Goal: Information Seeking & Learning: Learn about a topic

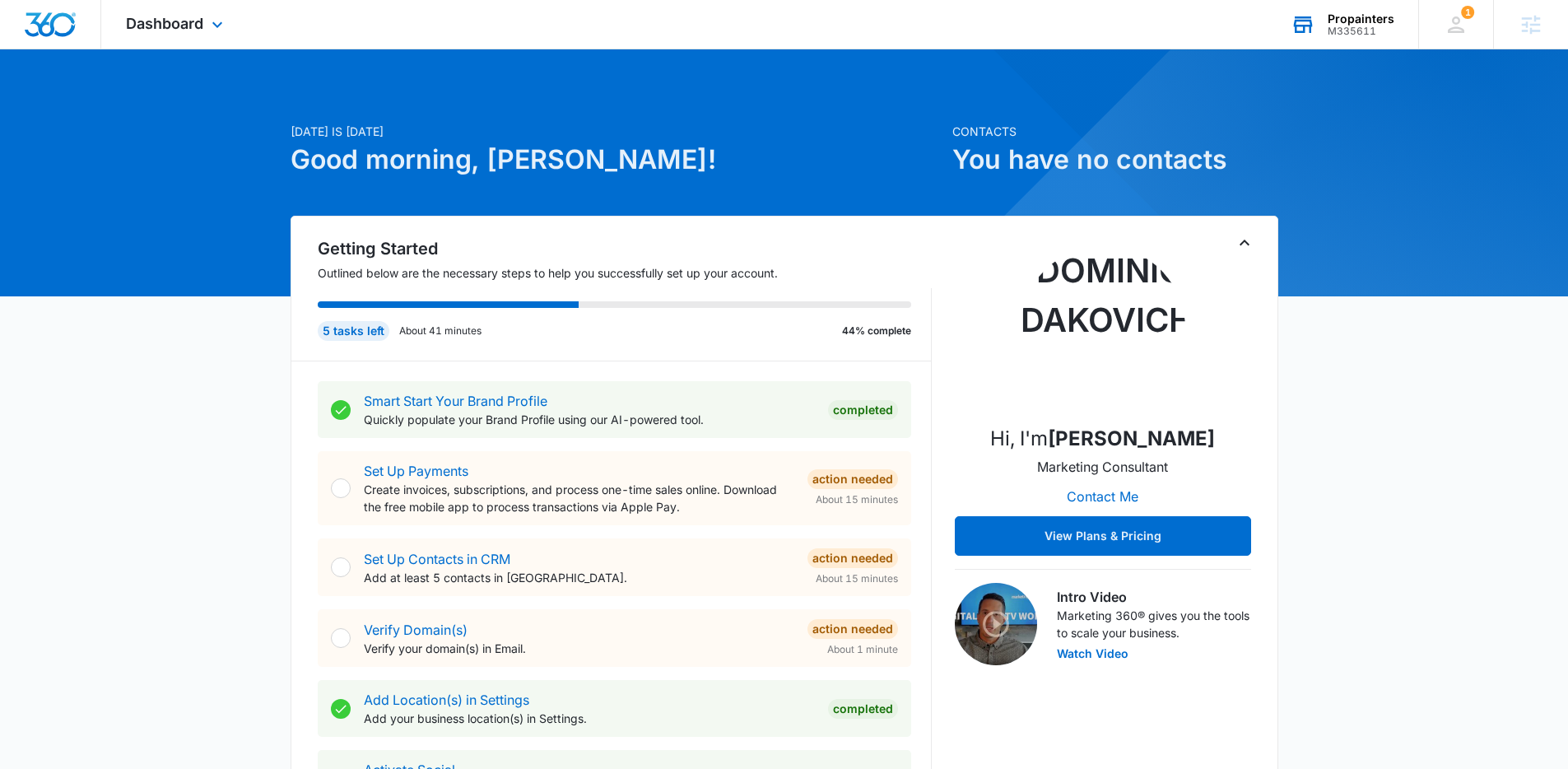
click at [1156, 33] on div "M335611" at bounding box center [1360, 31] width 67 height 12
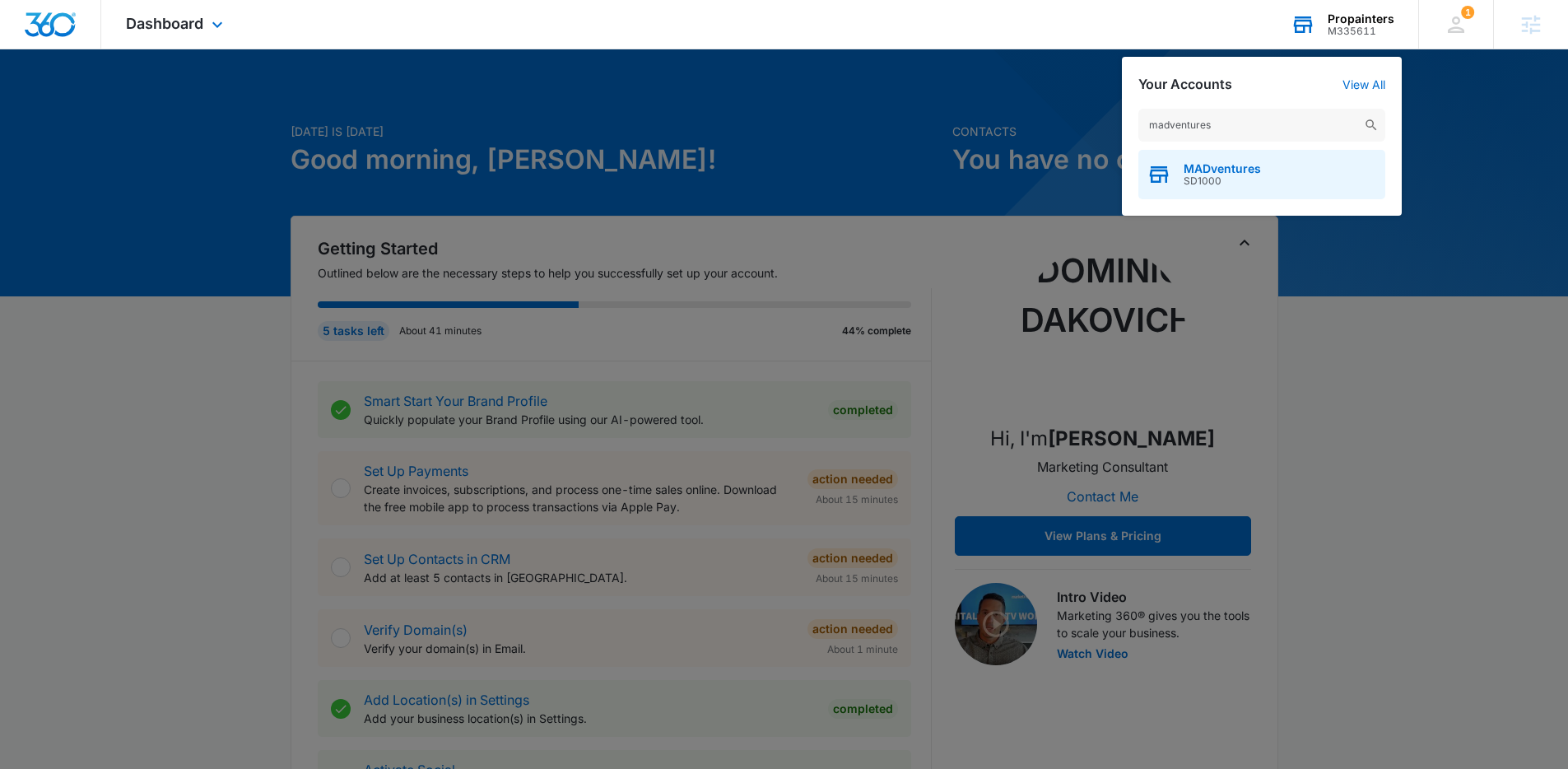
type input "madventures"
click at [1156, 165] on div "MADventures SD1000" at bounding box center [1261, 174] width 247 height 49
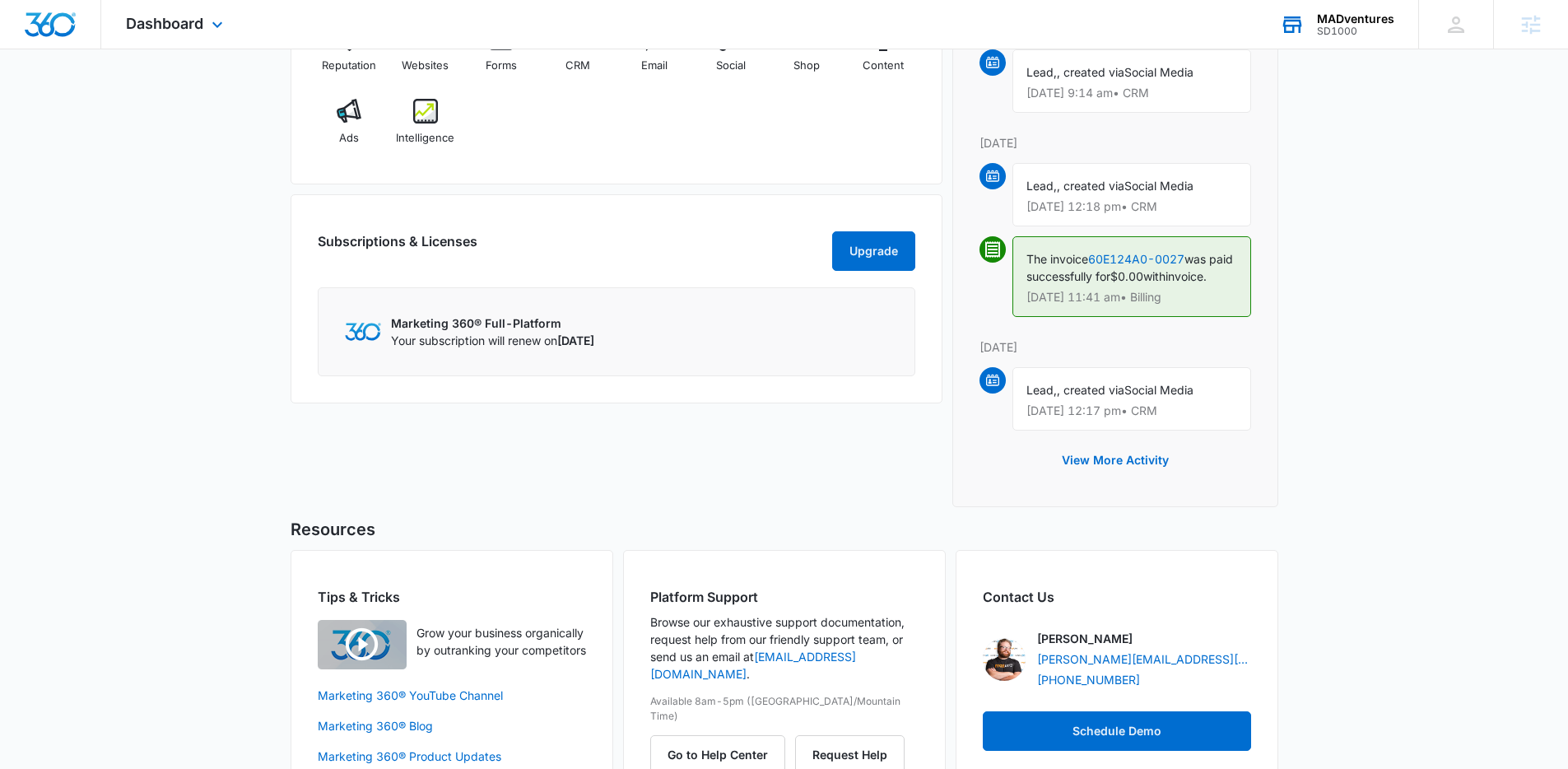
scroll to position [1269, 0]
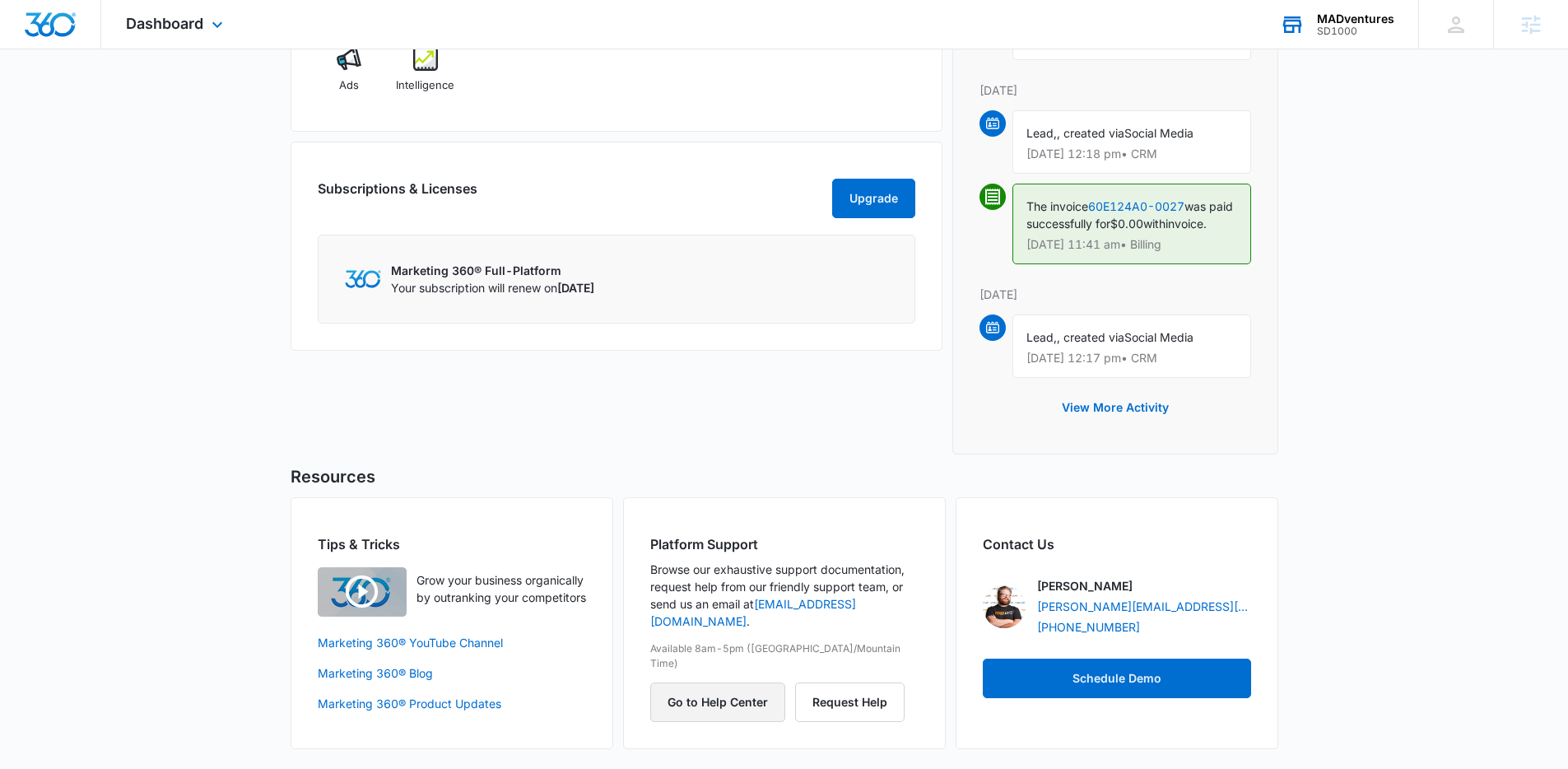
click at [714, 656] on button "Go to Help Center" at bounding box center [718, 702] width 135 height 39
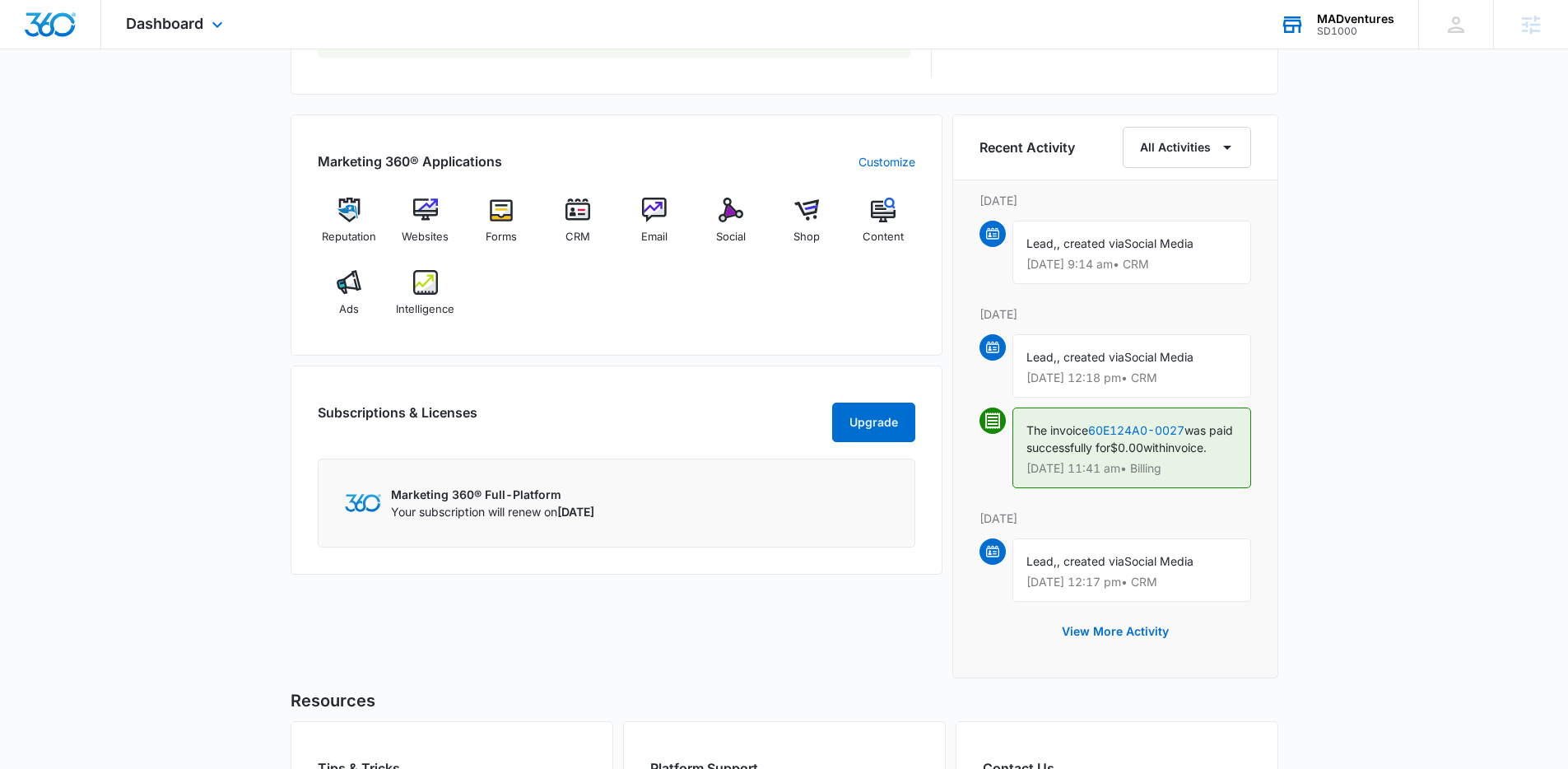
scroll to position [859, 0]
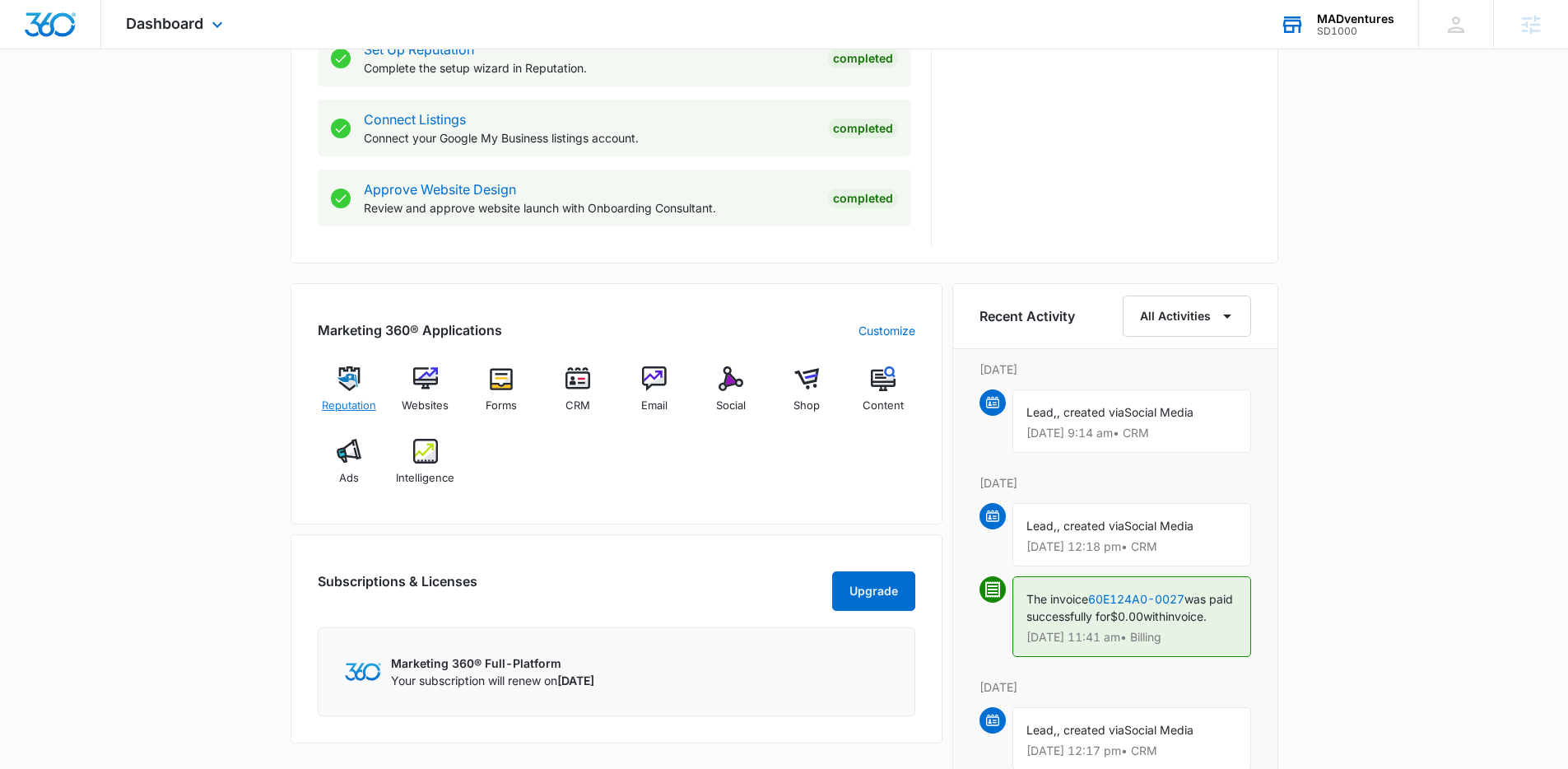
click at [354, 384] on img at bounding box center [348, 378] width 25 height 25
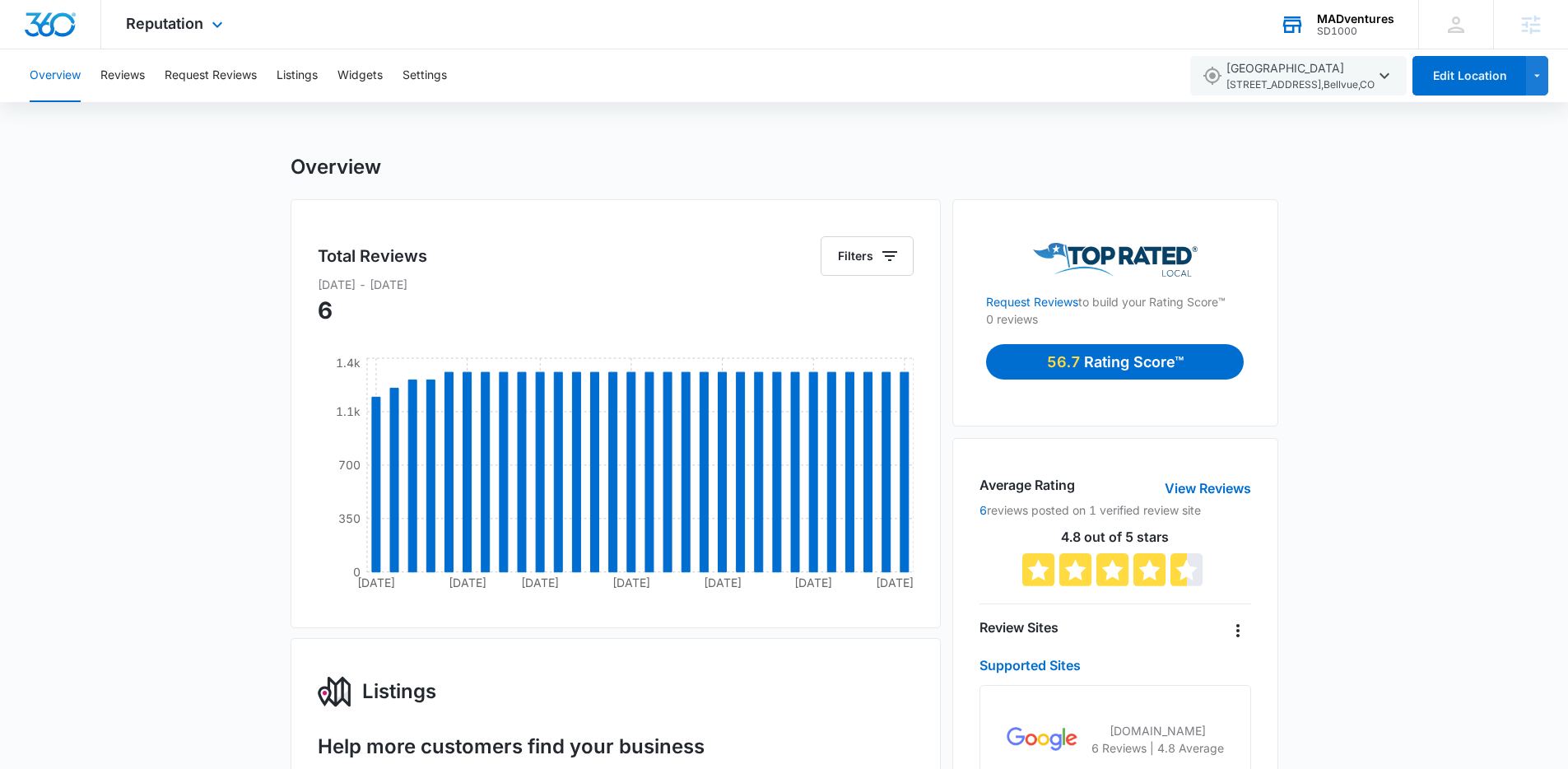
click at [56, 27] on img "Dashboard" at bounding box center [50, 25] width 53 height 25
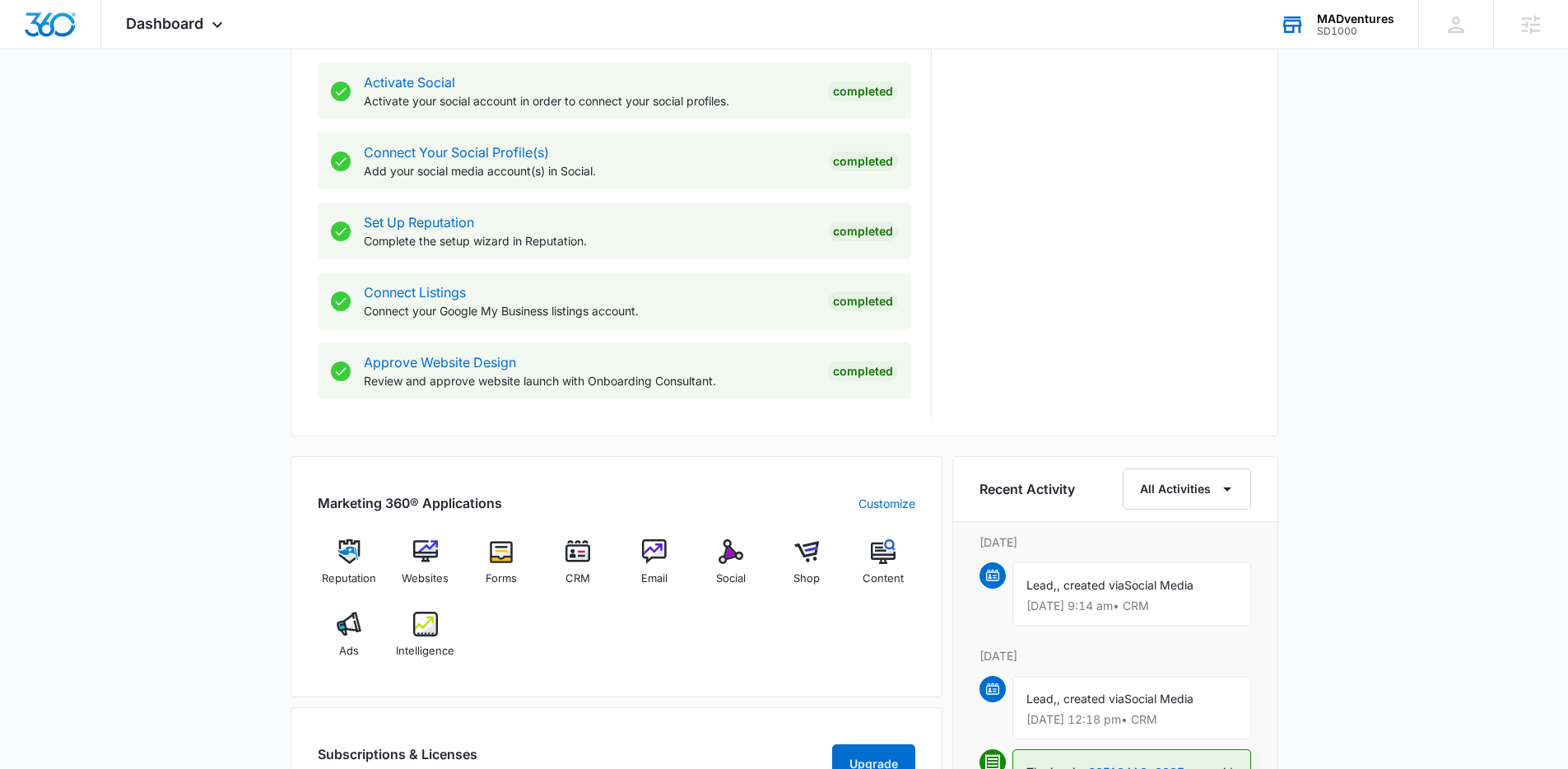
scroll to position [689, 0]
click at [505, 544] on img at bounding box center [501, 549] width 25 height 25
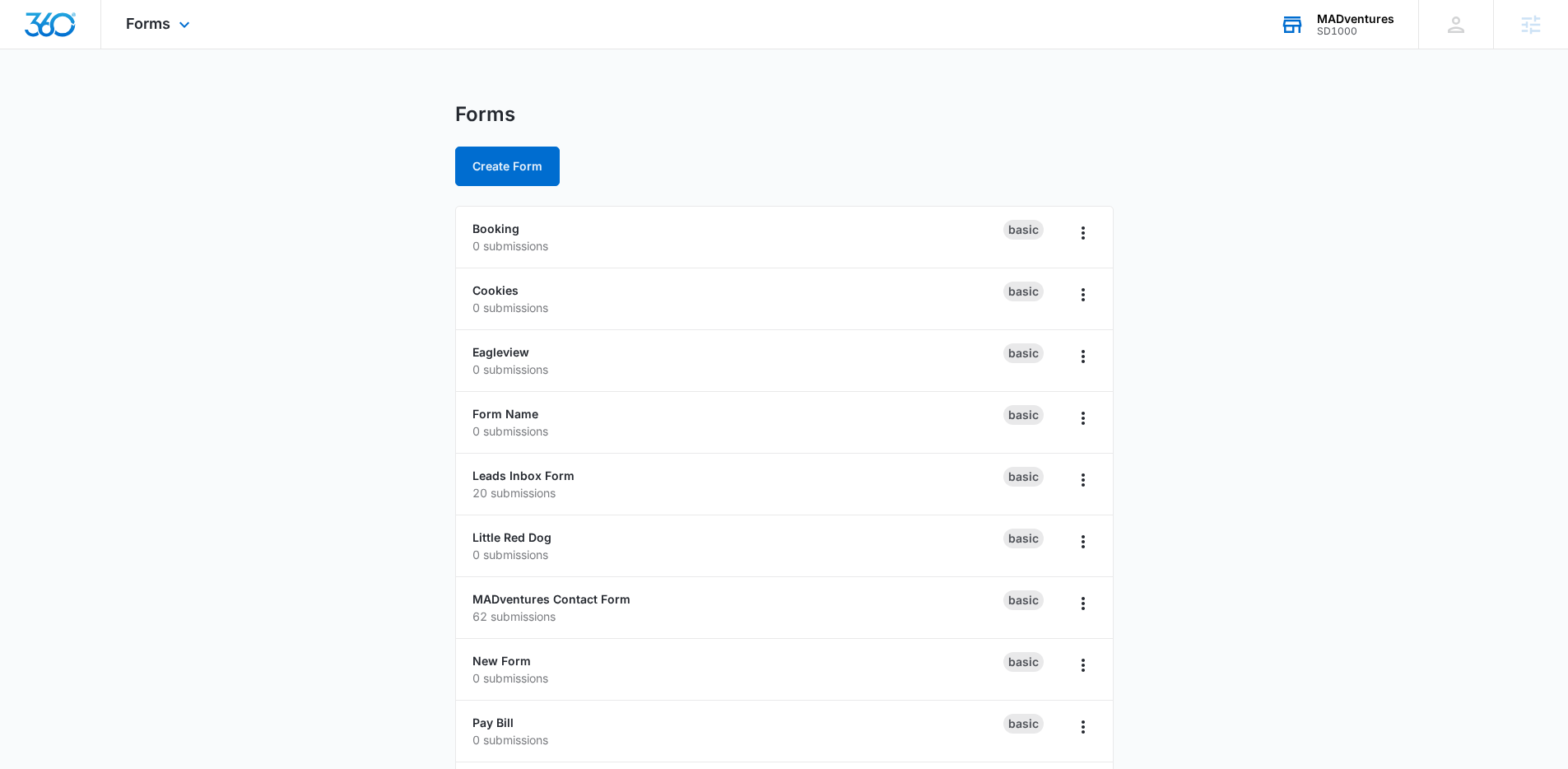
click at [64, 27] on img "Dashboard" at bounding box center [50, 25] width 53 height 25
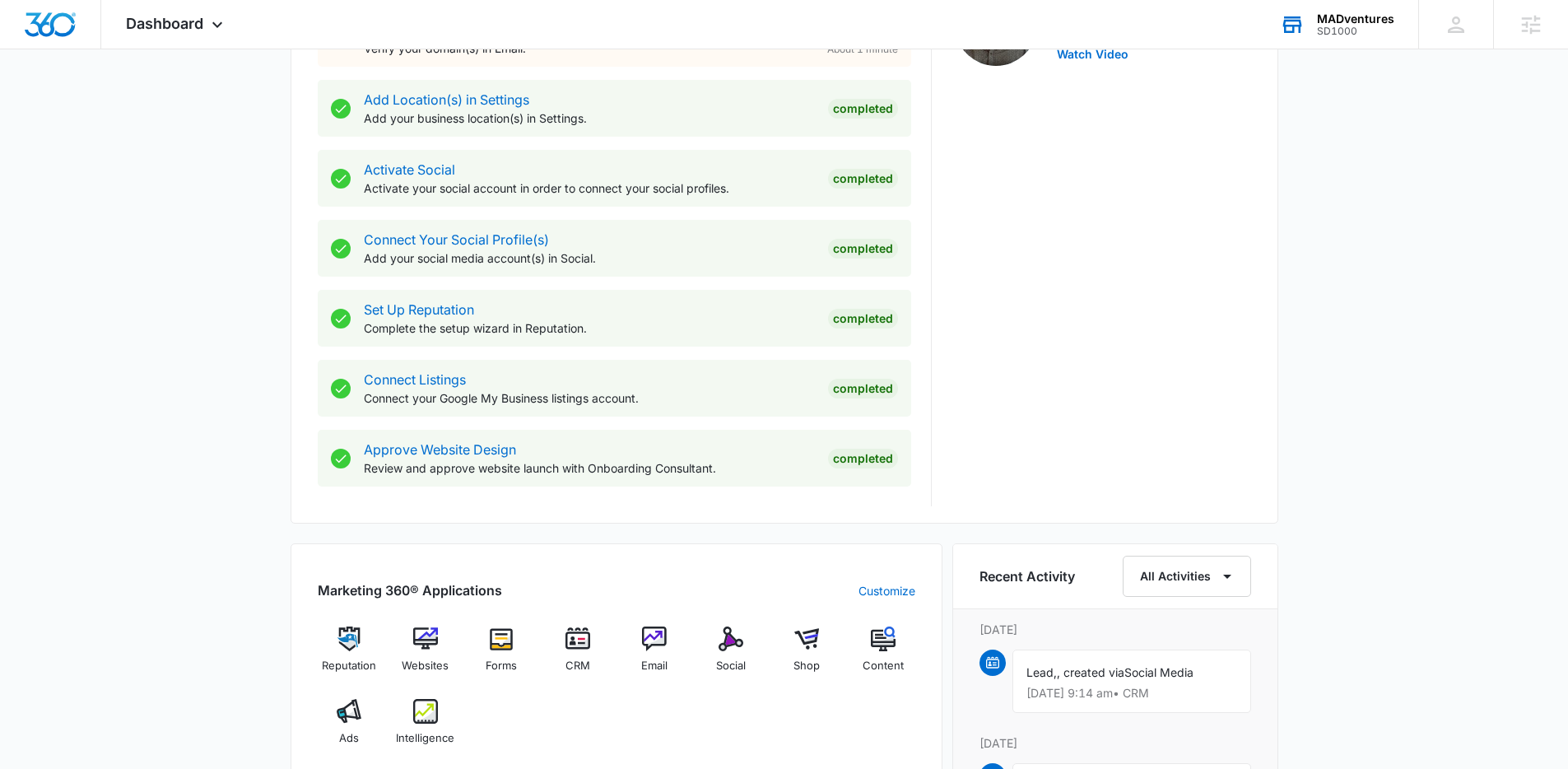
scroll to position [602, 0]
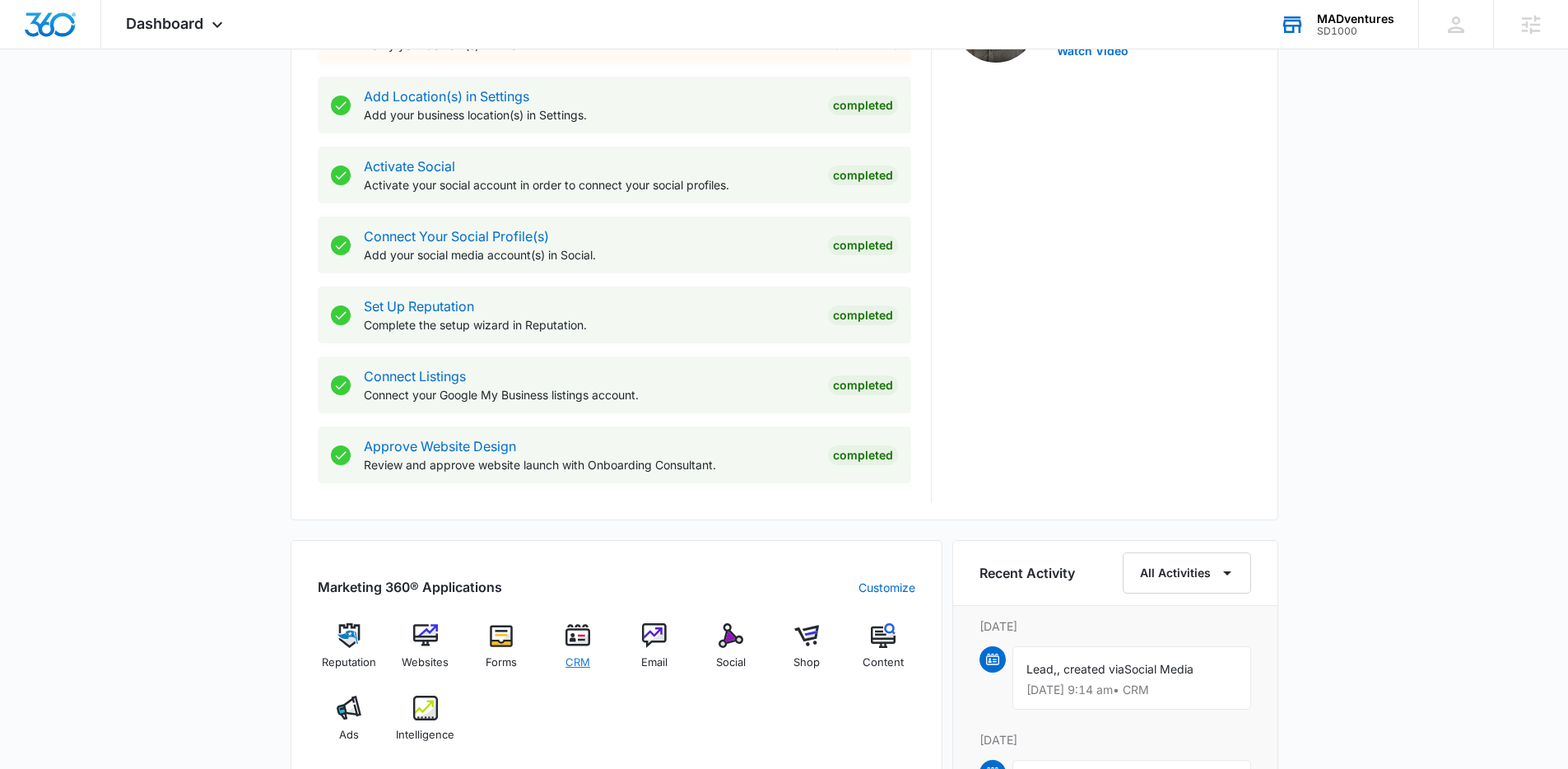
click at [585, 651] on div "CRM" at bounding box center [579, 652] width 64 height 58
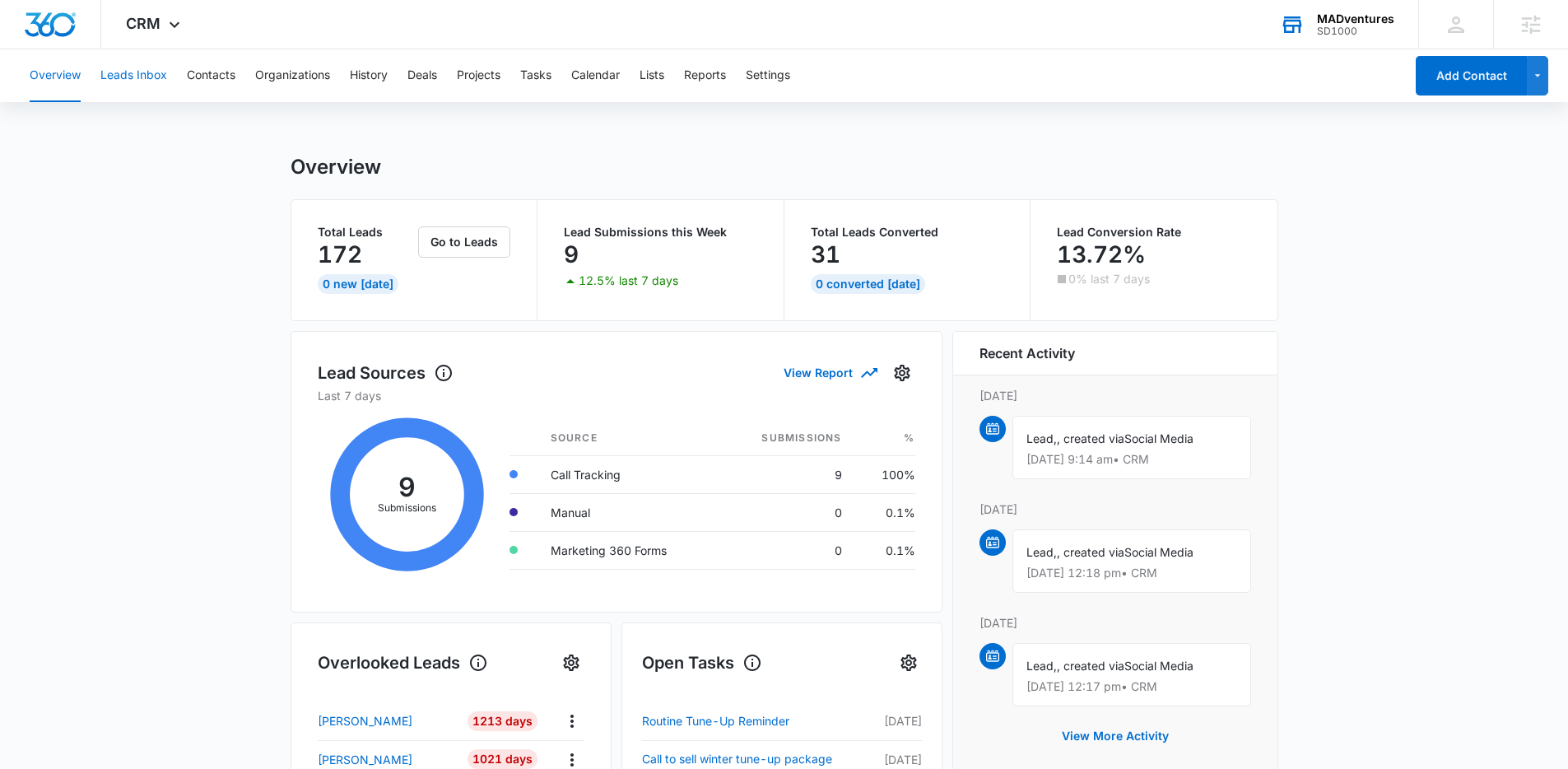
click at [122, 79] on button "Leads Inbox" at bounding box center [133, 76] width 67 height 53
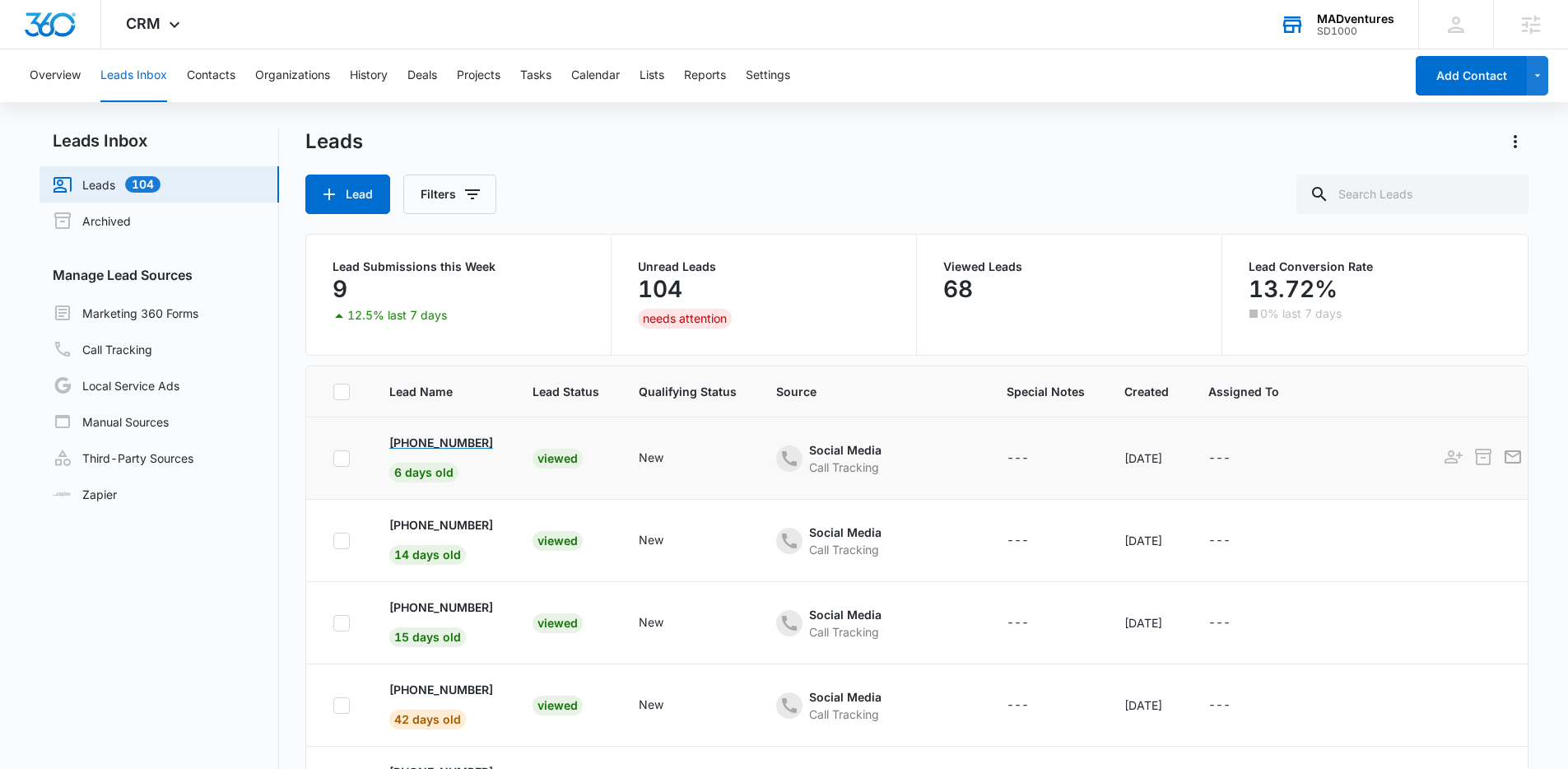
click at [456, 439] on p "[PHONE_NUMBER]" at bounding box center [441, 442] width 104 height 17
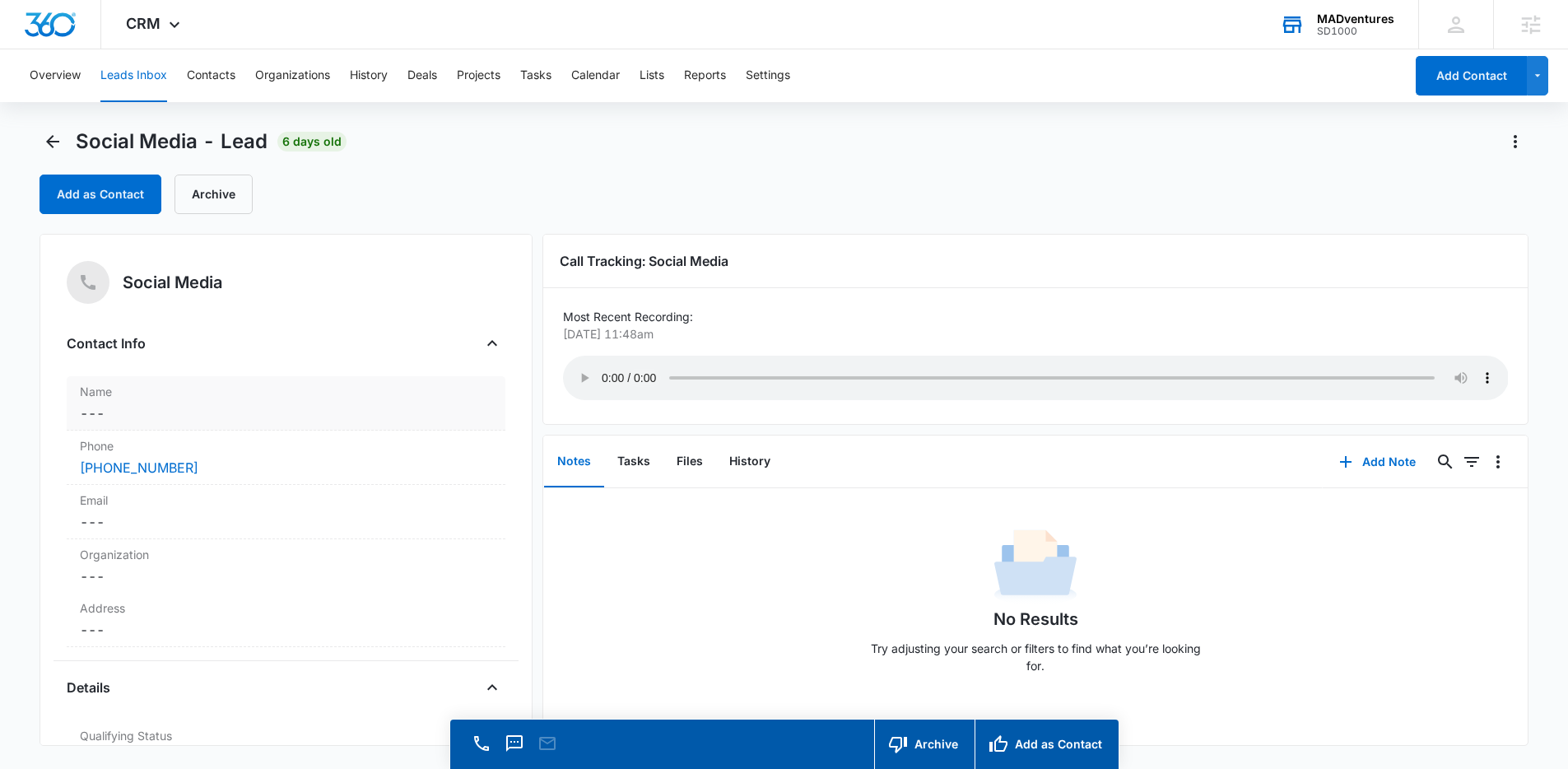
click at [179, 410] on dd "Cancel Save Changes ---" at bounding box center [286, 414] width 413 height 20
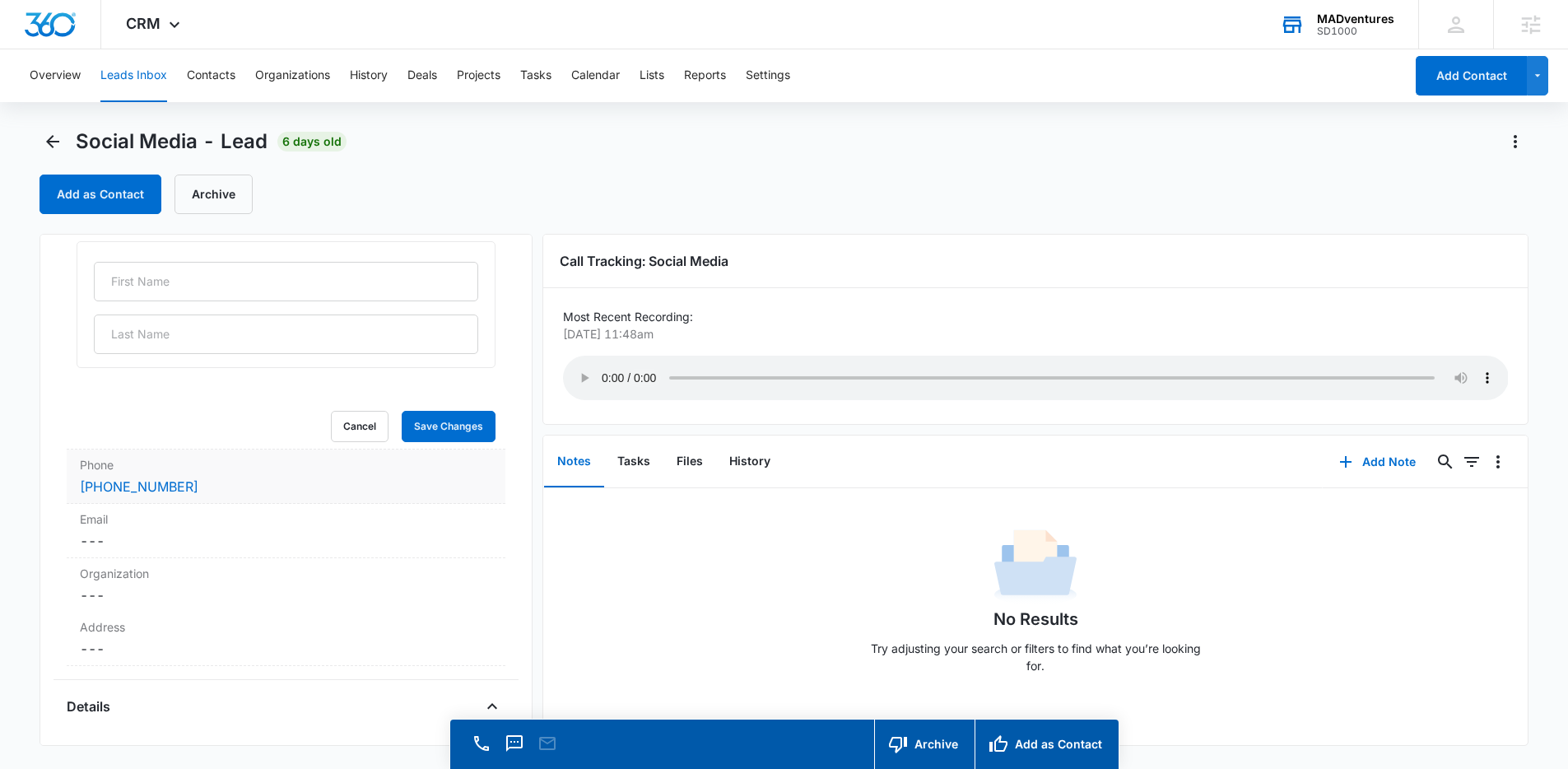
scroll to position [166, 0]
click at [179, 537] on dd "Cancel Save Changes ---" at bounding box center [286, 540] width 413 height 20
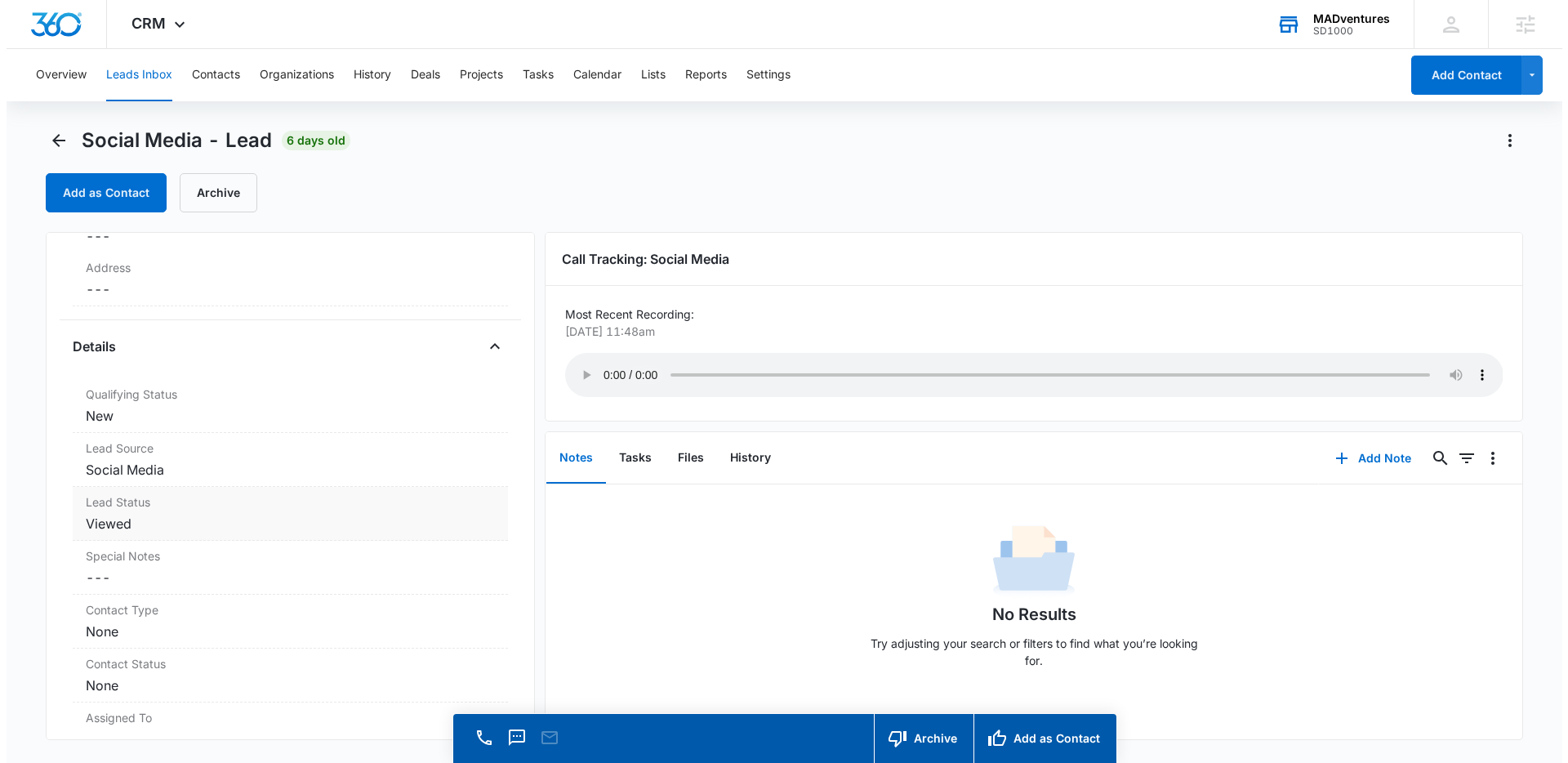
scroll to position [588, 0]
click at [1148, 456] on button "Add Note" at bounding box center [1367, 457] width 109 height 39
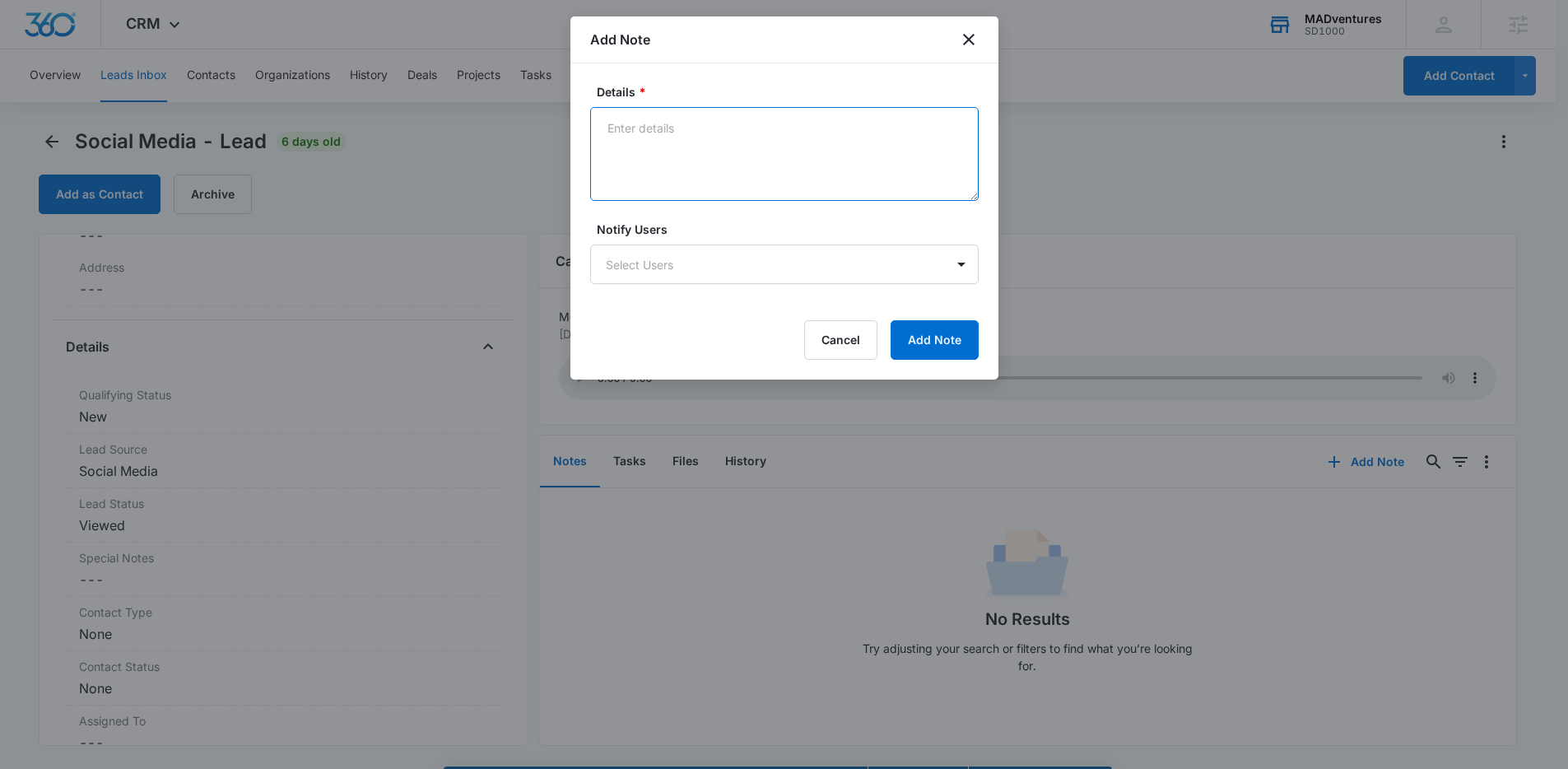
click at [661, 136] on textarea "Details *" at bounding box center [784, 153] width 388 height 94
click at [962, 38] on icon "close" at bounding box center [968, 40] width 20 height 20
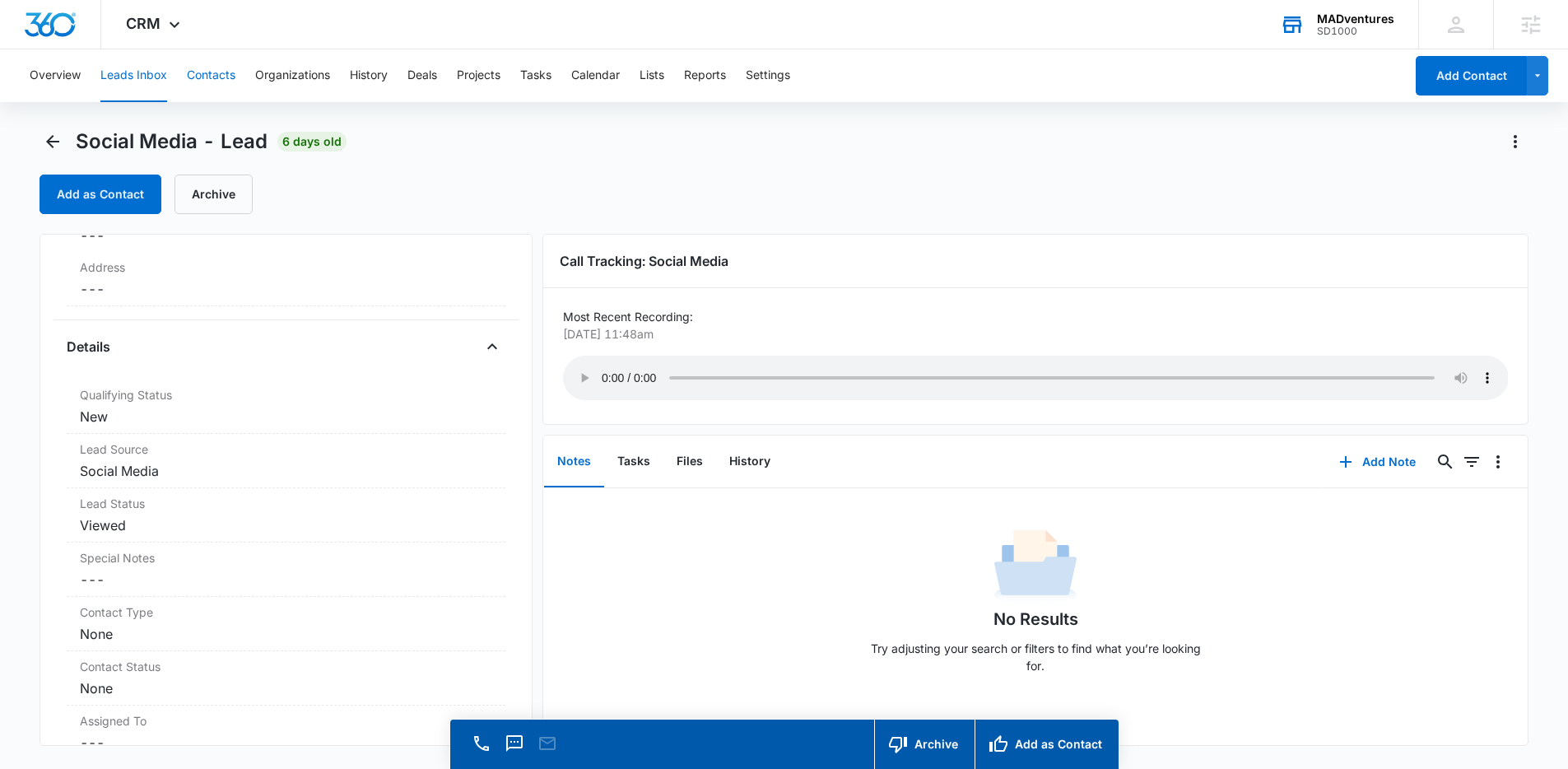
click at [210, 79] on button "Contacts" at bounding box center [210, 76] width 48 height 53
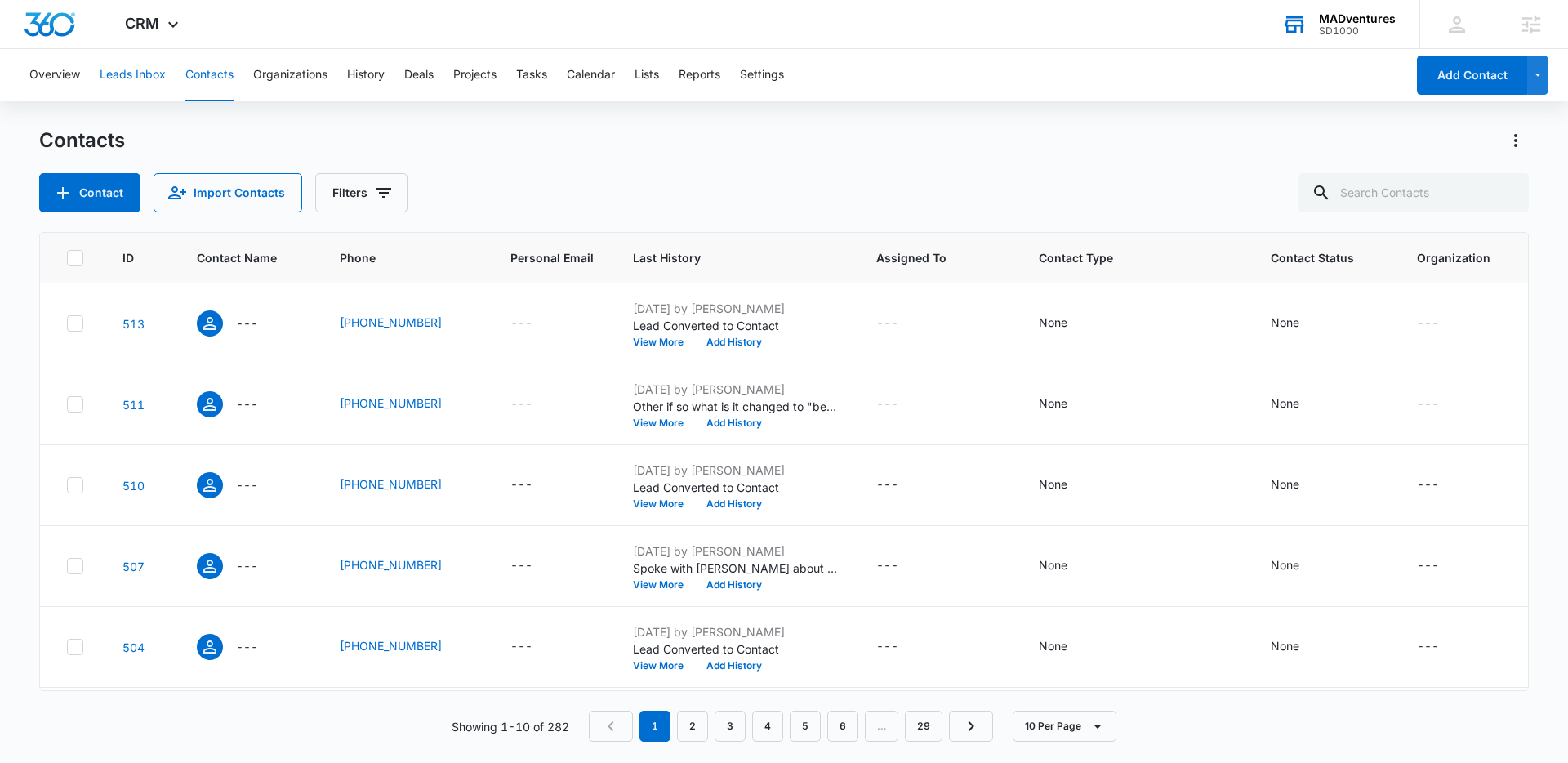
click at [145, 79] on button "Leads Inbox" at bounding box center [132, 75] width 66 height 52
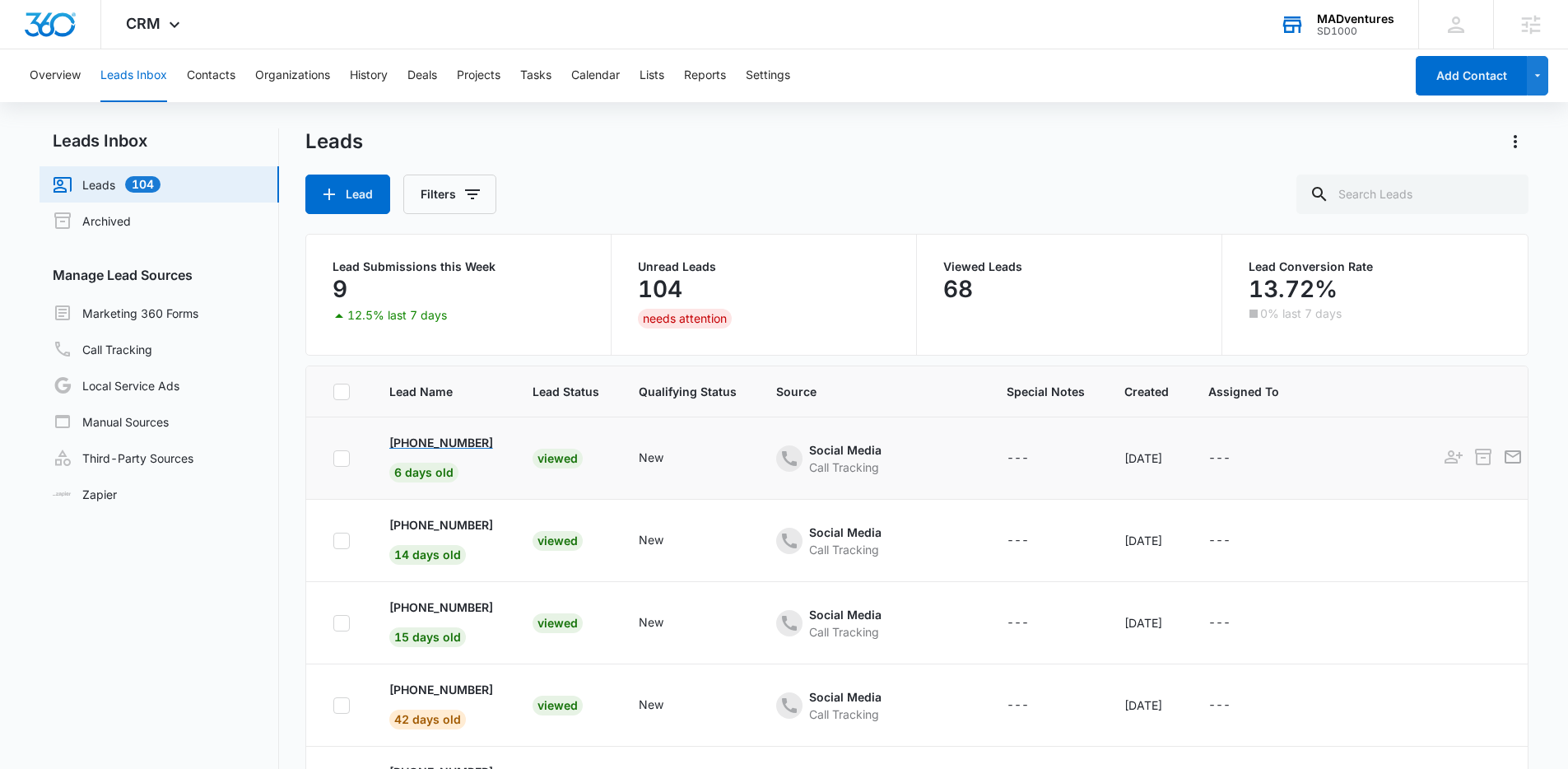
click at [440, 439] on p "[PHONE_NUMBER]" at bounding box center [441, 442] width 104 height 17
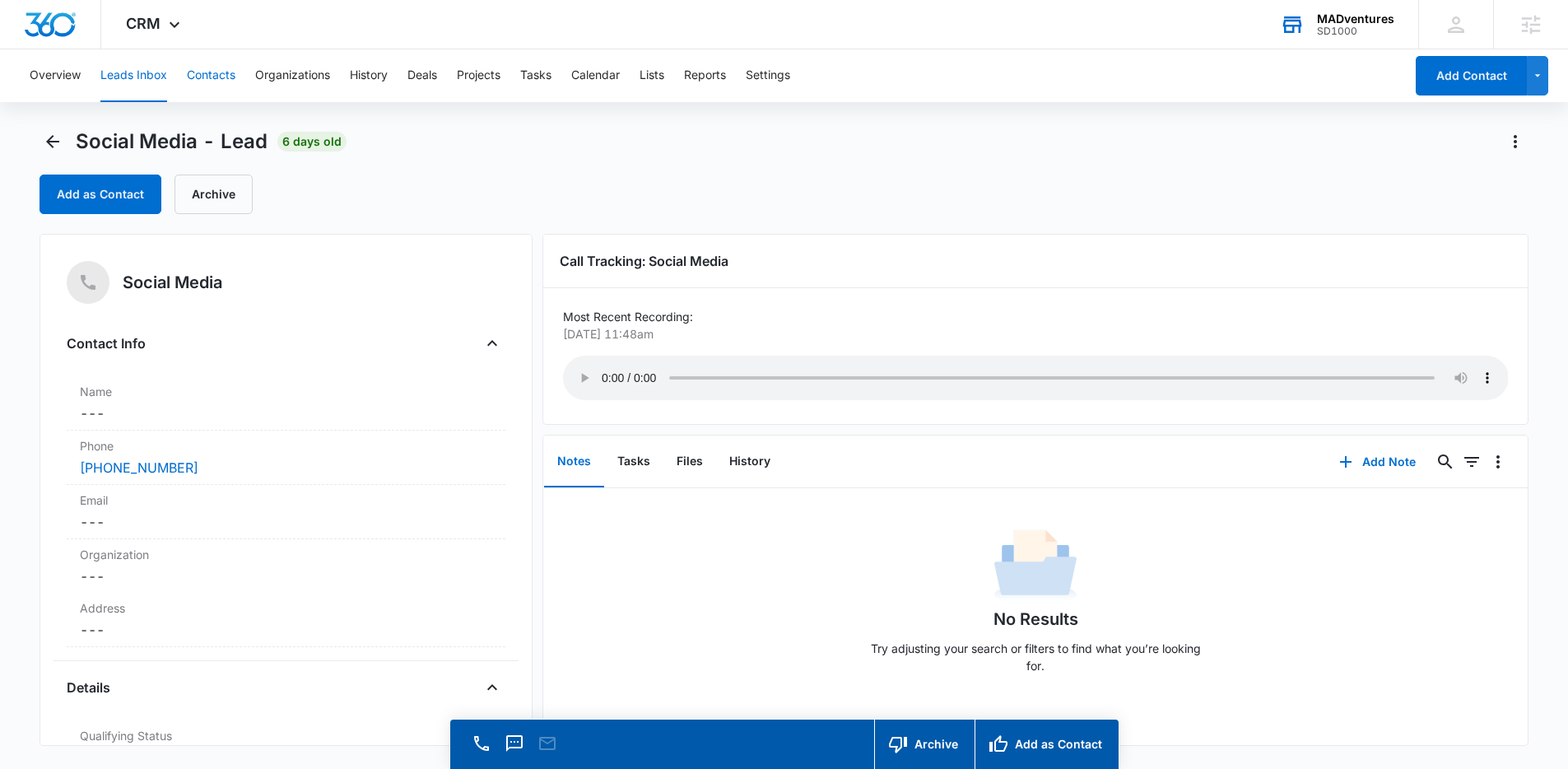
click at [217, 78] on button "Contacts" at bounding box center [210, 76] width 48 height 53
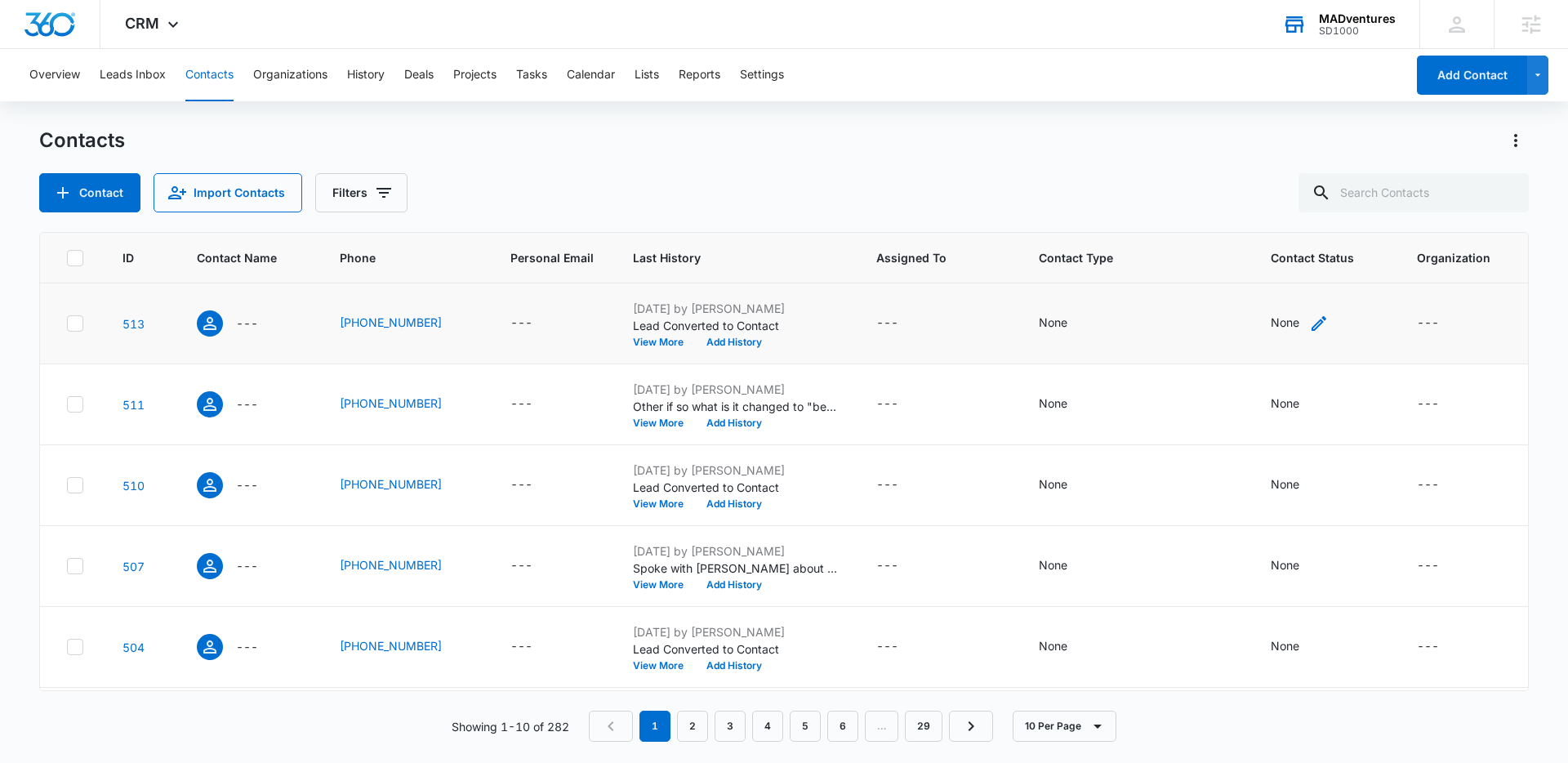
click at [1148, 321] on icon "Contact Status - None - Select to Edit Field" at bounding box center [1319, 324] width 20 height 20
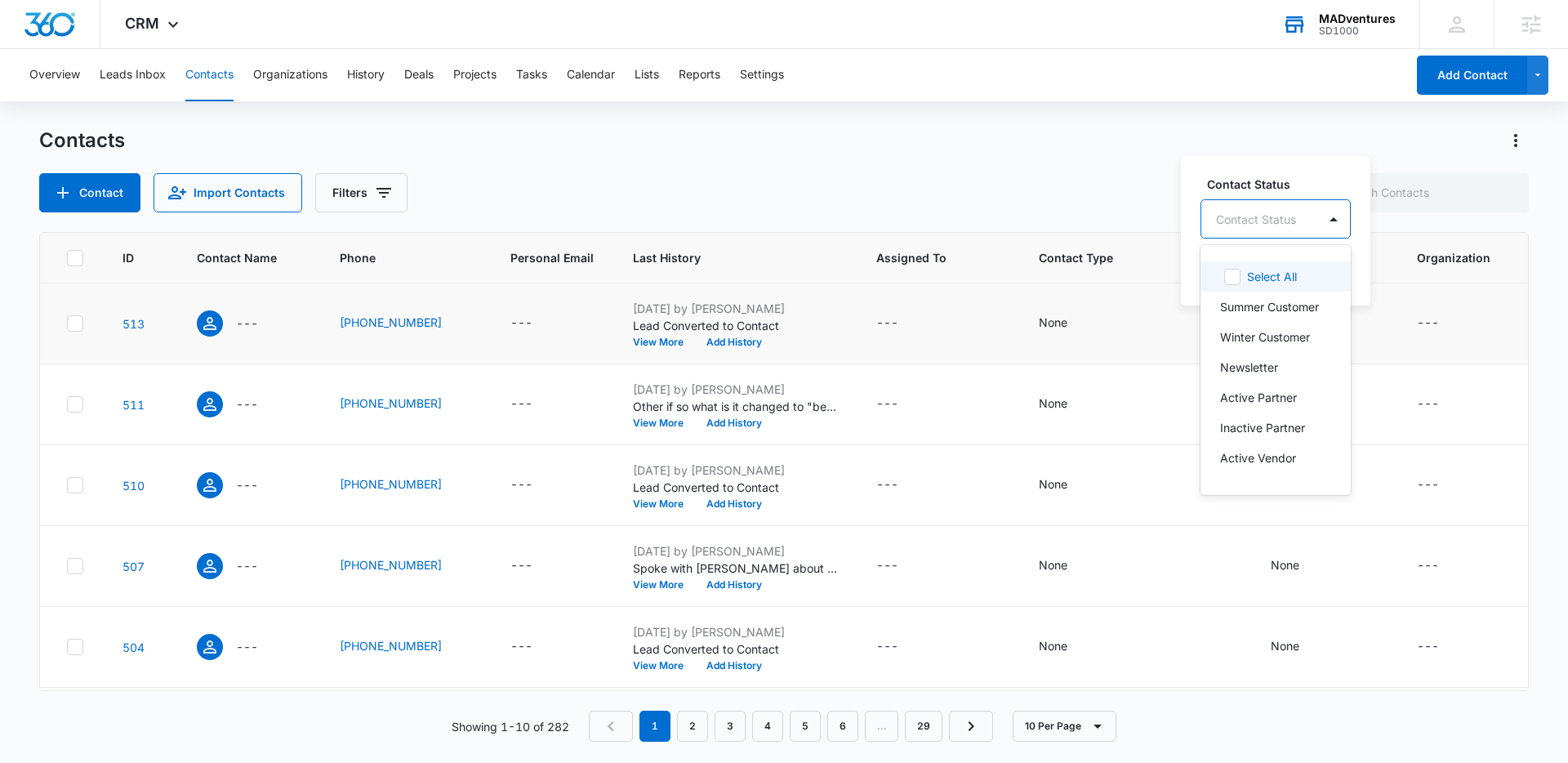
click at [1148, 215] on div at bounding box center [1256, 219] width 80 height 21
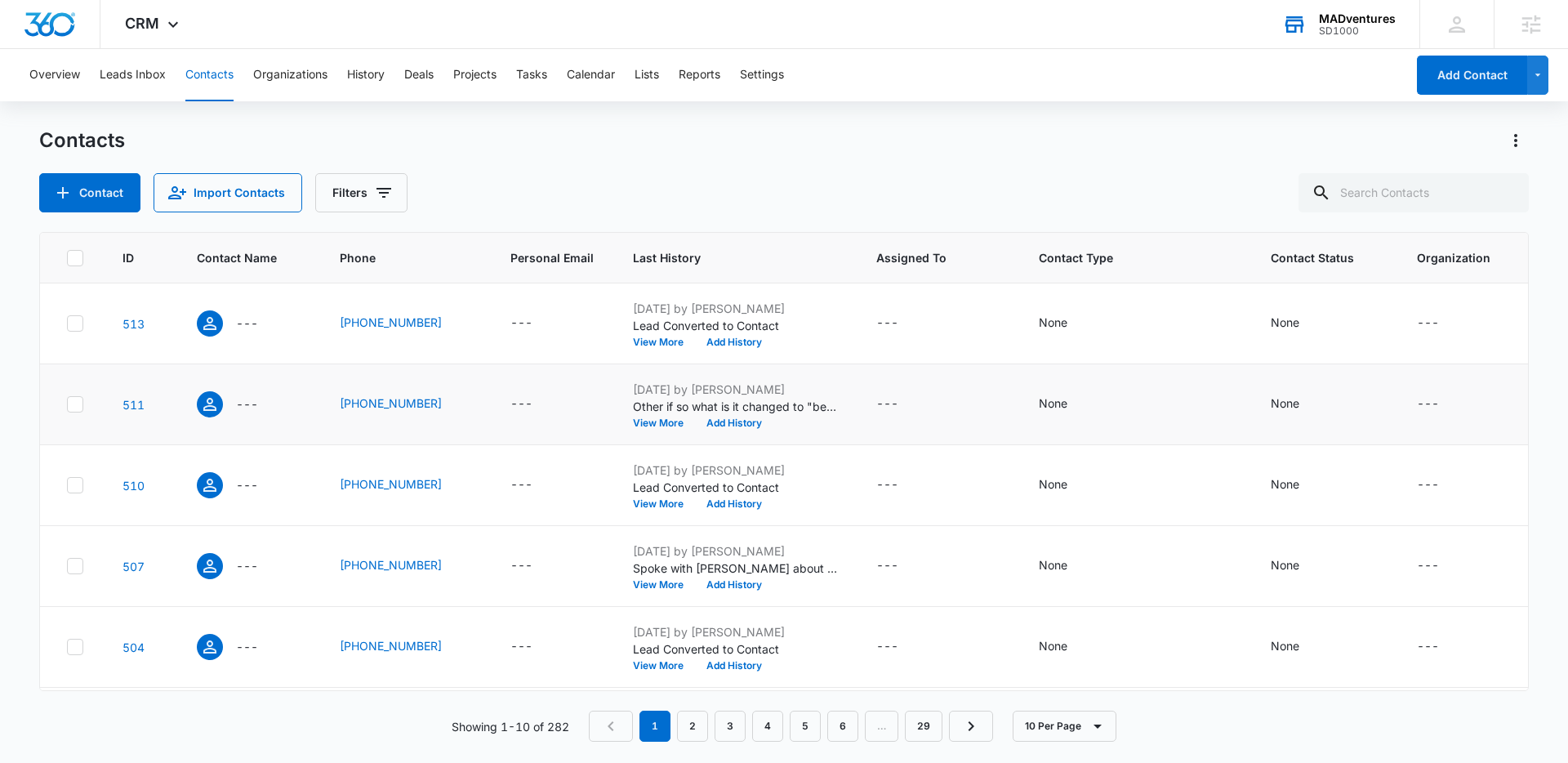
click at [1148, 424] on td "None" at bounding box center [1325, 404] width 146 height 80
click at [241, 323] on p "---" at bounding box center [247, 323] width 22 height 17
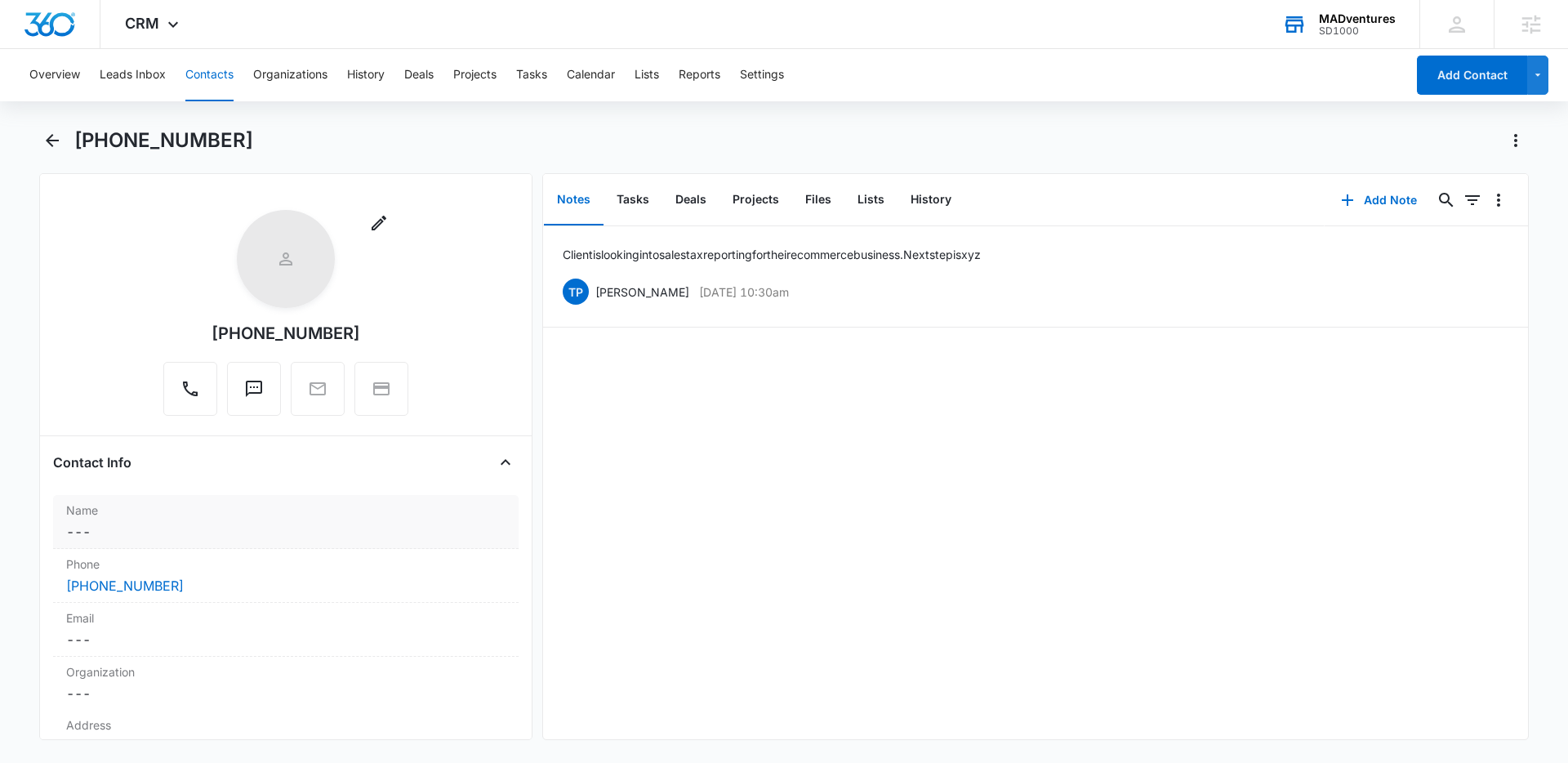
click at [100, 531] on dd "Cancel Save Changes ---" at bounding box center [286, 532] width 439 height 20
click at [622, 194] on button "Tasks" at bounding box center [633, 200] width 59 height 51
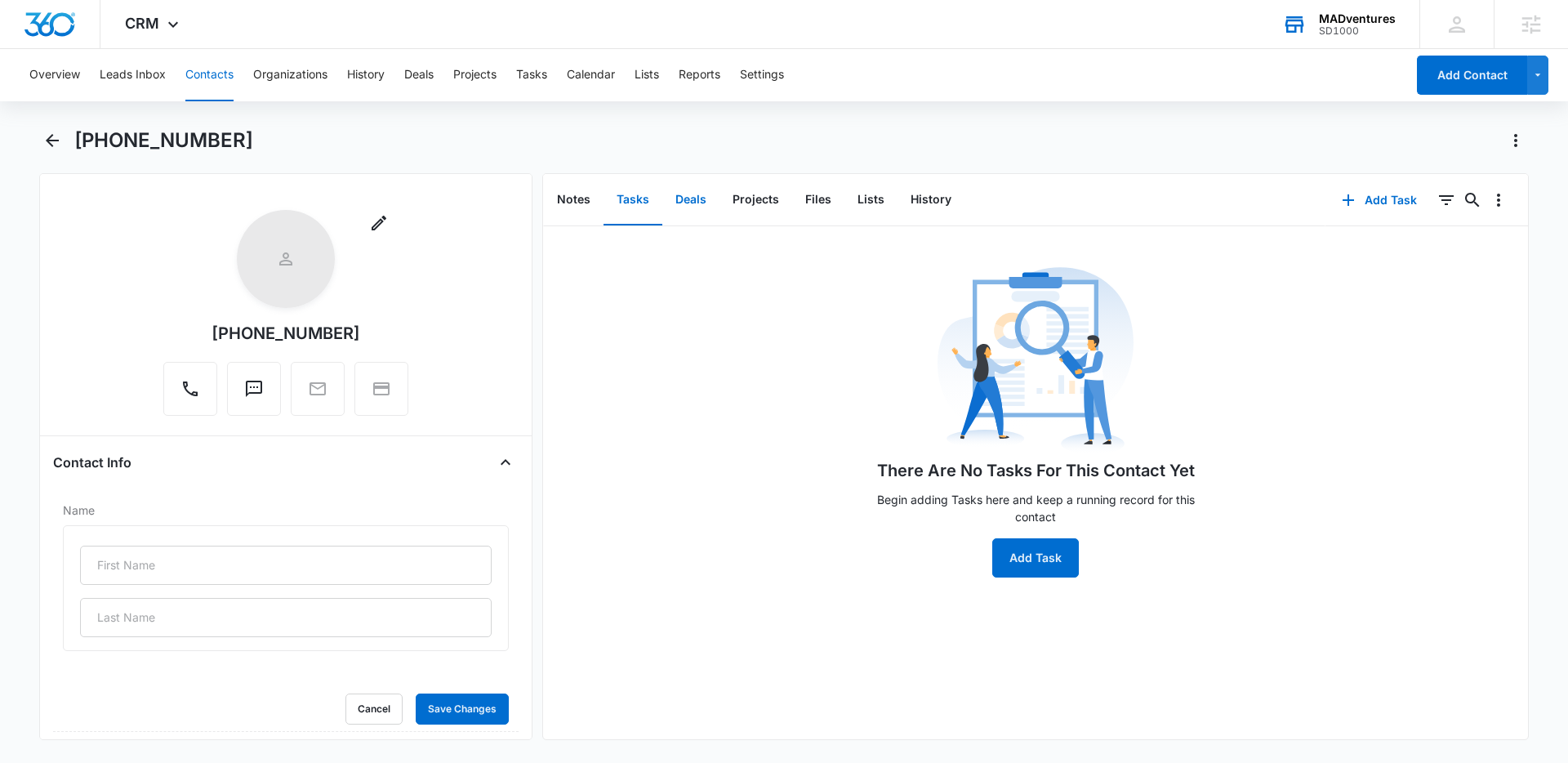
click at [680, 197] on button "Deals" at bounding box center [691, 200] width 57 height 51
click at [741, 201] on button "Projects" at bounding box center [756, 200] width 72 height 51
click at [799, 207] on button "Files" at bounding box center [818, 200] width 52 height 51
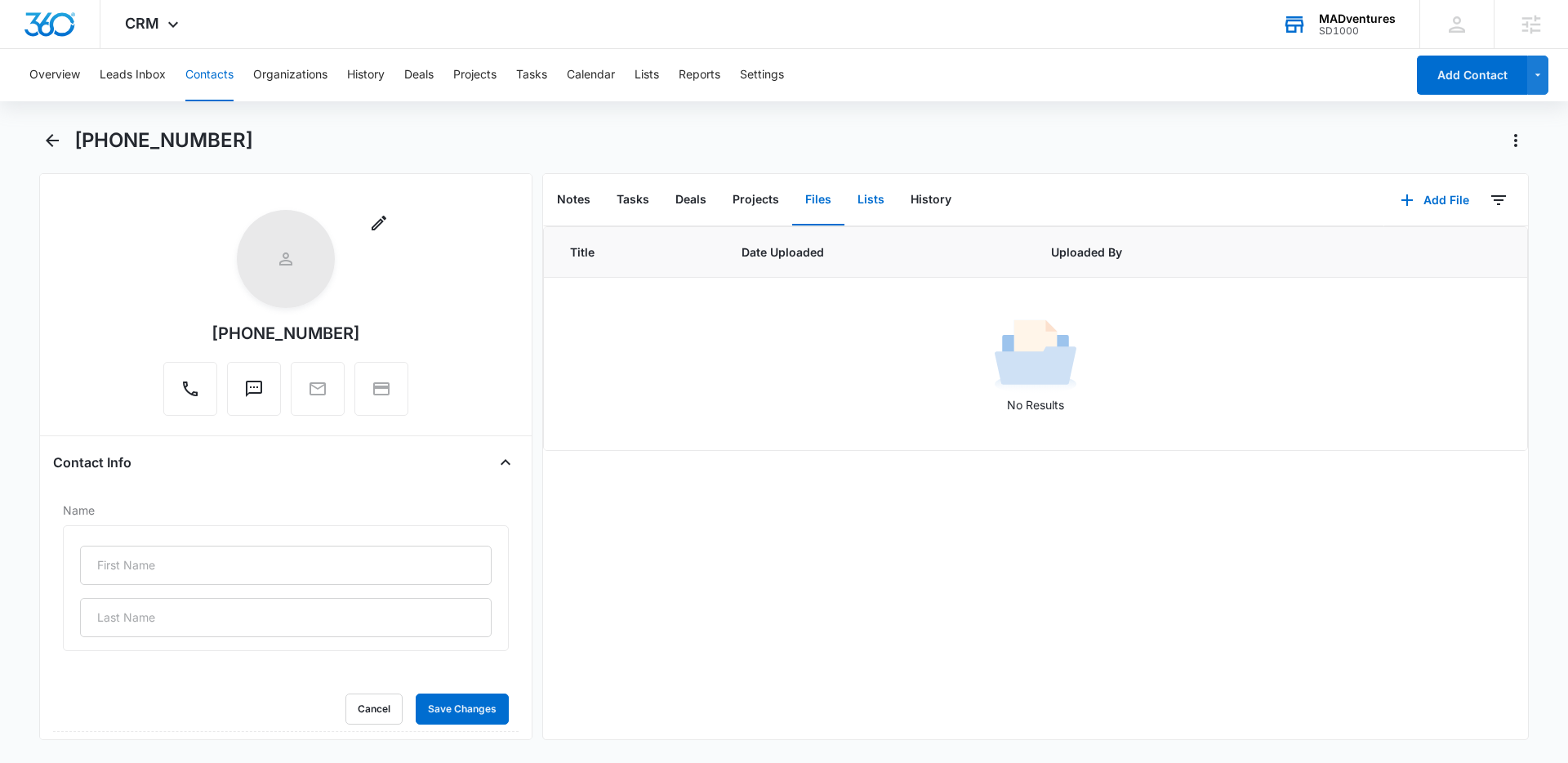
click at [855, 196] on button "Lists" at bounding box center [871, 200] width 53 height 51
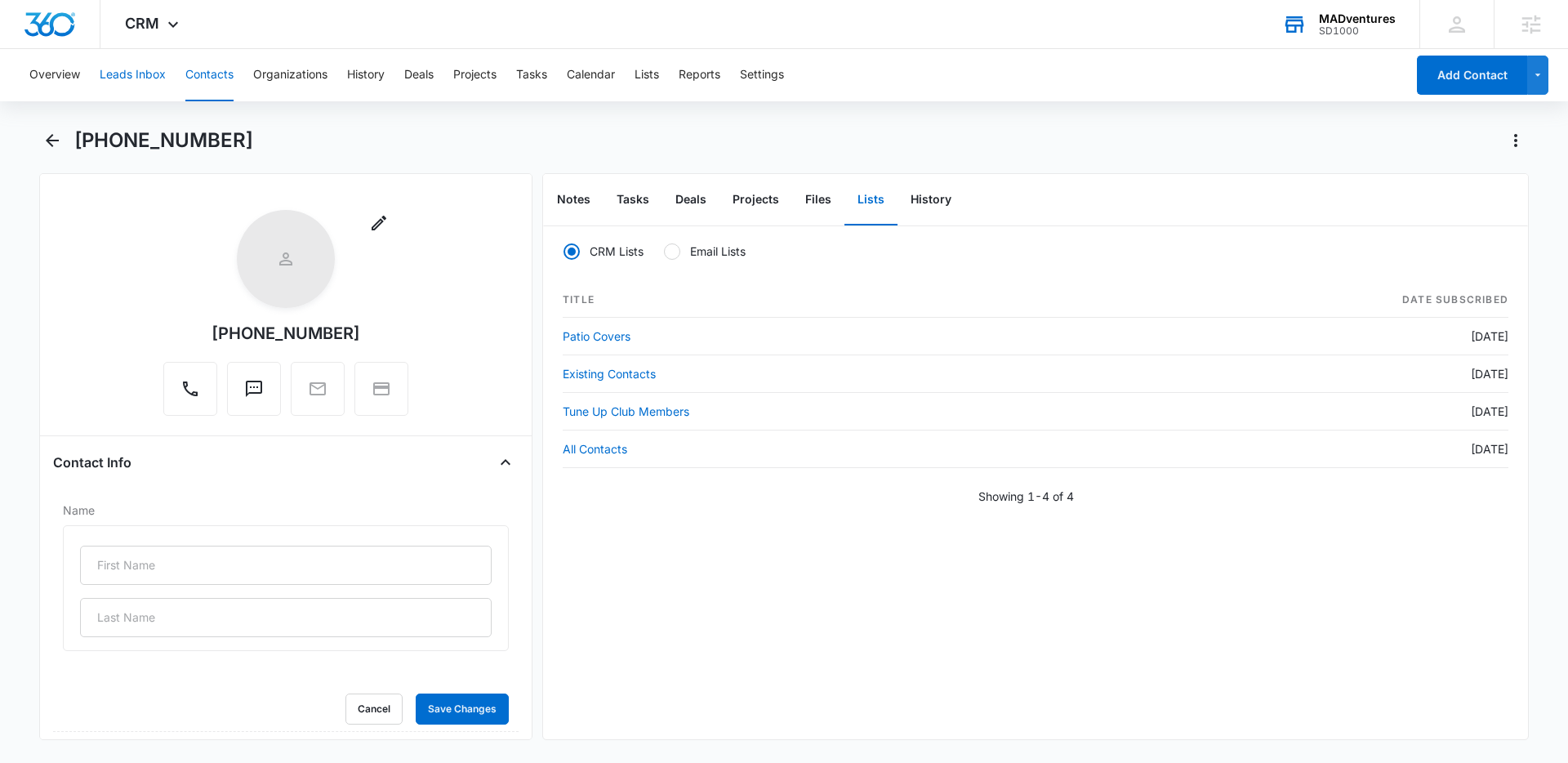
click at [142, 80] on button "Leads Inbox" at bounding box center [132, 75] width 66 height 52
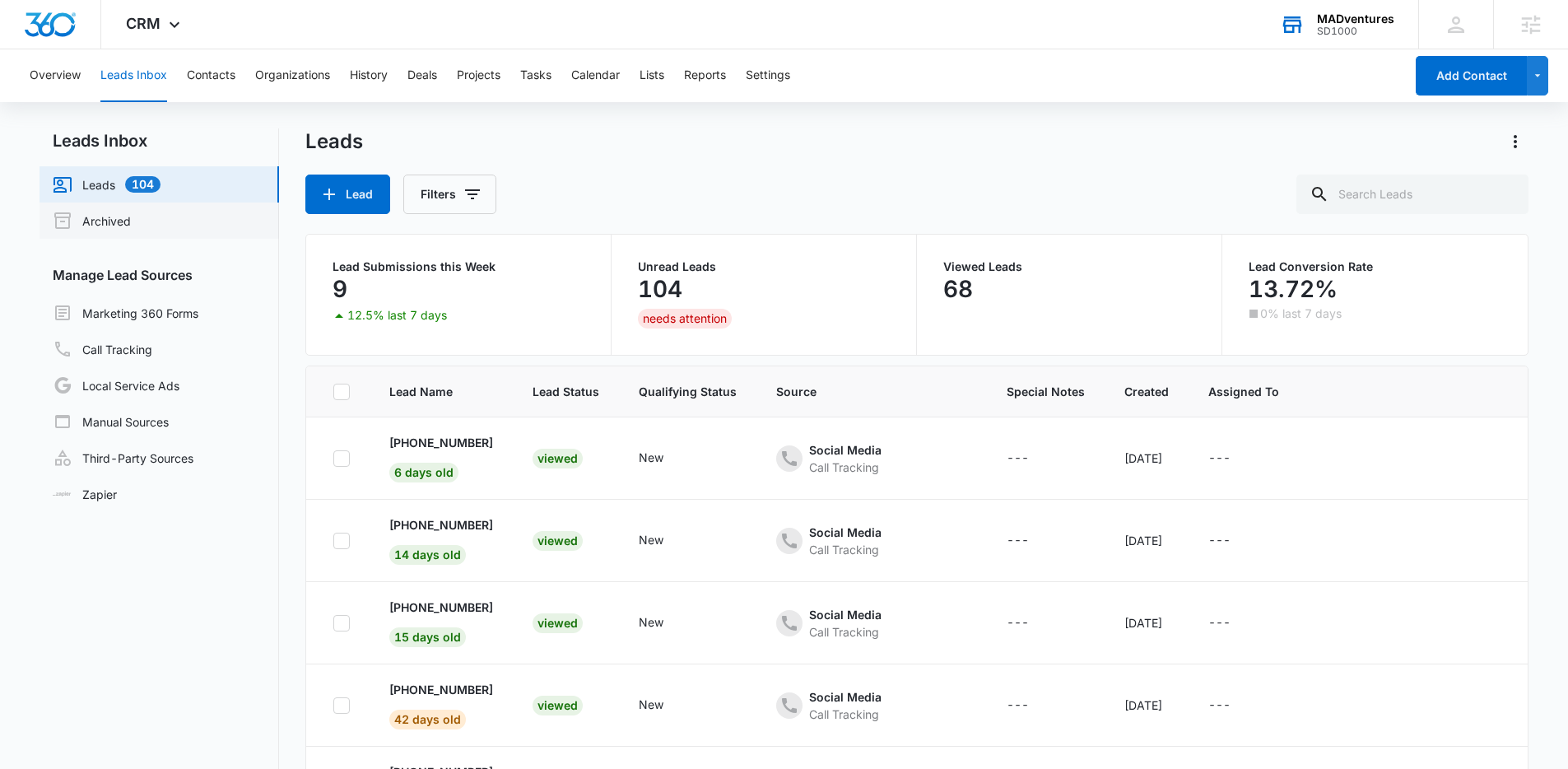
click at [97, 231] on link "Archived" at bounding box center [92, 220] width 78 height 20
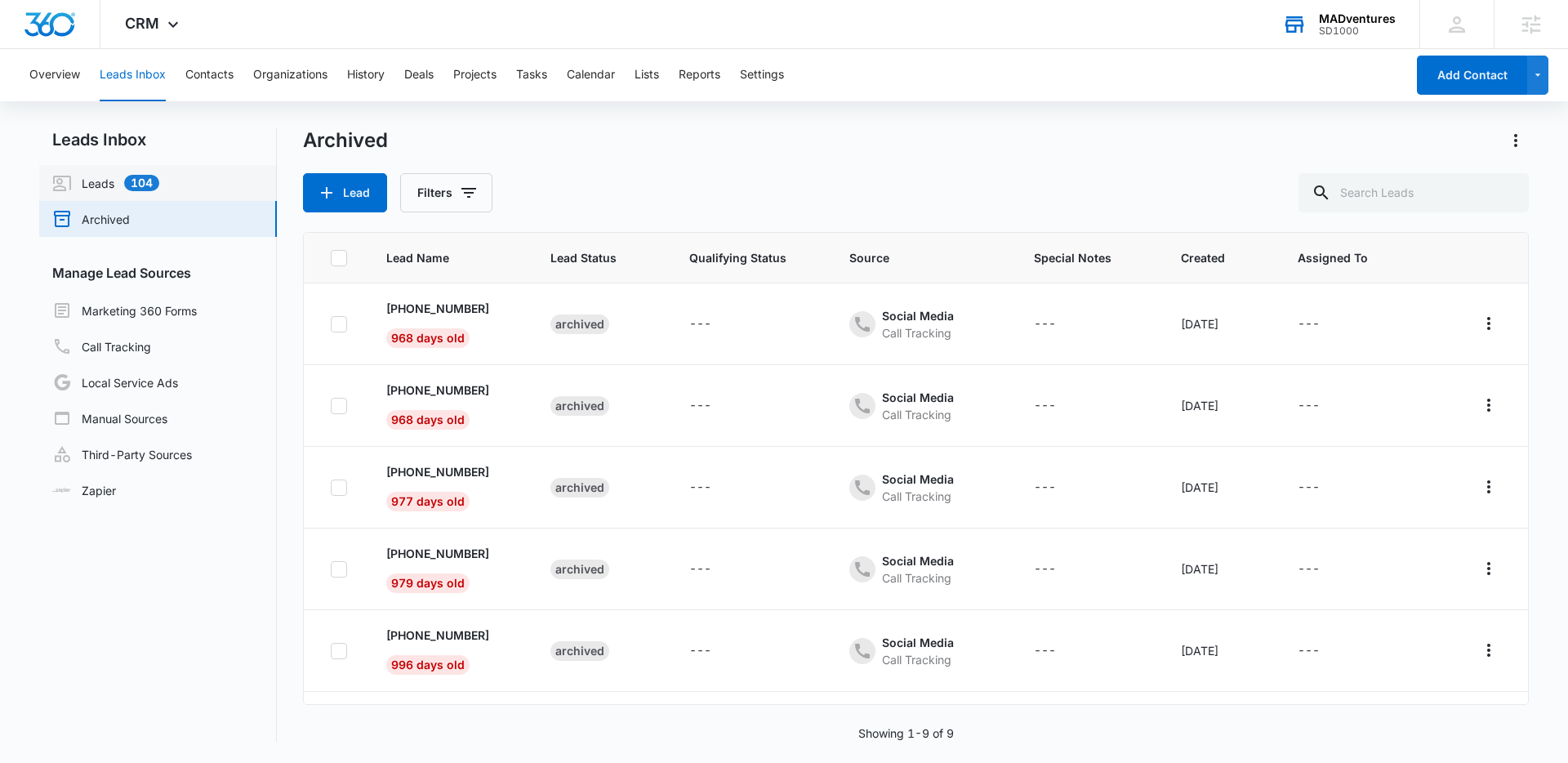
click at [113, 174] on link "Leads 104" at bounding box center [106, 184] width 107 height 20
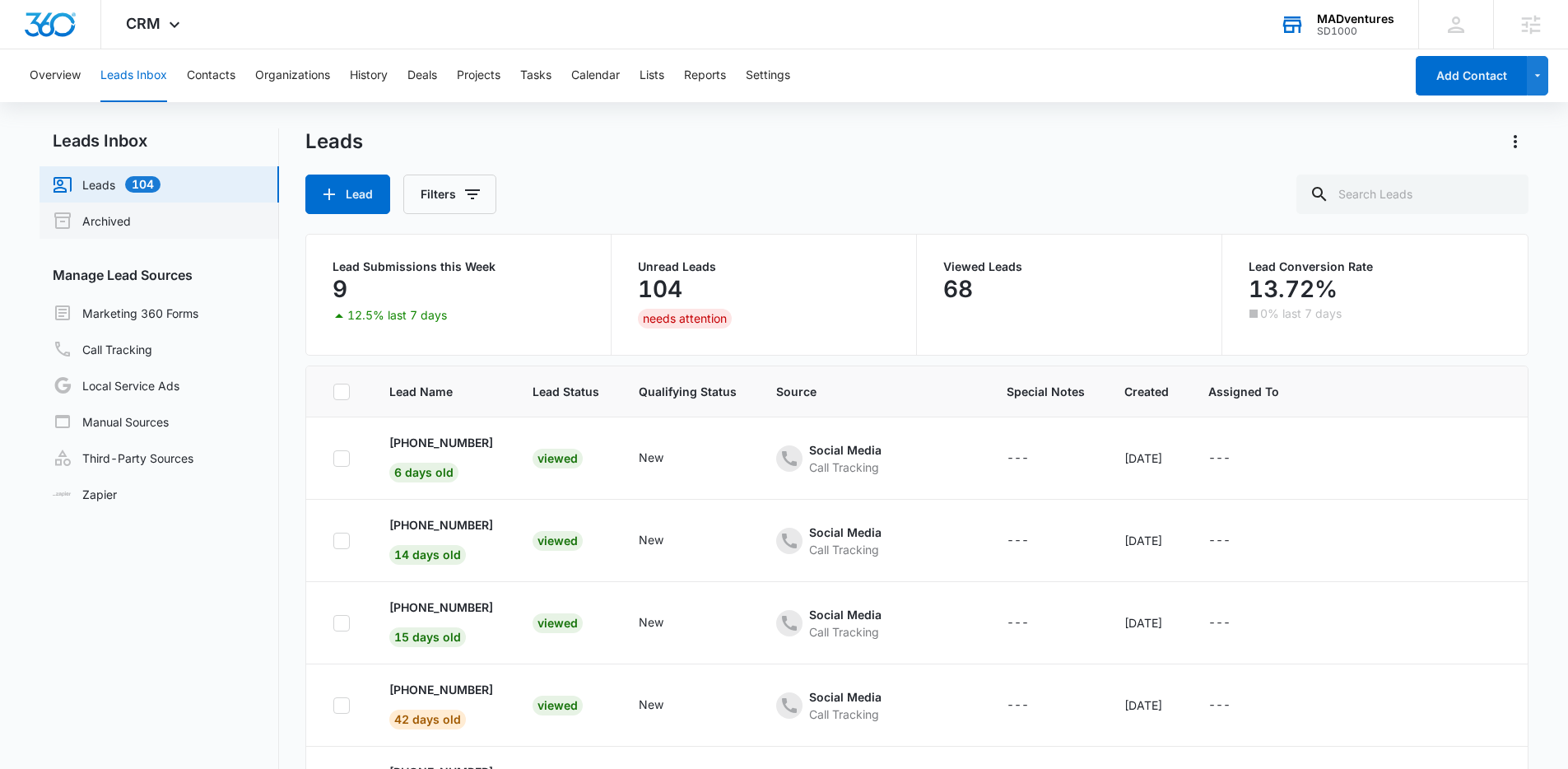
click at [131, 217] on link "Archived" at bounding box center [92, 220] width 78 height 20
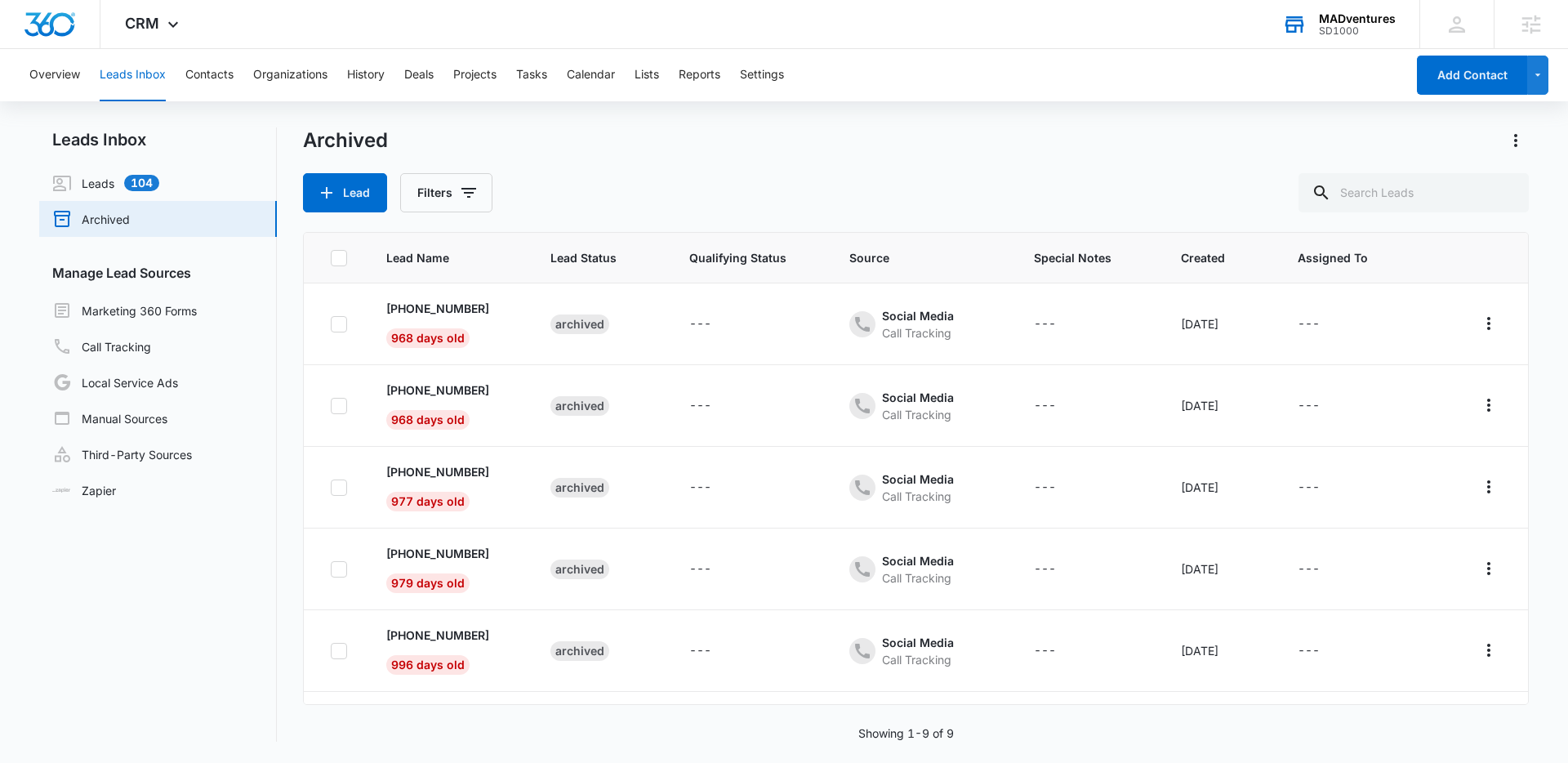
click at [108, 217] on link "Archived" at bounding box center [91, 219] width 78 height 20
click at [231, 69] on button "Contacts" at bounding box center [209, 75] width 48 height 52
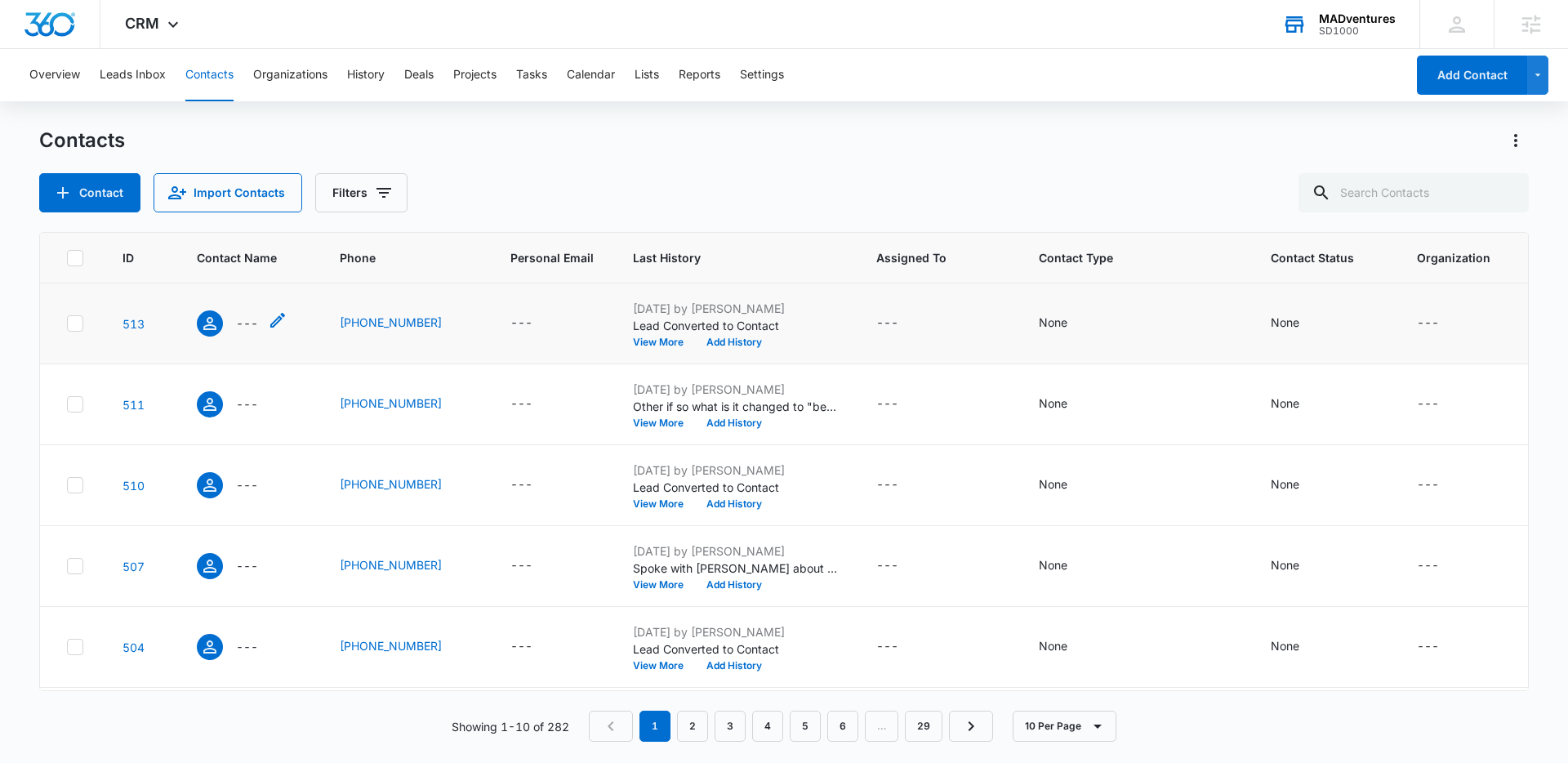
click at [248, 328] on p "---" at bounding box center [247, 323] width 22 height 17
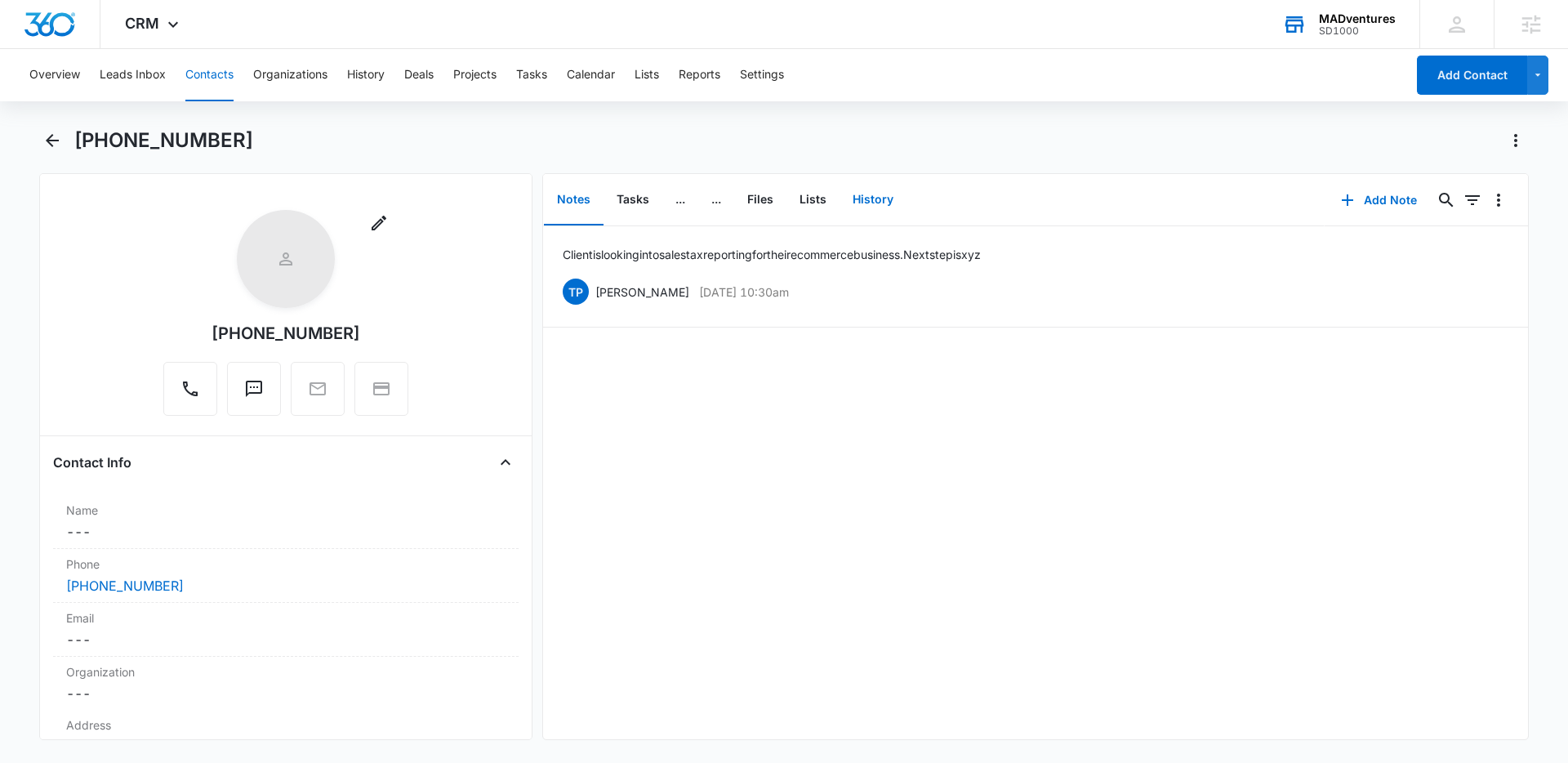
click at [861, 199] on button "History" at bounding box center [874, 200] width 67 height 51
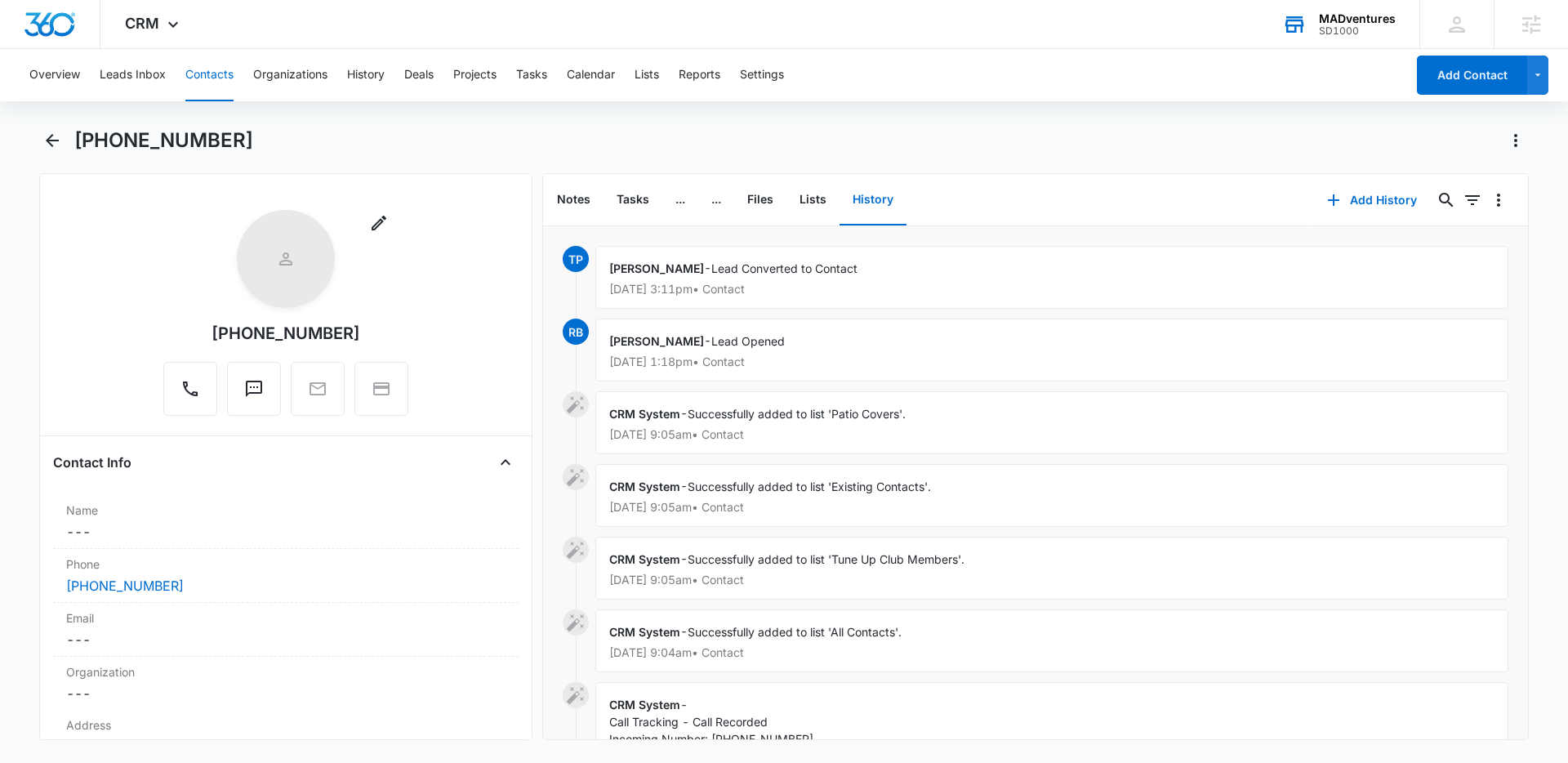
click at [188, 77] on button "Contacts" at bounding box center [209, 75] width 48 height 52
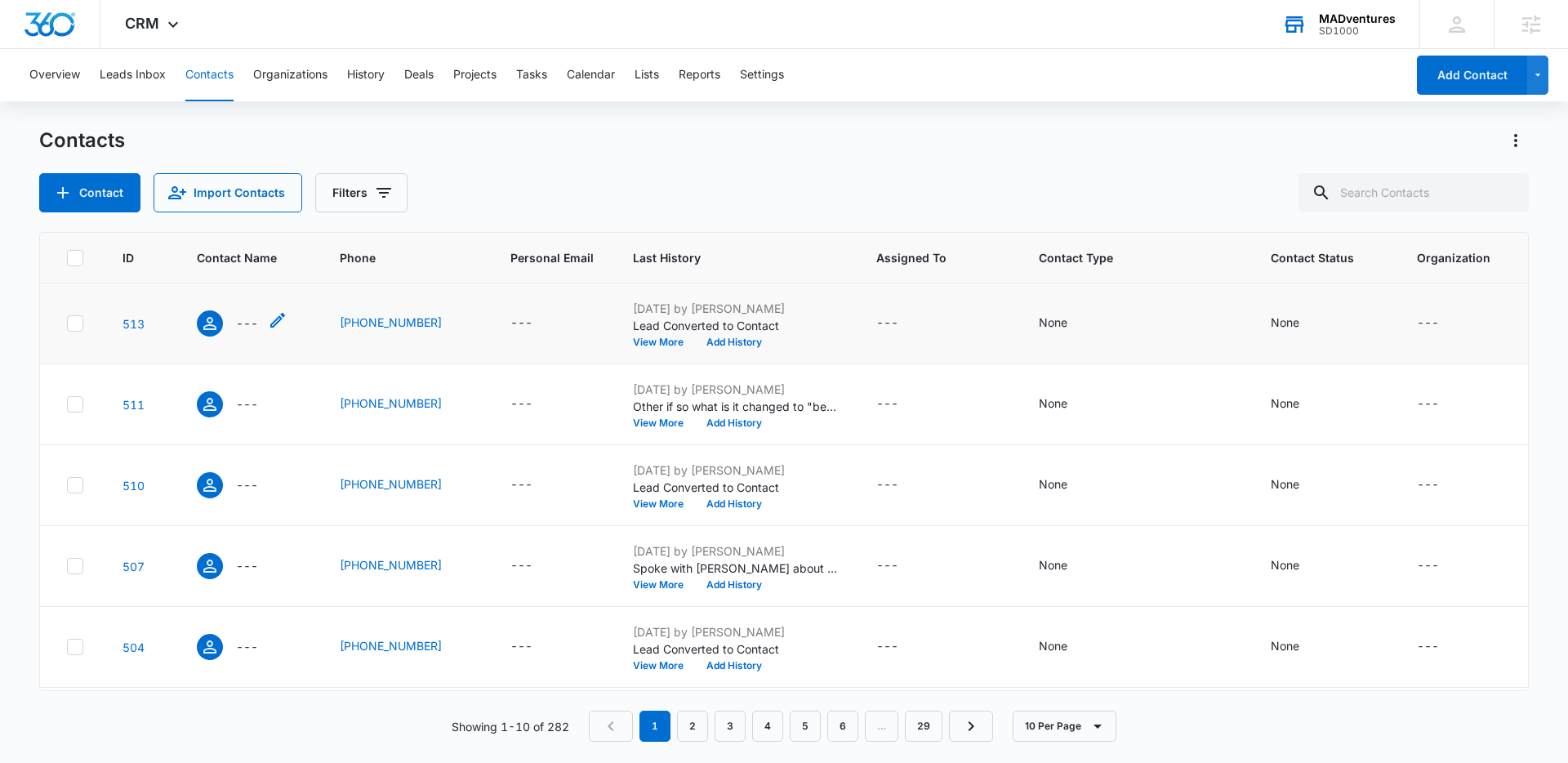
click at [245, 324] on p "---" at bounding box center [247, 323] width 22 height 17
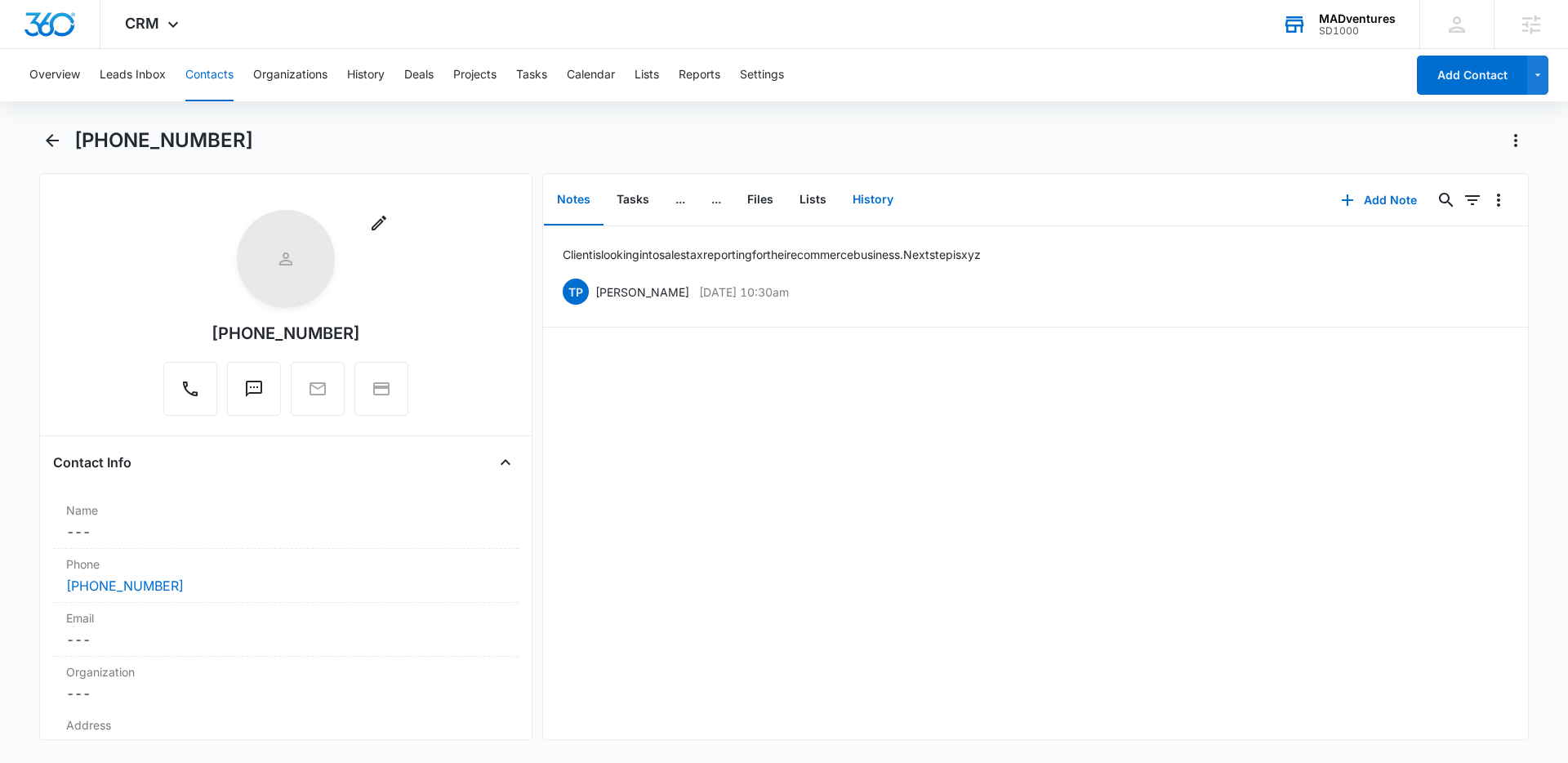
click at [885, 200] on button "History" at bounding box center [874, 200] width 67 height 51
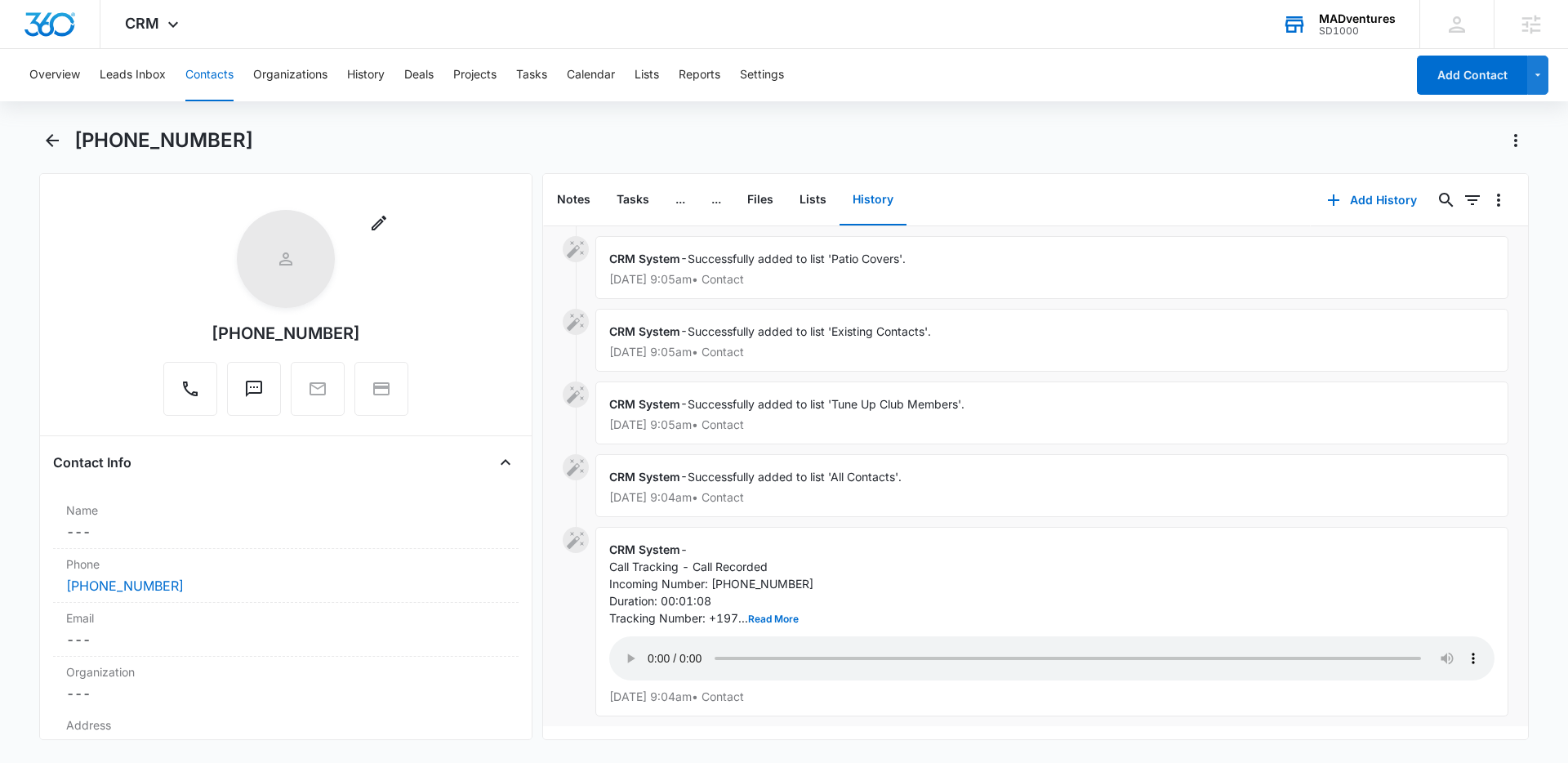
scroll to position [167, 0]
drag, startPoint x: 606, startPoint y: 537, endPoint x: 701, endPoint y: 537, distance: 95.0
click at [701, 537] on div "CRM System - Call Tracking - Call Recorded Incoming Number: [PHONE_NUMBER] Dura…" at bounding box center [1053, 622] width 913 height 190
click at [760, 614] on button "Read More" at bounding box center [773, 618] width 51 height 10
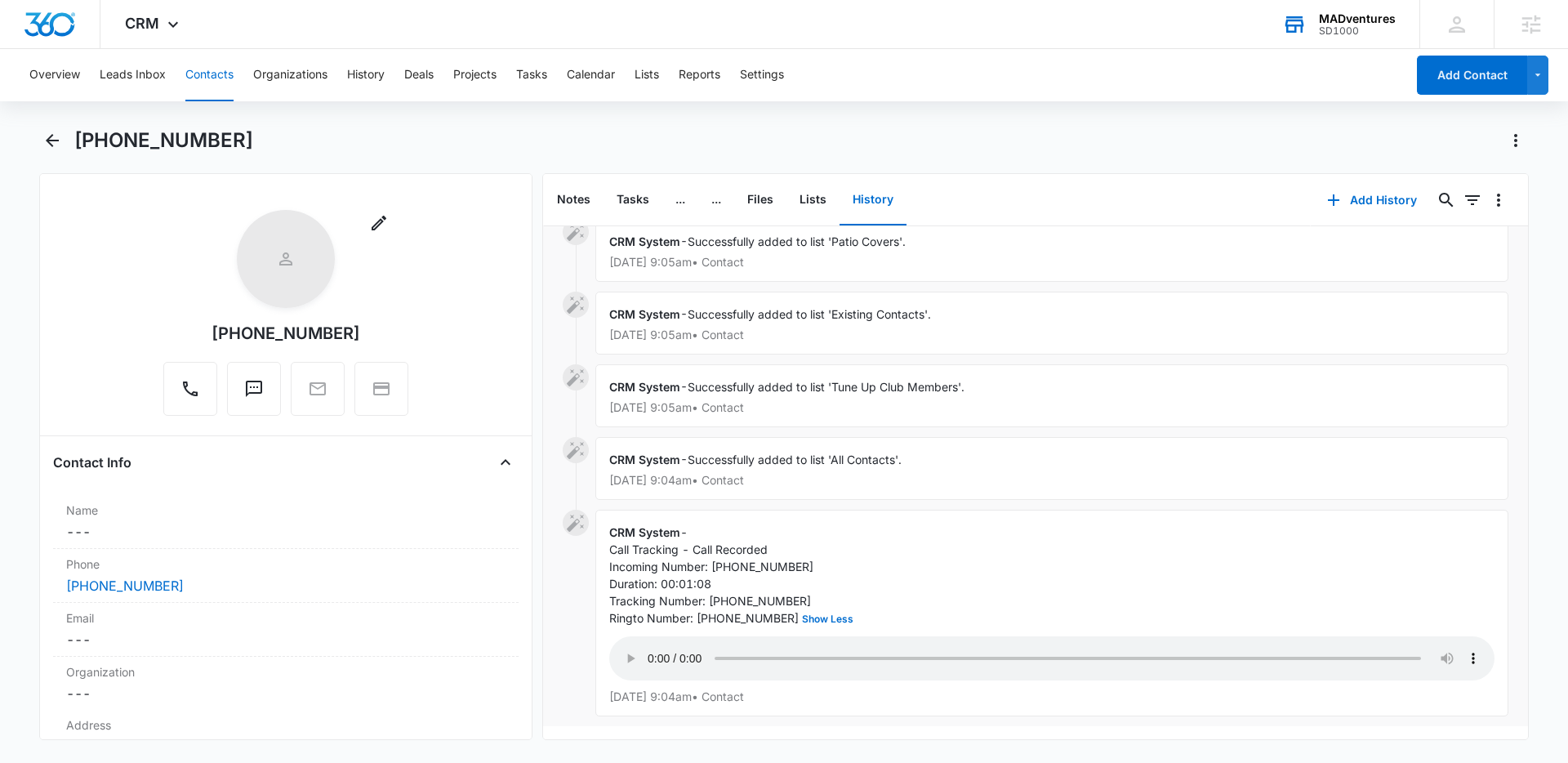
scroll to position [202, 0]
click at [586, 197] on button "Notes" at bounding box center [574, 200] width 60 height 51
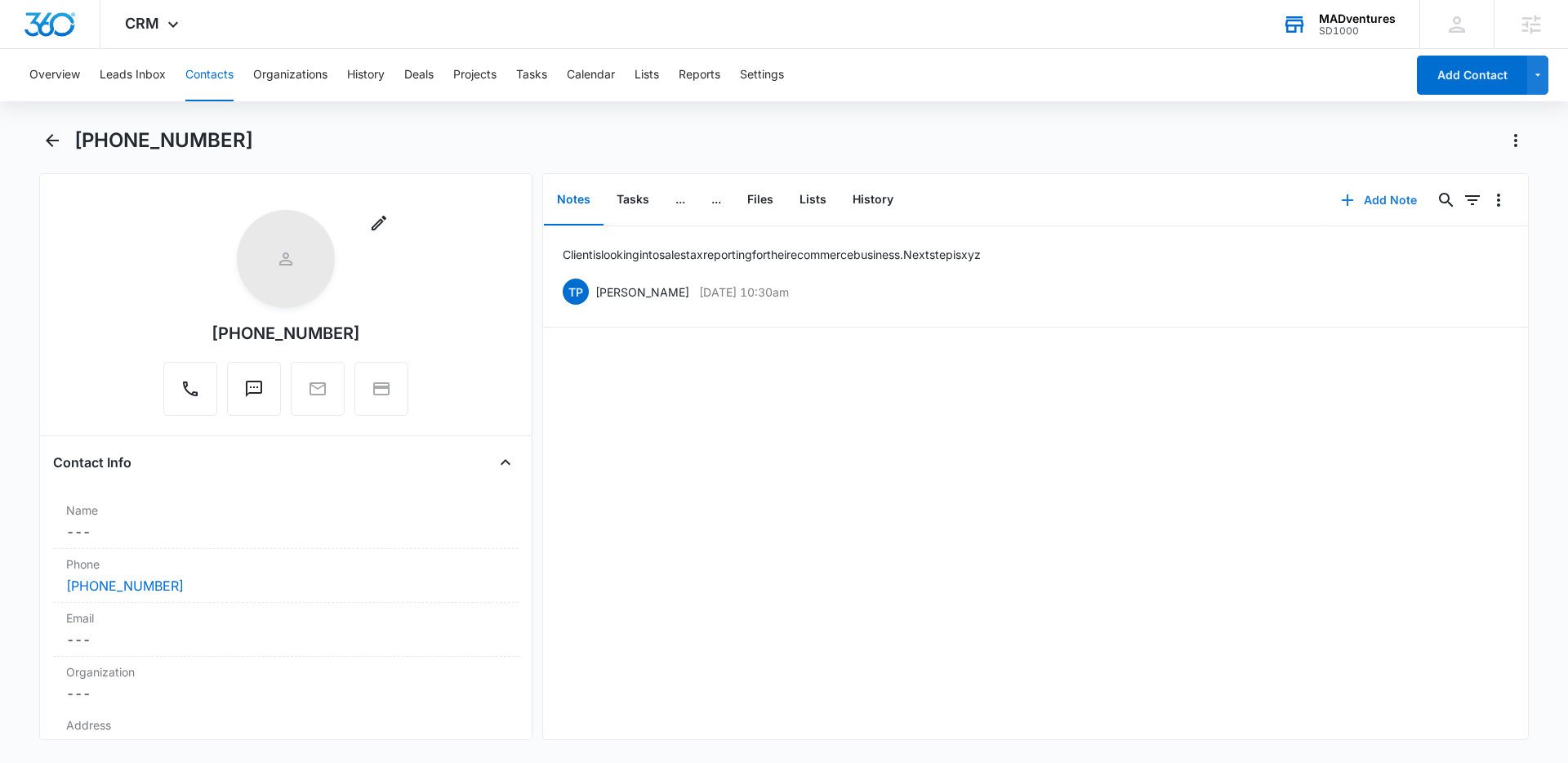
click at [1148, 198] on button "Add Note" at bounding box center [1379, 200] width 109 height 39
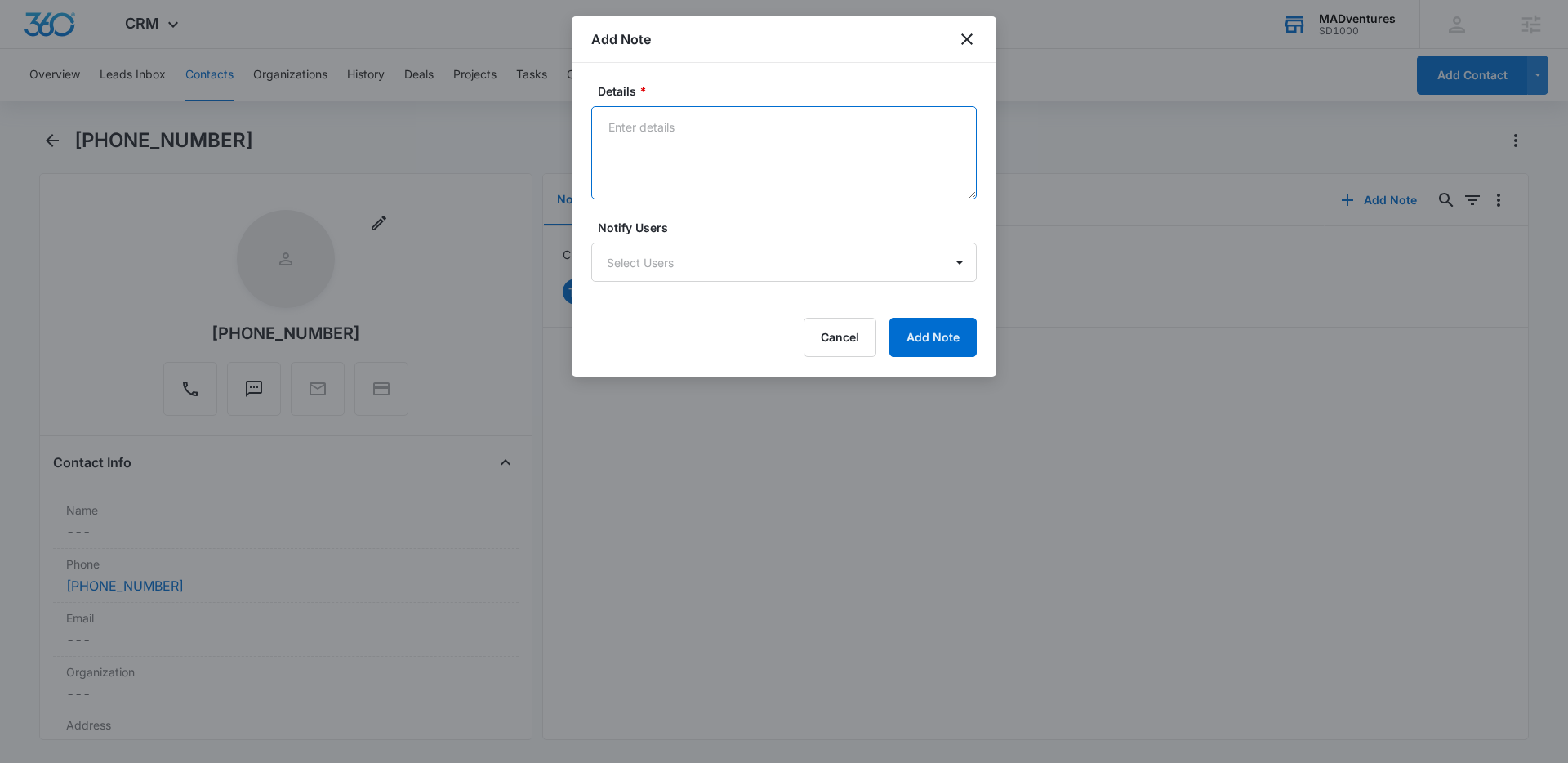
click at [758, 153] on textarea "Details *" at bounding box center [784, 152] width 385 height 93
click at [969, 42] on icon "close" at bounding box center [967, 39] width 12 height 12
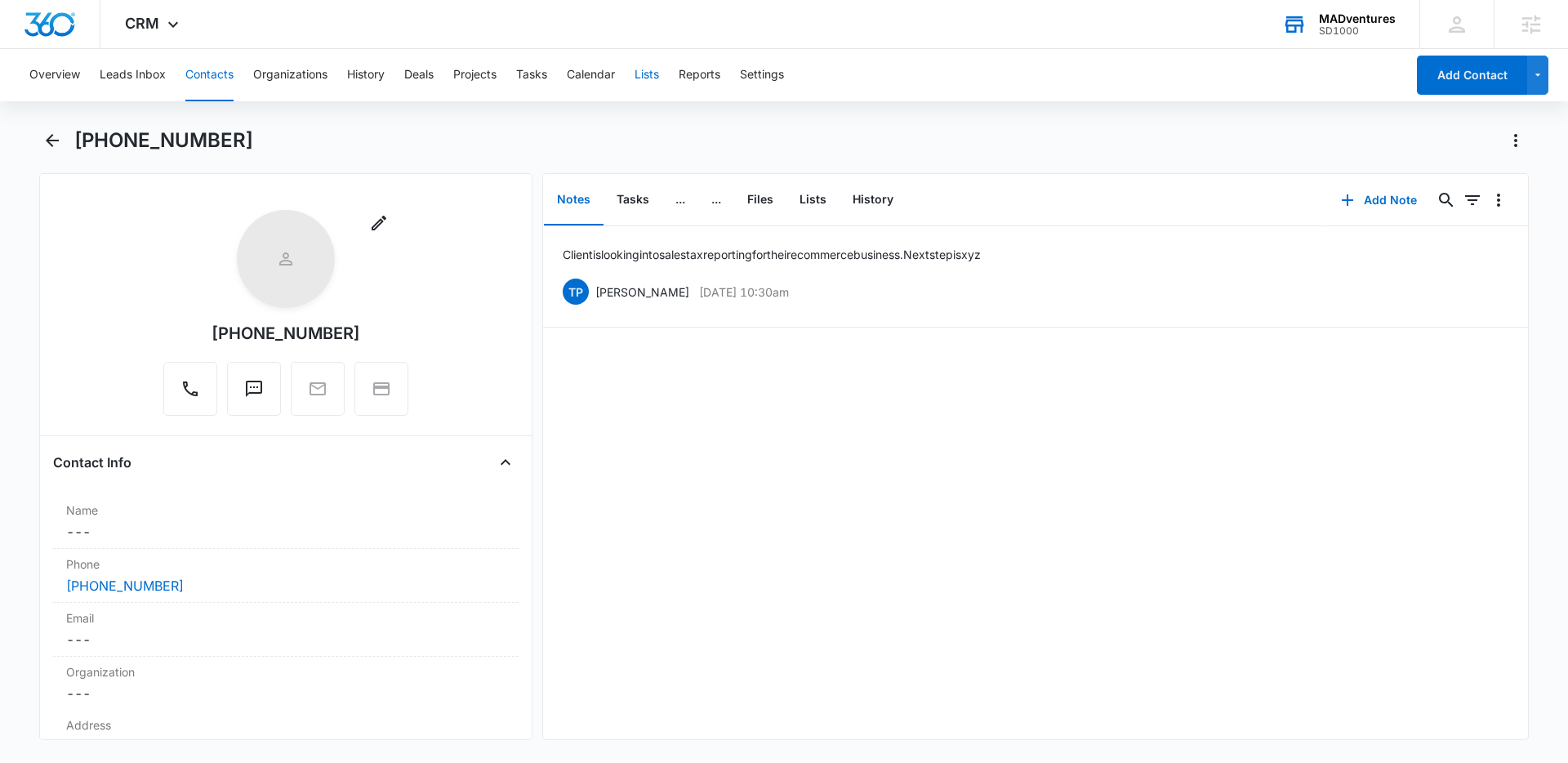
click at [648, 74] on button "Lists" at bounding box center [647, 75] width 24 height 52
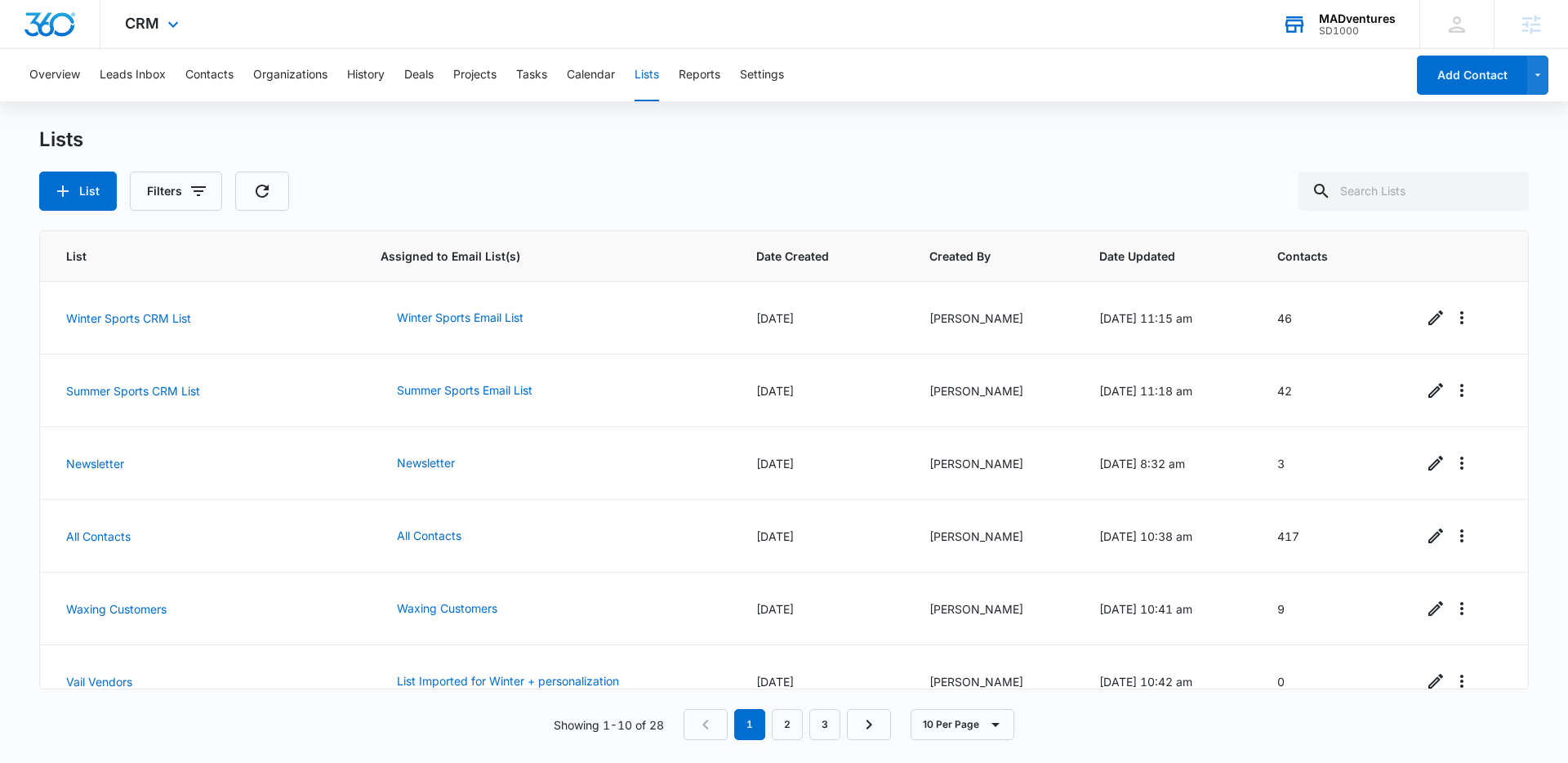
click at [40, 23] on img "Dashboard" at bounding box center [50, 24] width 52 height 24
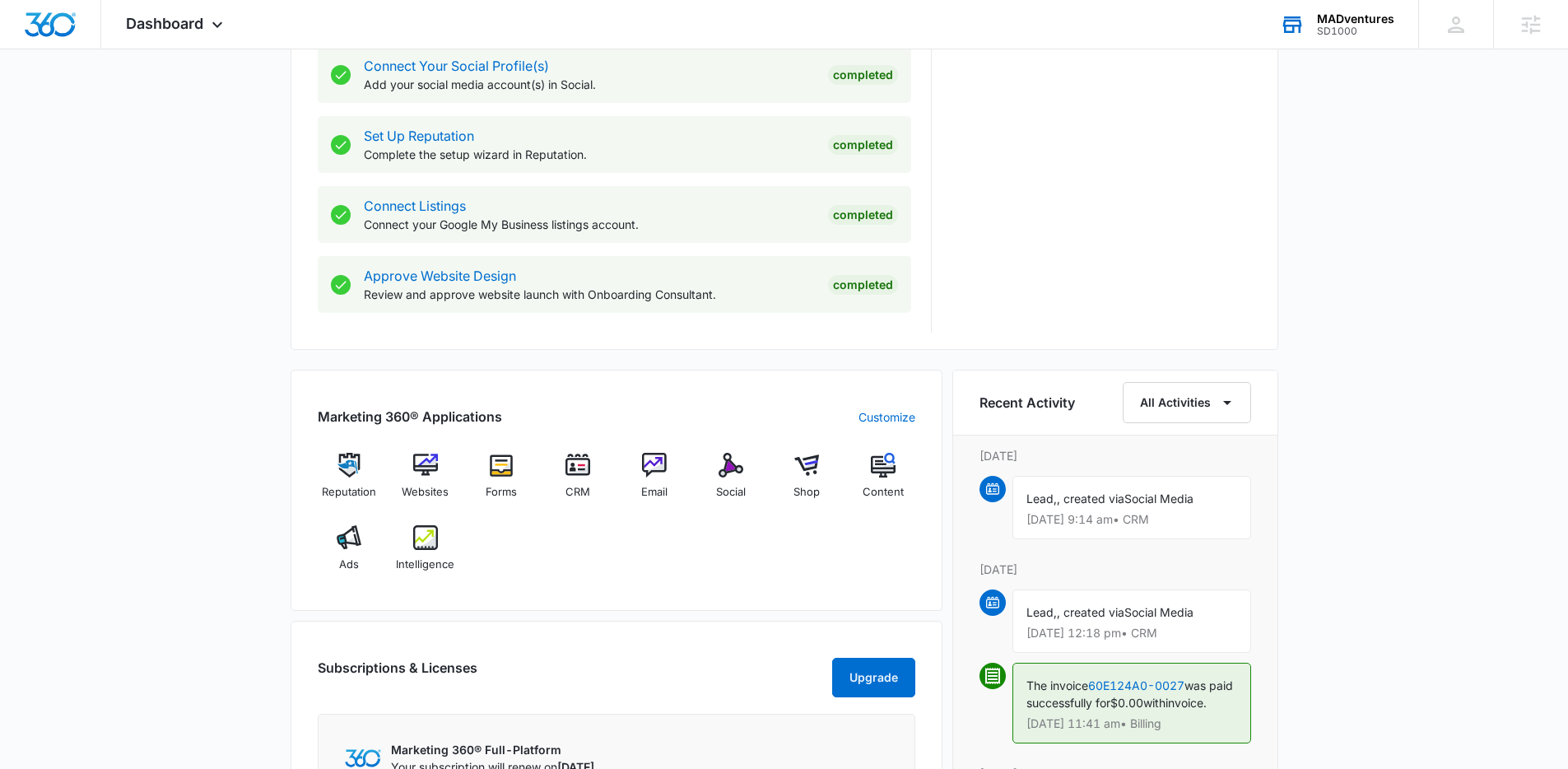
scroll to position [780, 0]
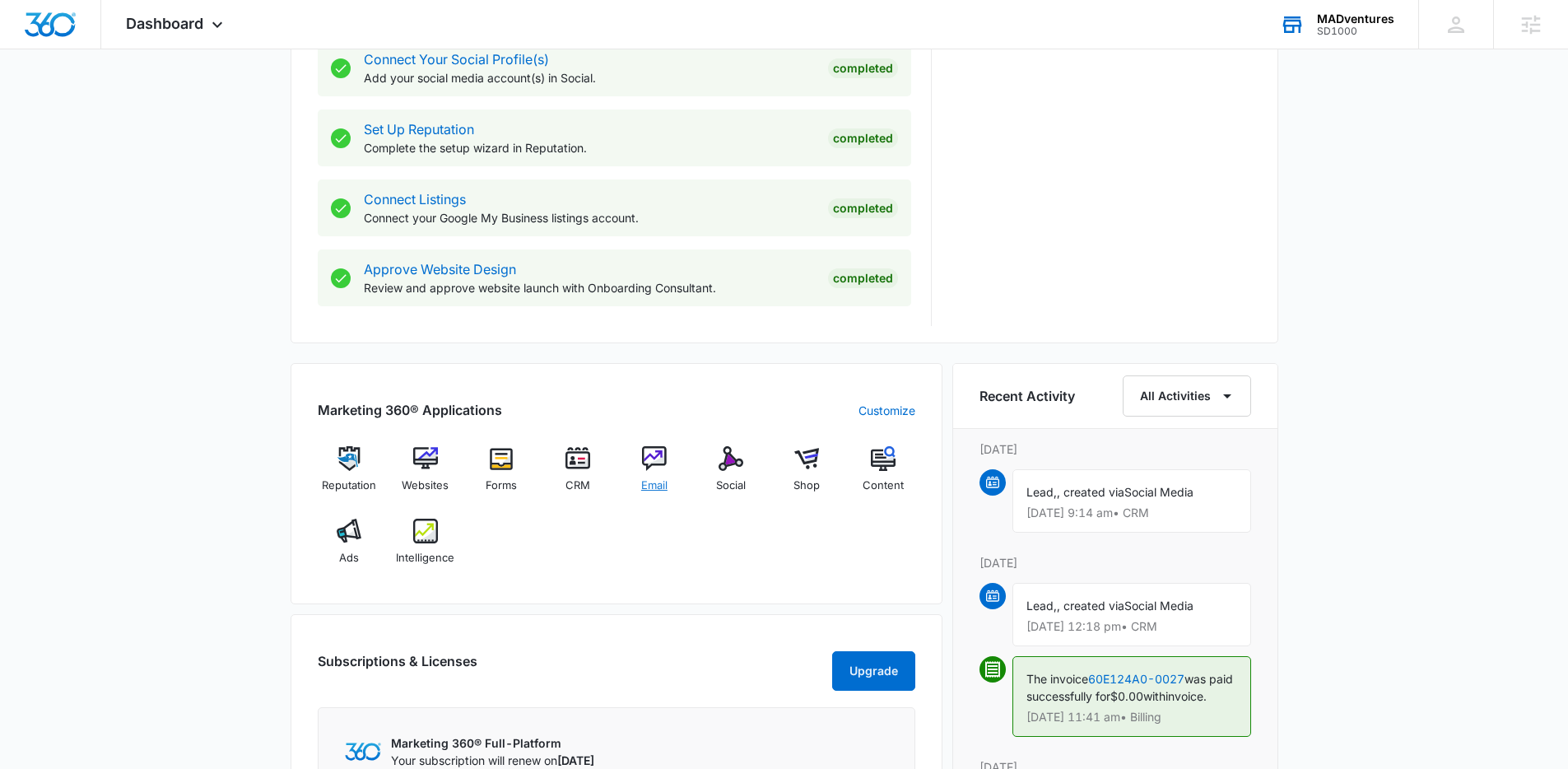
click at [650, 463] on img at bounding box center [654, 458] width 25 height 25
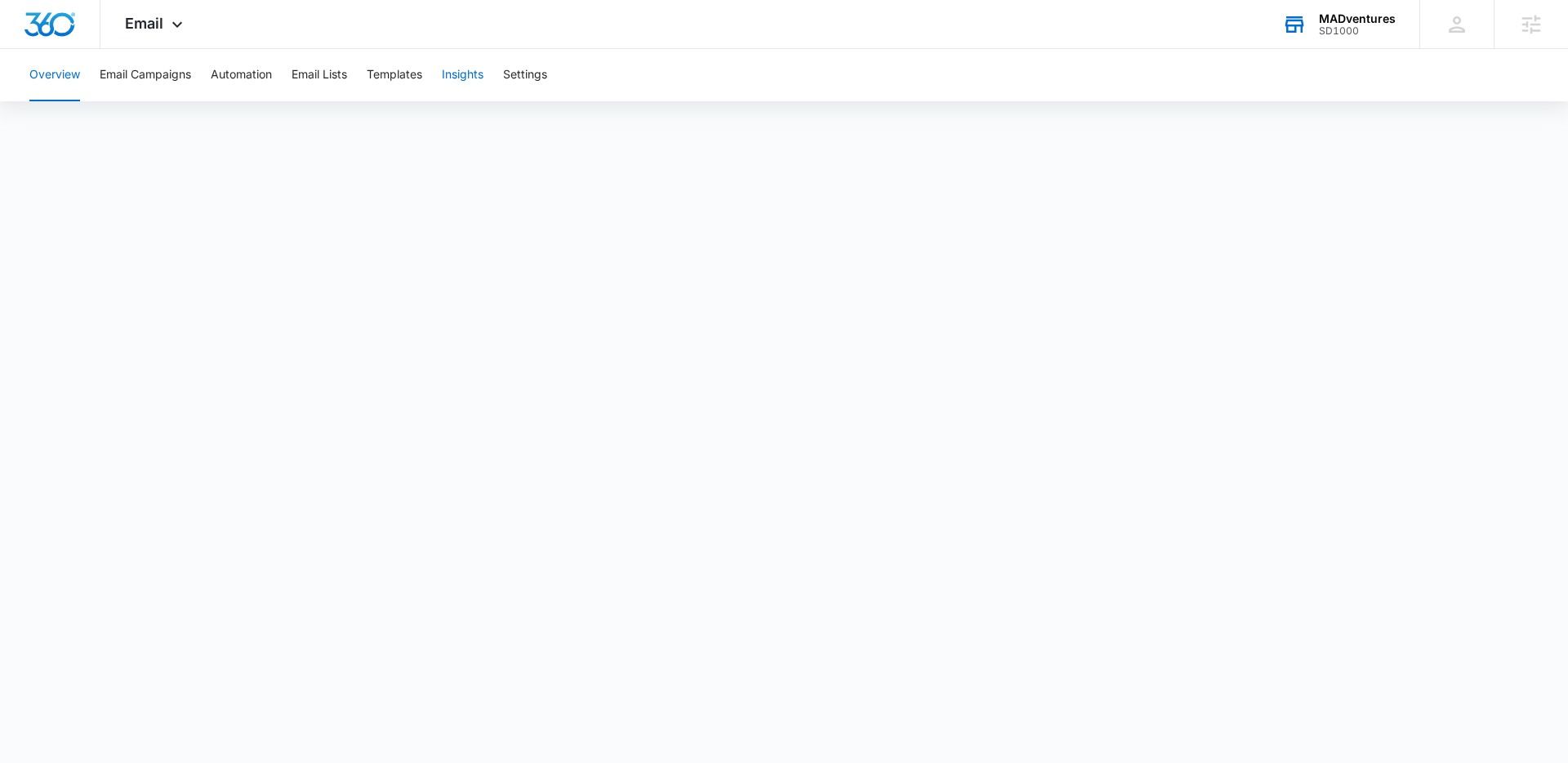
click at [469, 85] on button "Insights" at bounding box center [463, 75] width 42 height 52
click at [38, 14] on img "Dashboard" at bounding box center [50, 24] width 52 height 24
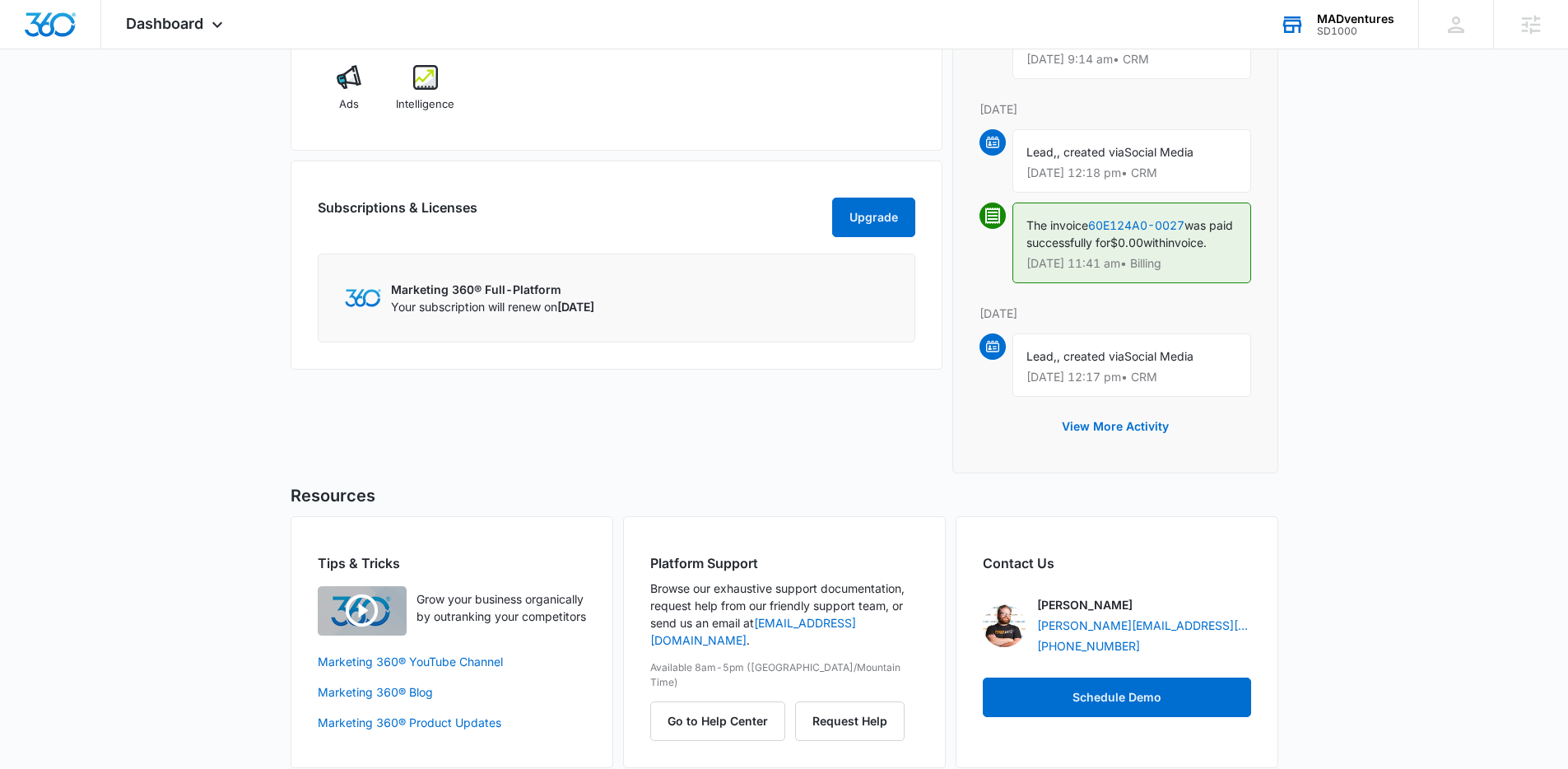
scroll to position [1236, 0]
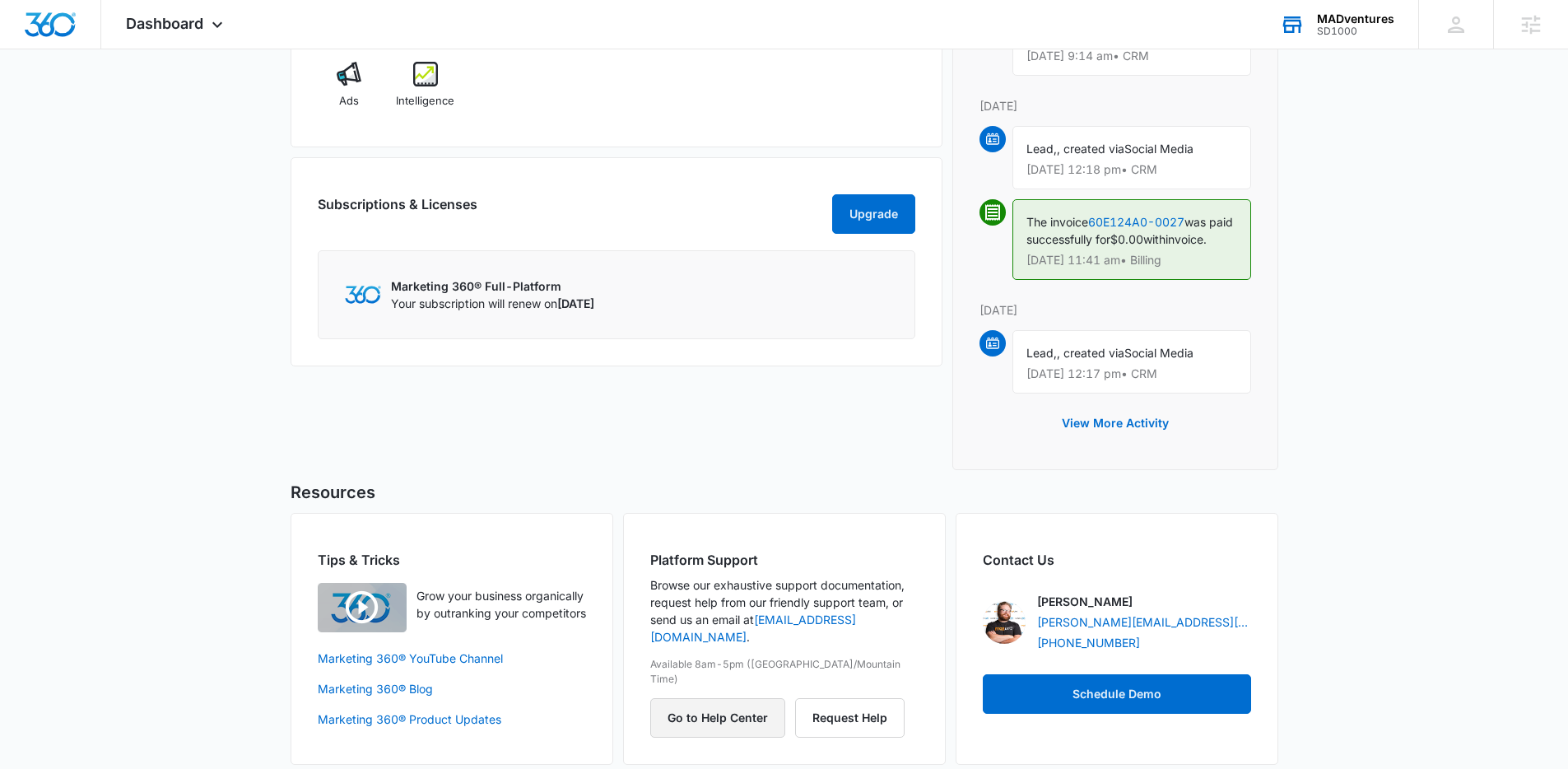
click at [673, 656] on button "Go to Help Center" at bounding box center [718, 717] width 135 height 39
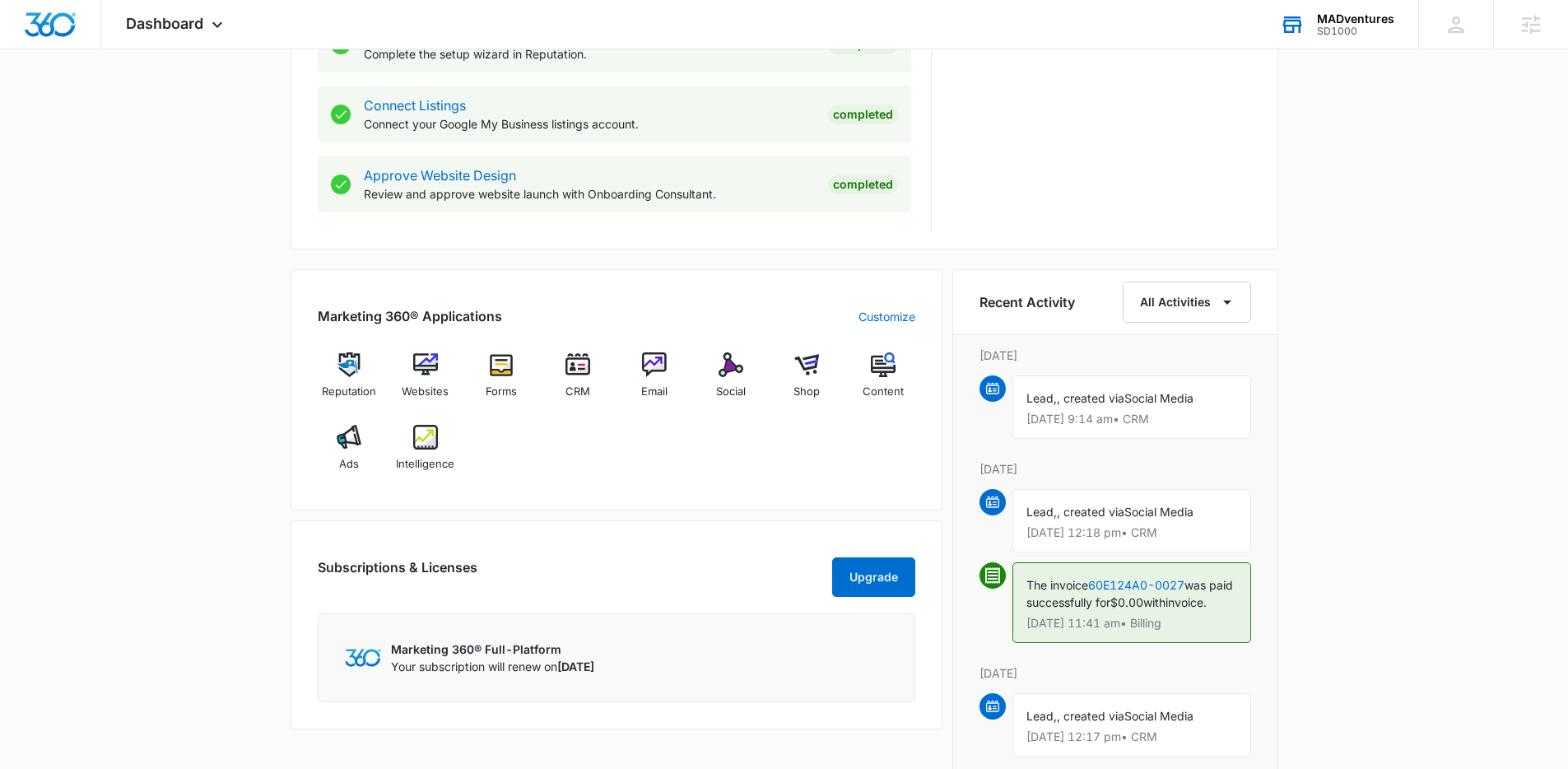
scroll to position [856, 0]
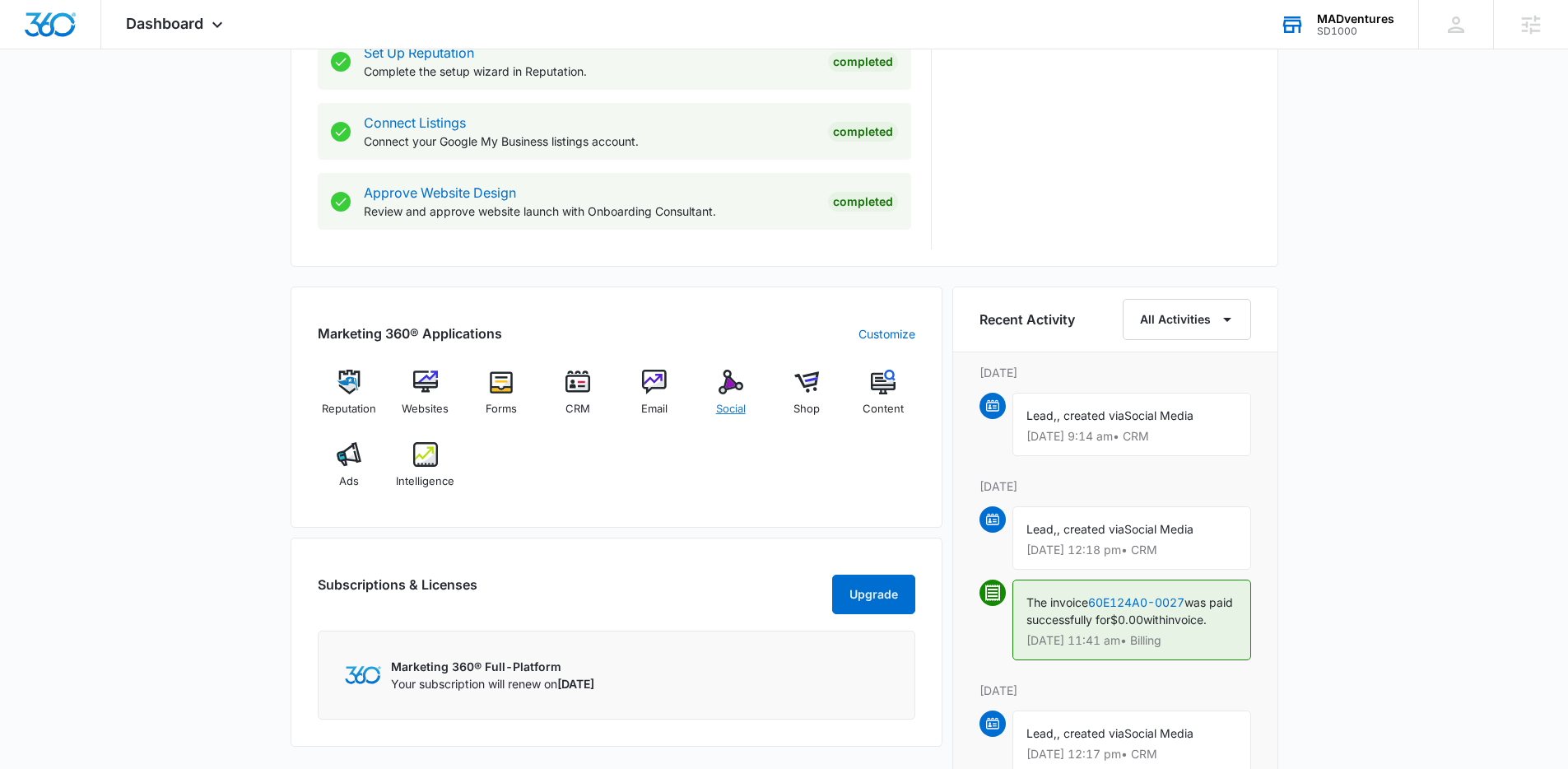
click at [727, 410] on span "Social" at bounding box center [731, 409] width 30 height 16
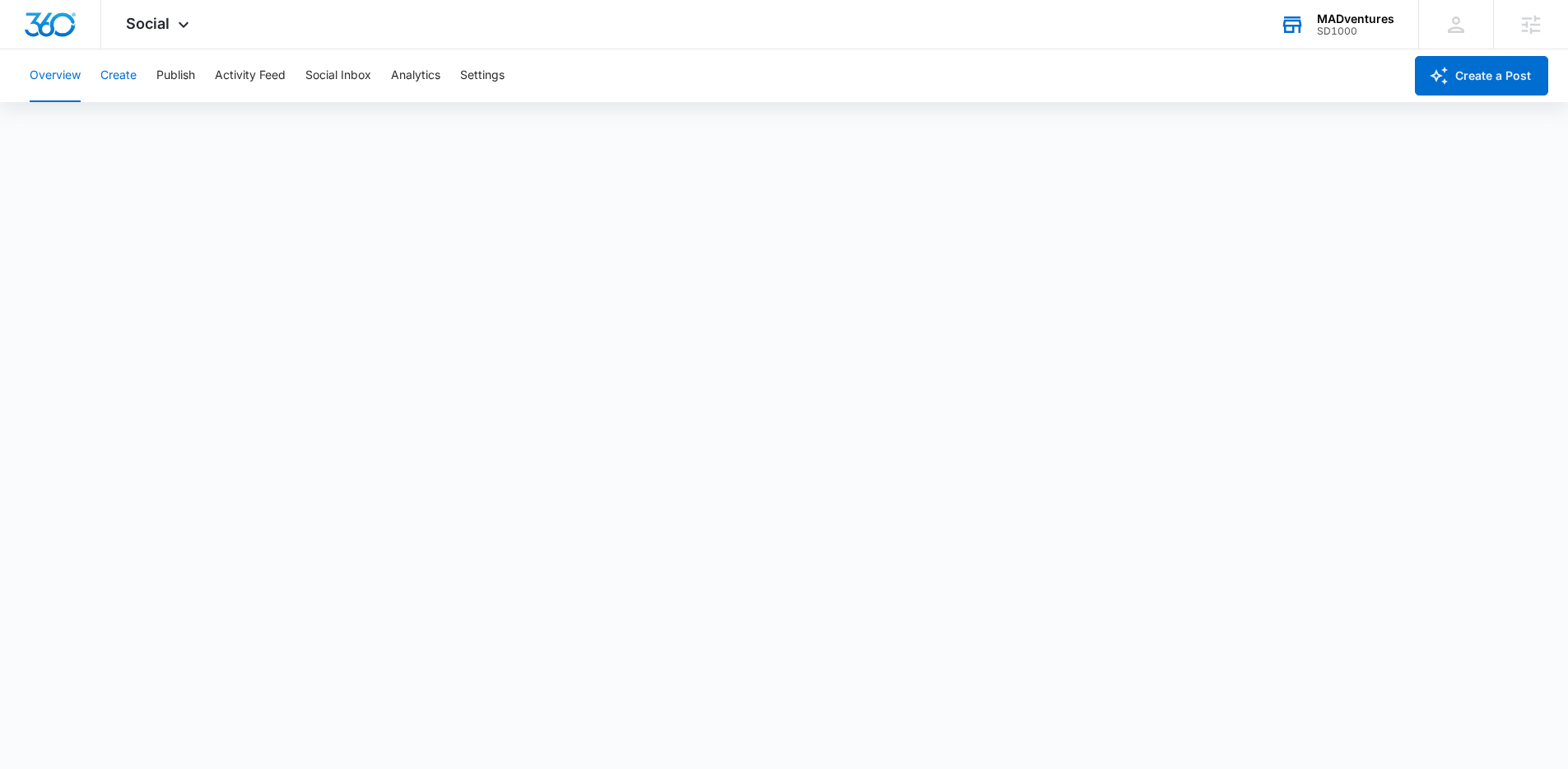
click at [111, 72] on button "Create" at bounding box center [118, 76] width 36 height 53
click at [174, 81] on button "Publish" at bounding box center [176, 76] width 38 height 53
click at [234, 82] on button "Activity Feed" at bounding box center [251, 76] width 71 height 53
click at [314, 80] on button "Social Inbox" at bounding box center [338, 76] width 66 height 53
click at [402, 72] on button "Analytics" at bounding box center [415, 76] width 49 height 53
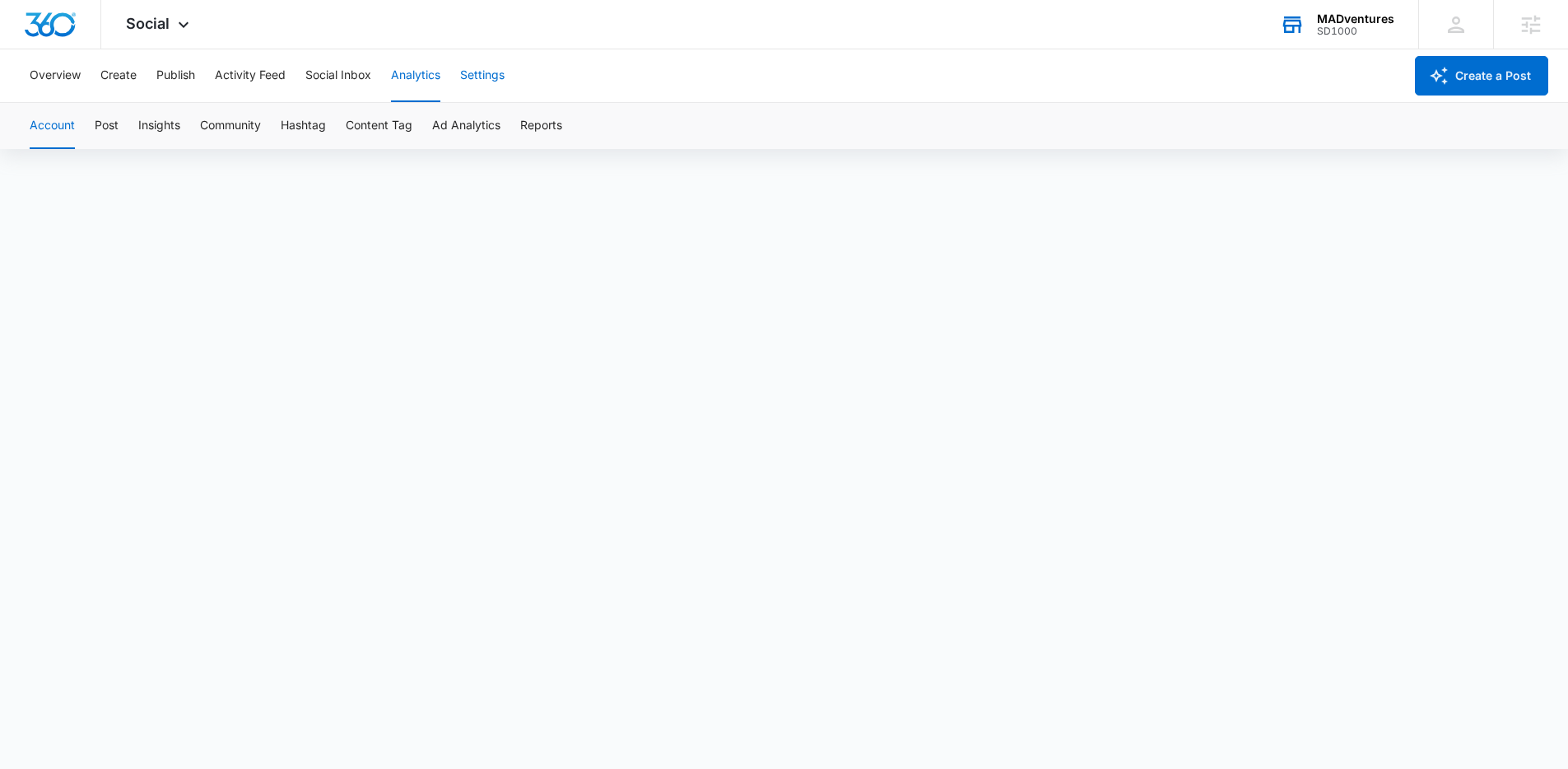
click at [499, 70] on button "Settings" at bounding box center [482, 76] width 45 height 53
click at [38, 22] on img "Dashboard" at bounding box center [50, 25] width 53 height 25
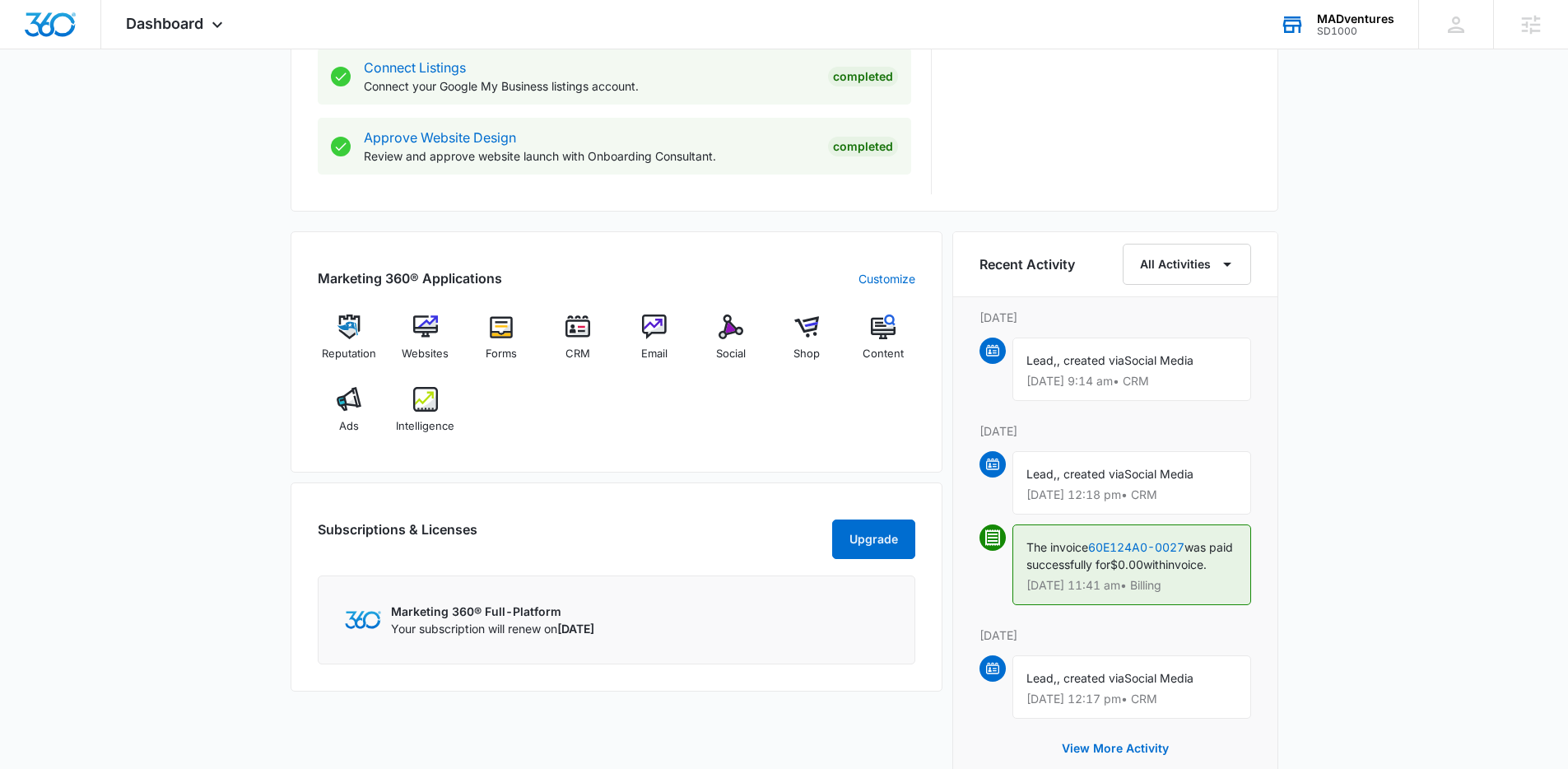
scroll to position [914, 0]
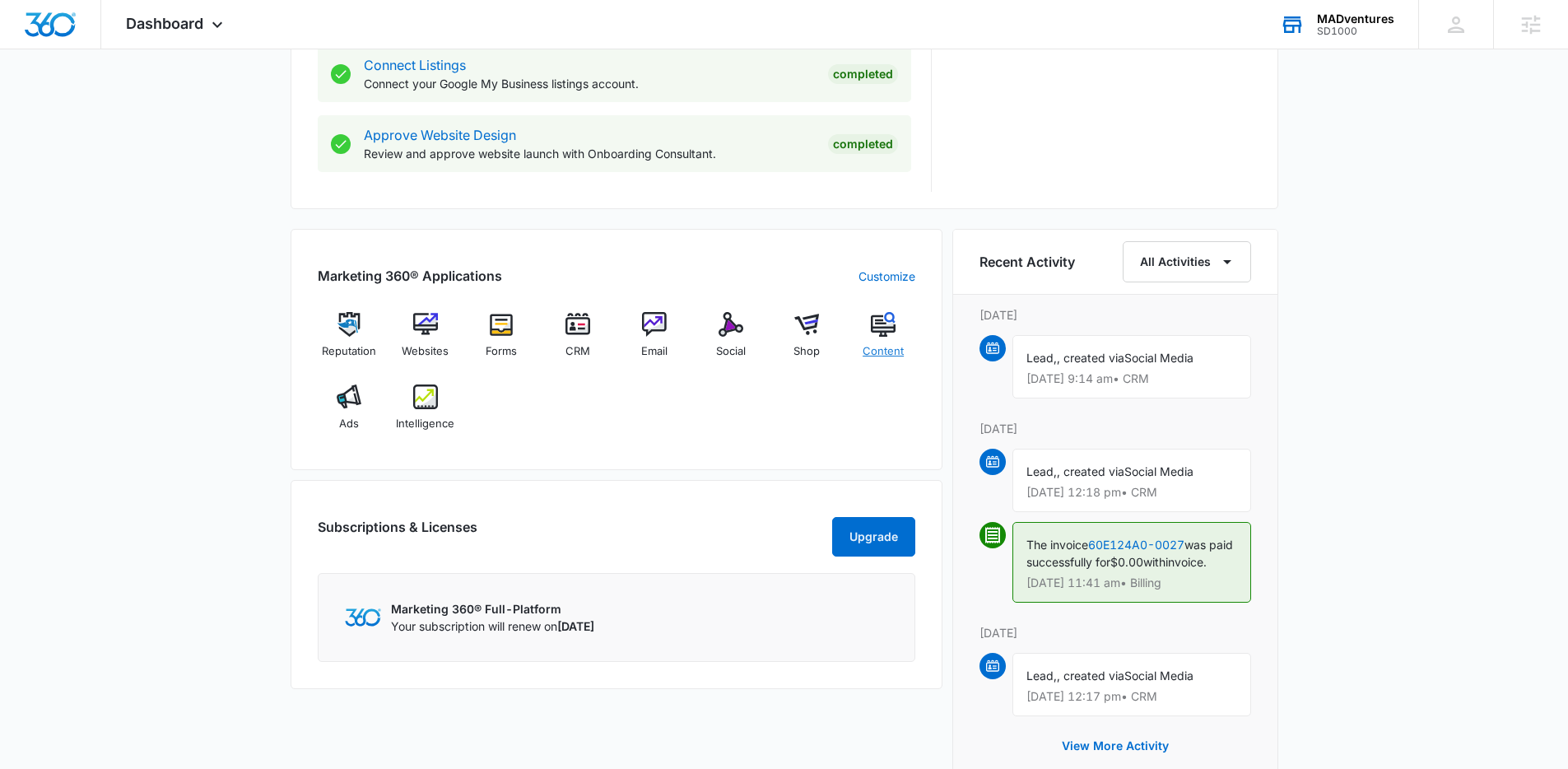
click at [868, 339] on div "Content" at bounding box center [884, 341] width 64 height 59
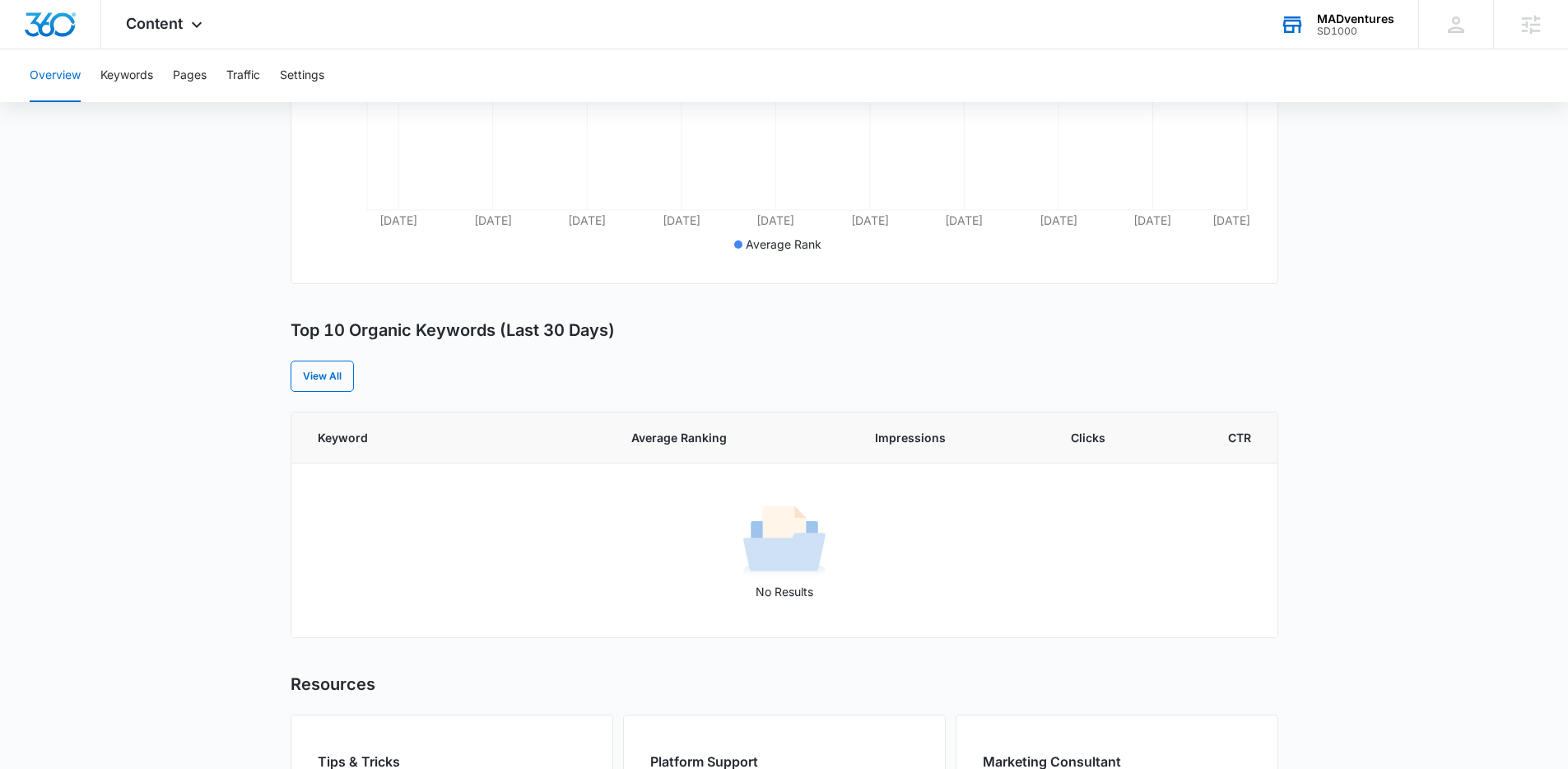
scroll to position [477, 0]
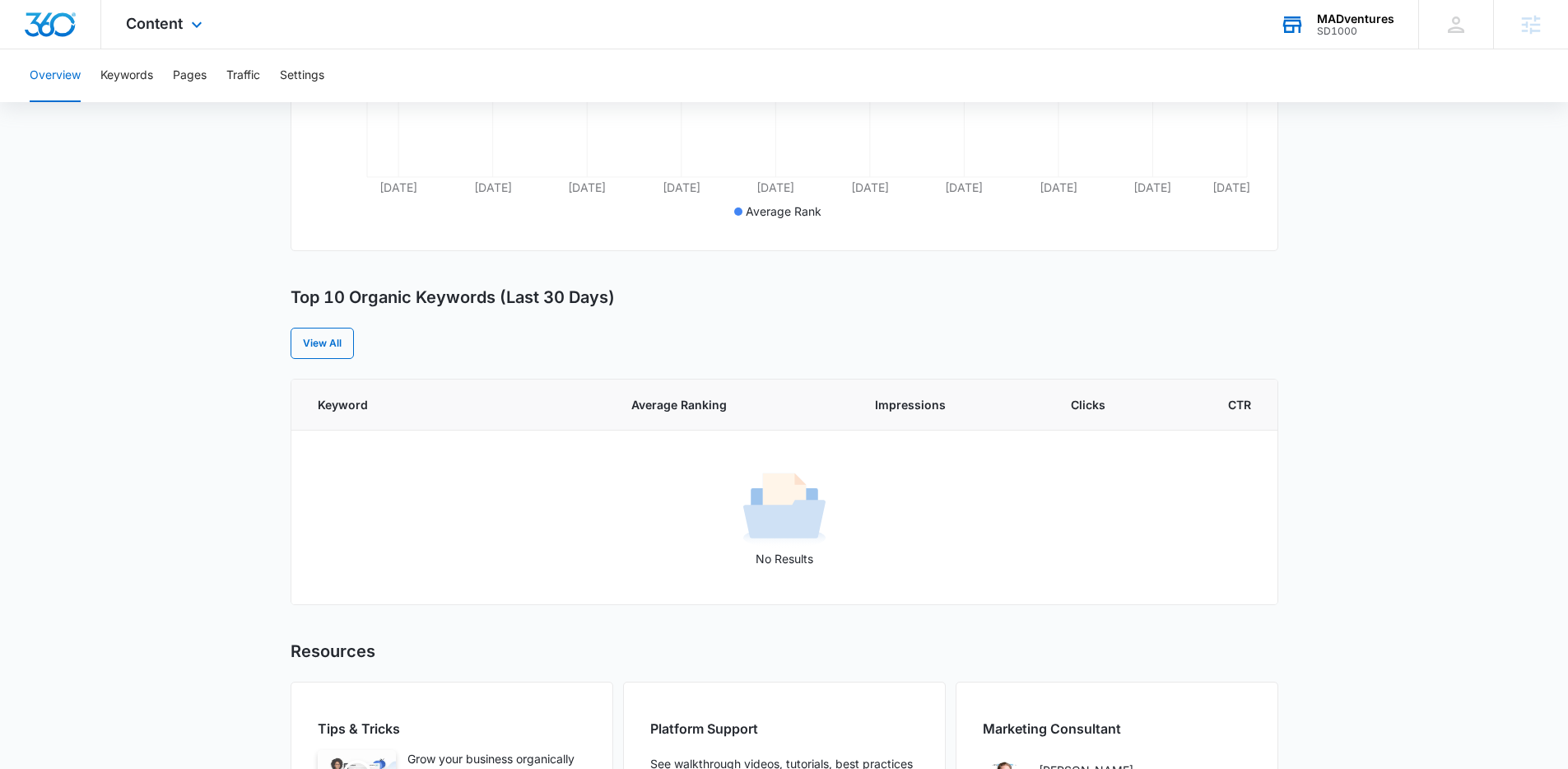
click at [61, 27] on img "Dashboard" at bounding box center [50, 25] width 53 height 25
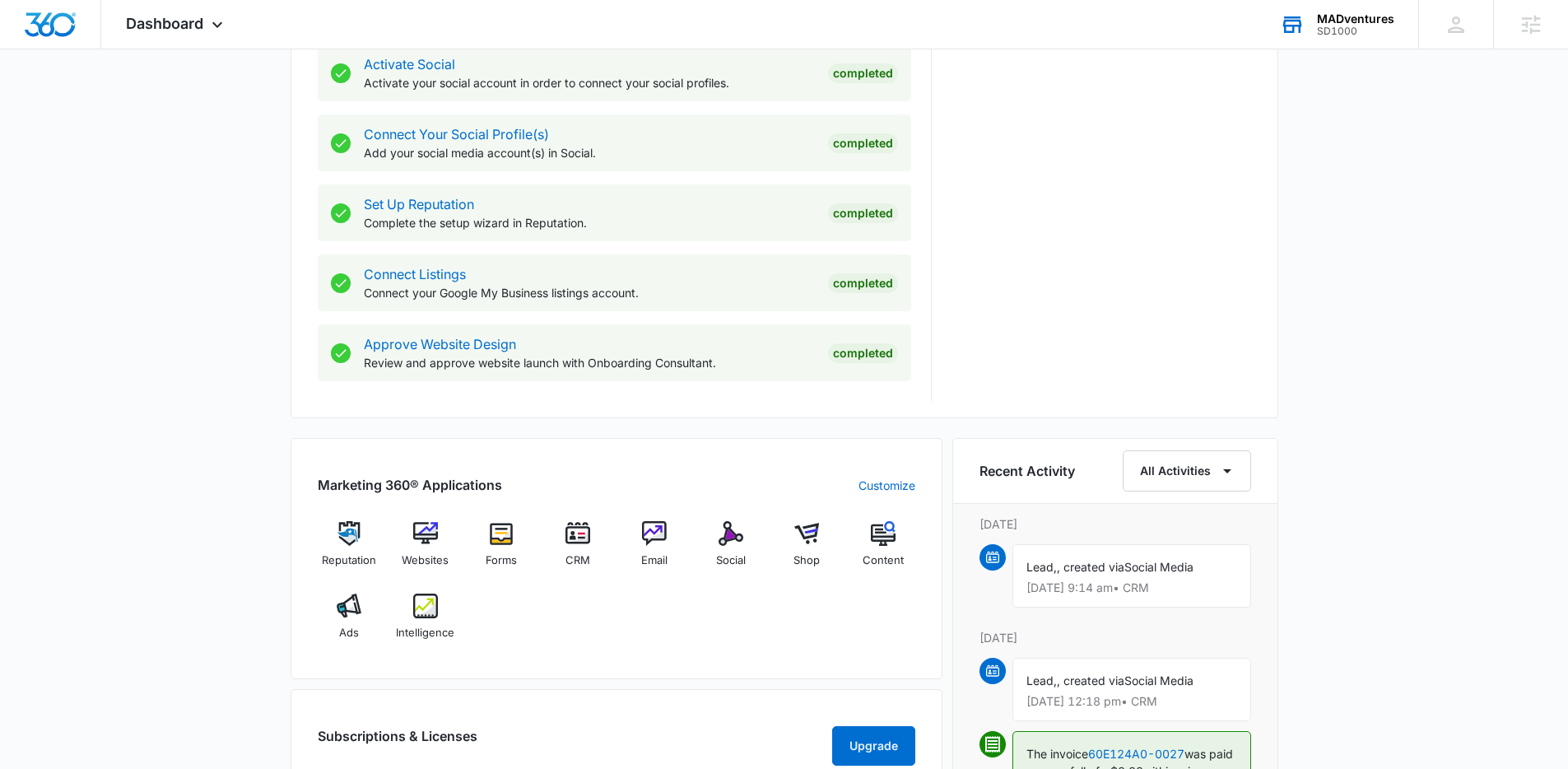
scroll to position [728, 0]
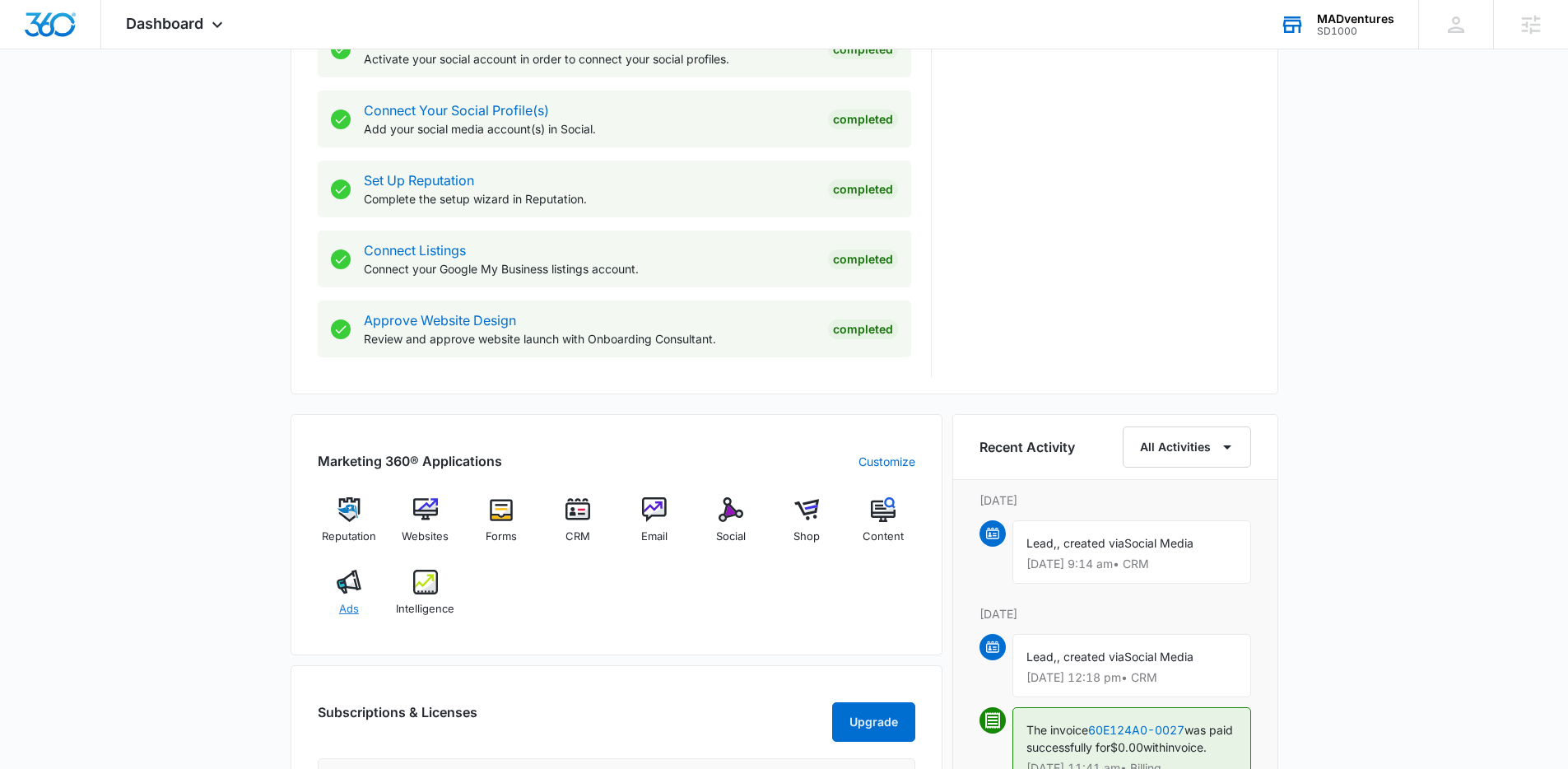
click at [338, 584] on img at bounding box center [348, 581] width 25 height 25
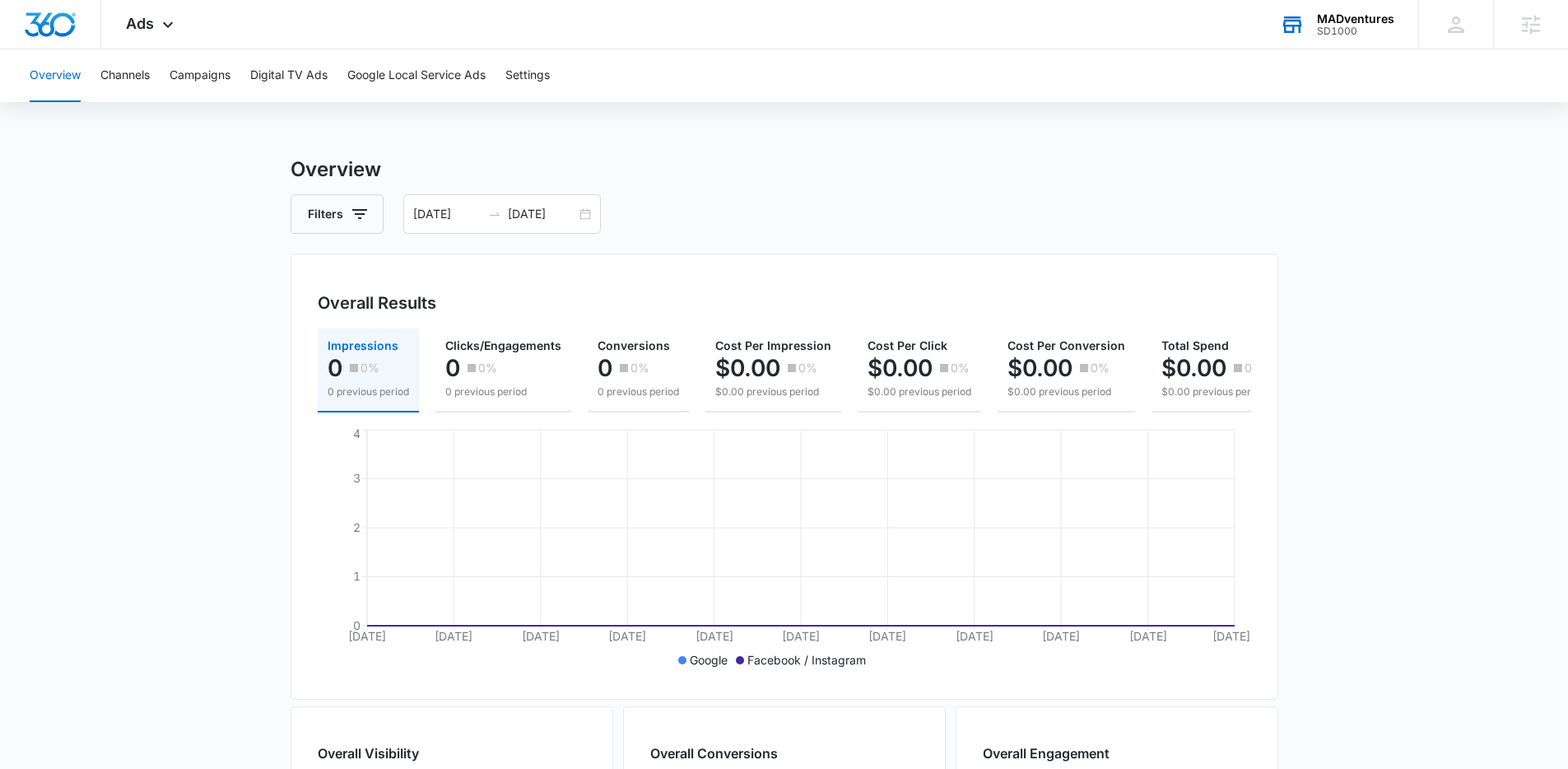
scroll to position [0, 25]
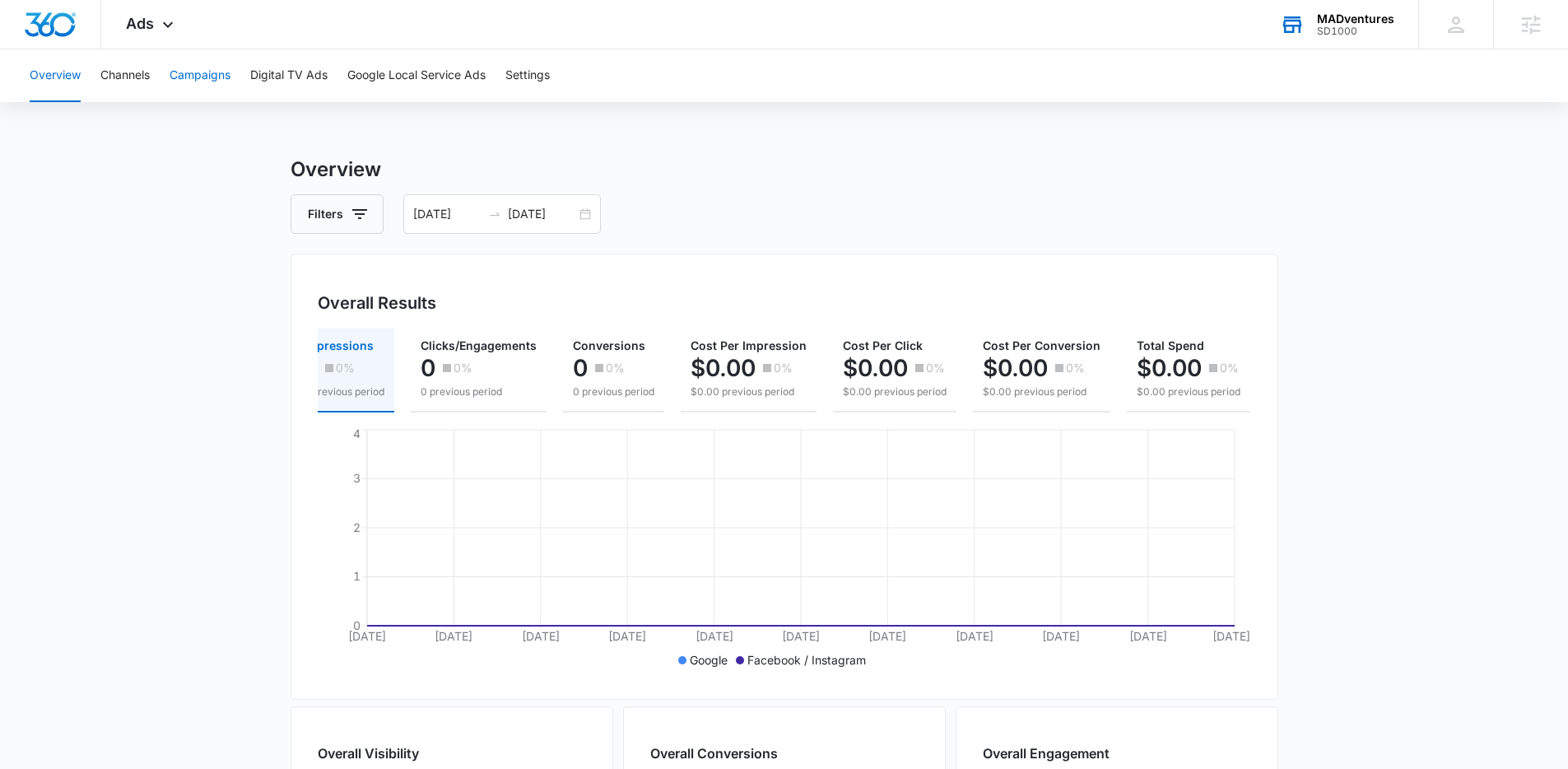
click at [191, 74] on button "Campaigns" at bounding box center [200, 76] width 61 height 53
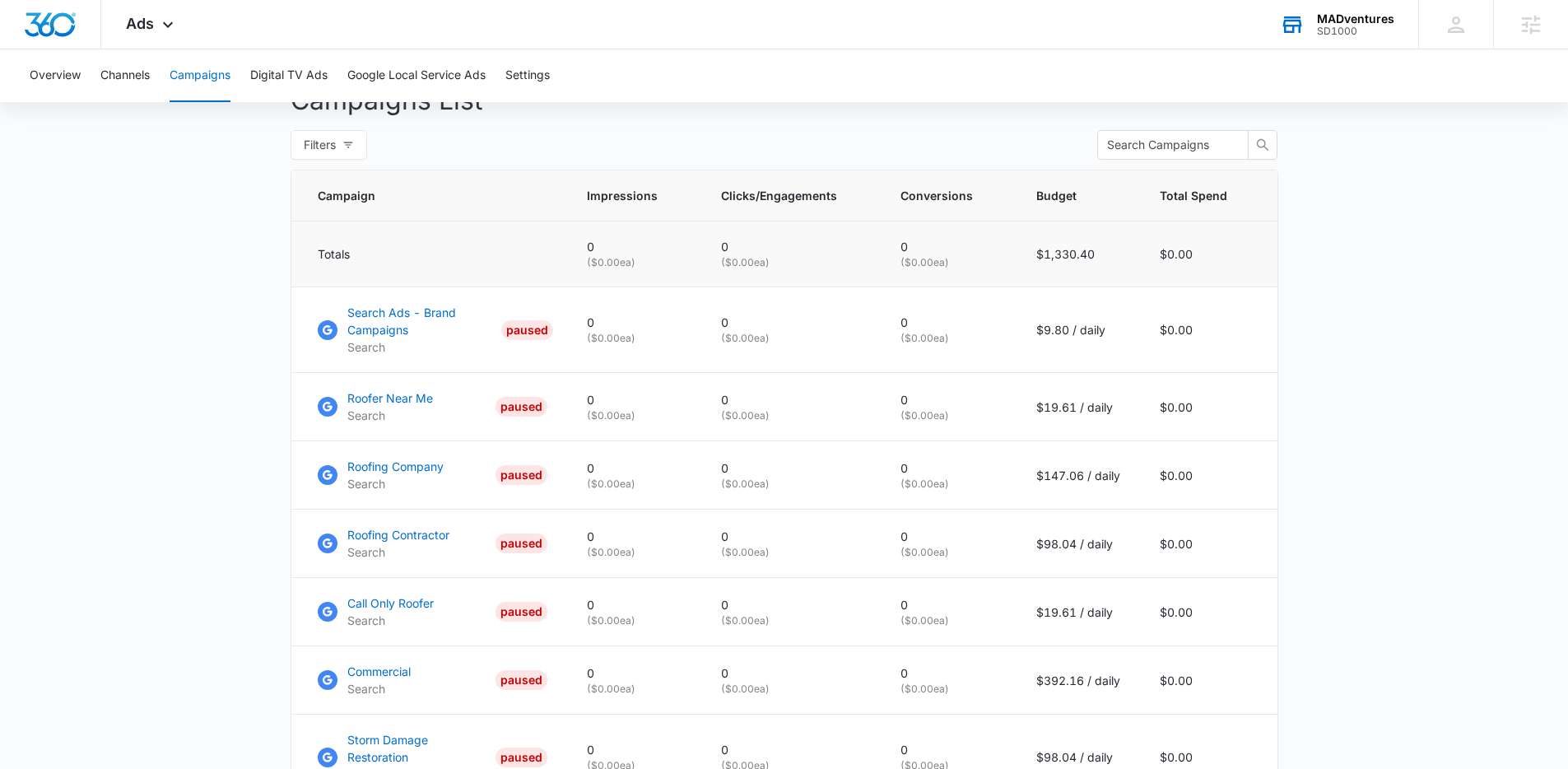
scroll to position [635, 0]
click at [385, 405] on p "Roofer Near Me" at bounding box center [390, 396] width 86 height 17
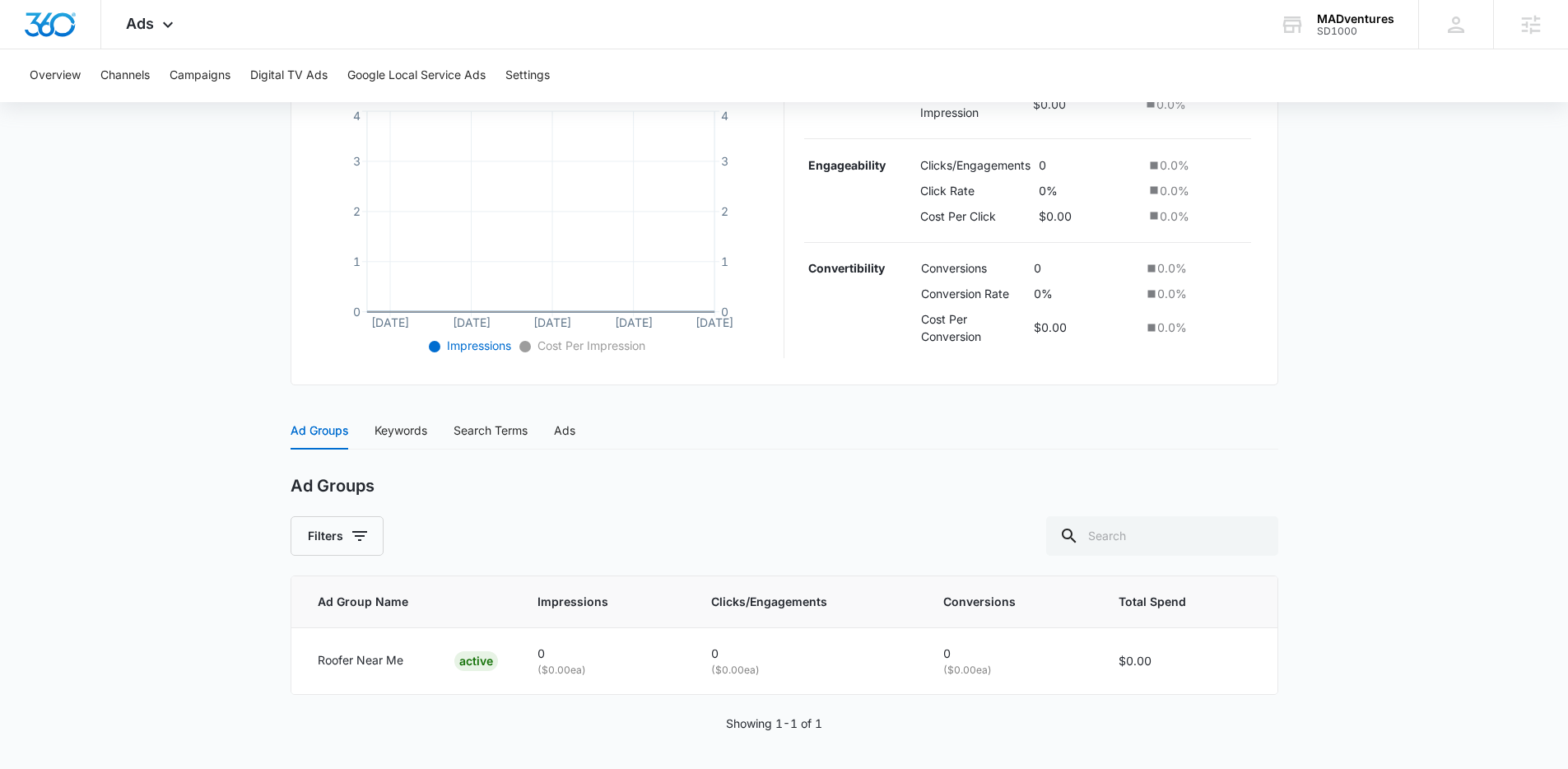
scroll to position [373, 0]
click at [405, 439] on div "Keywords" at bounding box center [401, 427] width 53 height 38
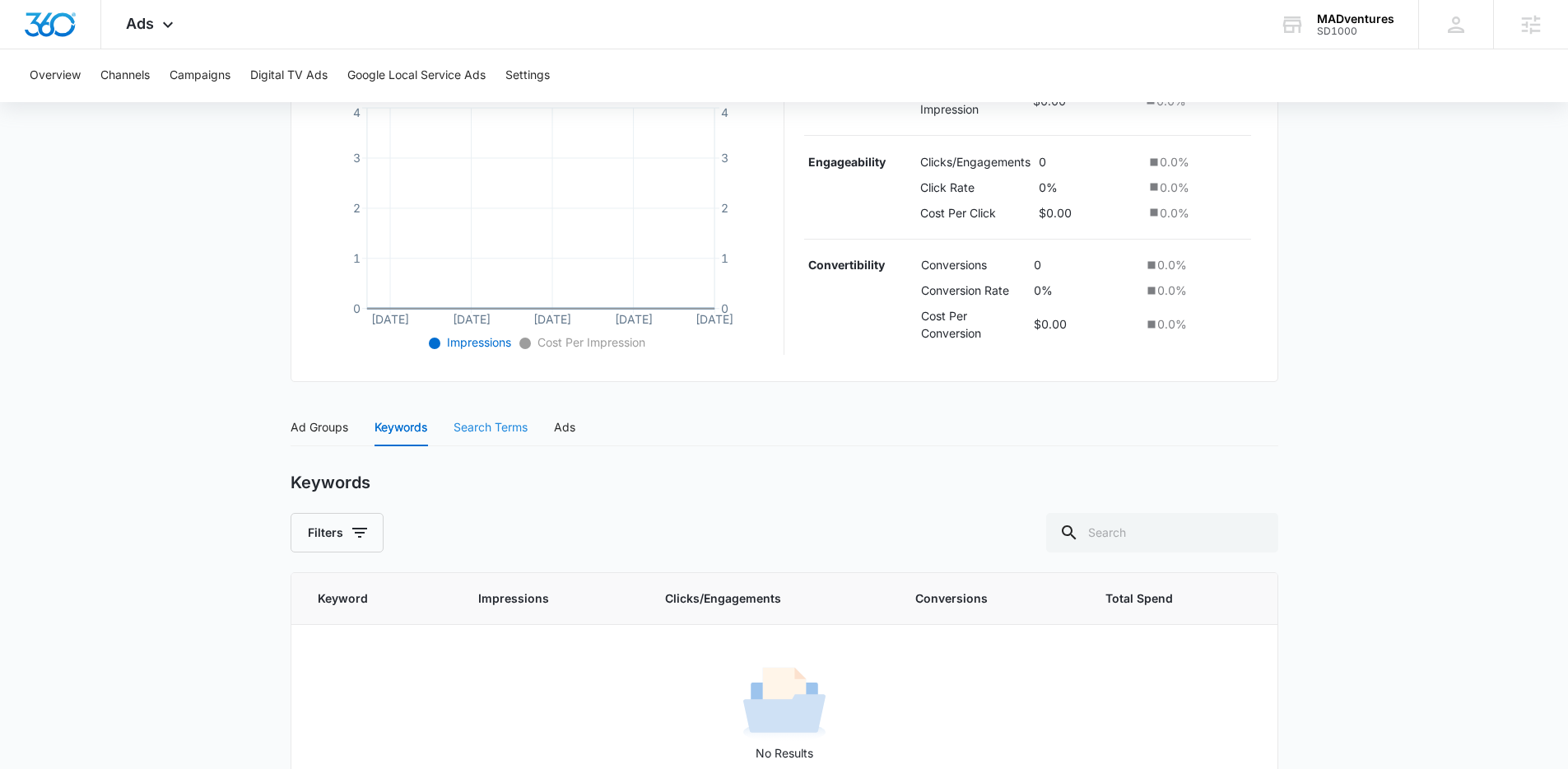
click at [485, 444] on div "Search Terms" at bounding box center [490, 427] width 74 height 38
click at [573, 425] on div "Ads" at bounding box center [564, 427] width 21 height 18
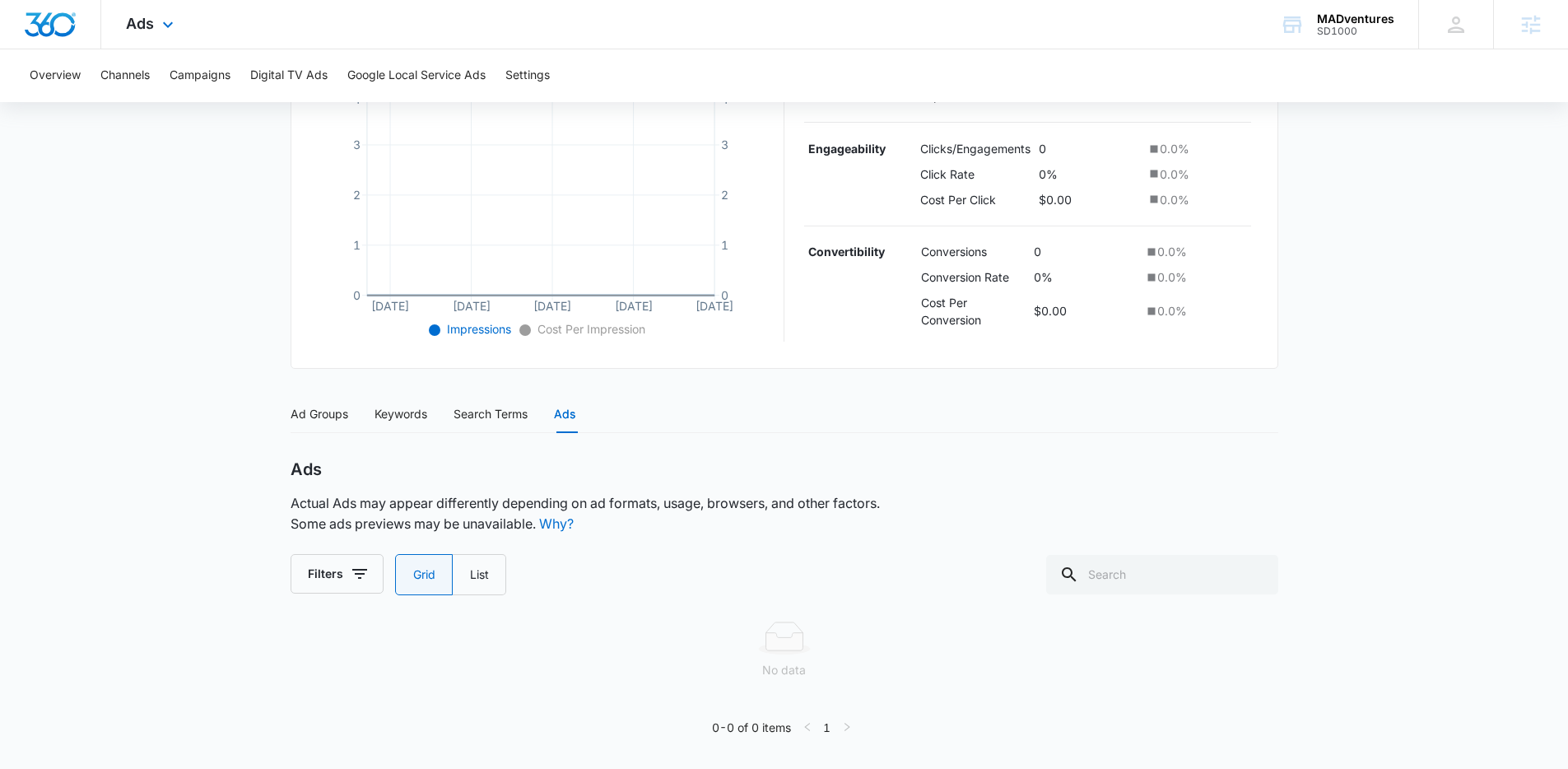
scroll to position [383, 0]
click at [51, 33] on img "Dashboard" at bounding box center [50, 25] width 53 height 25
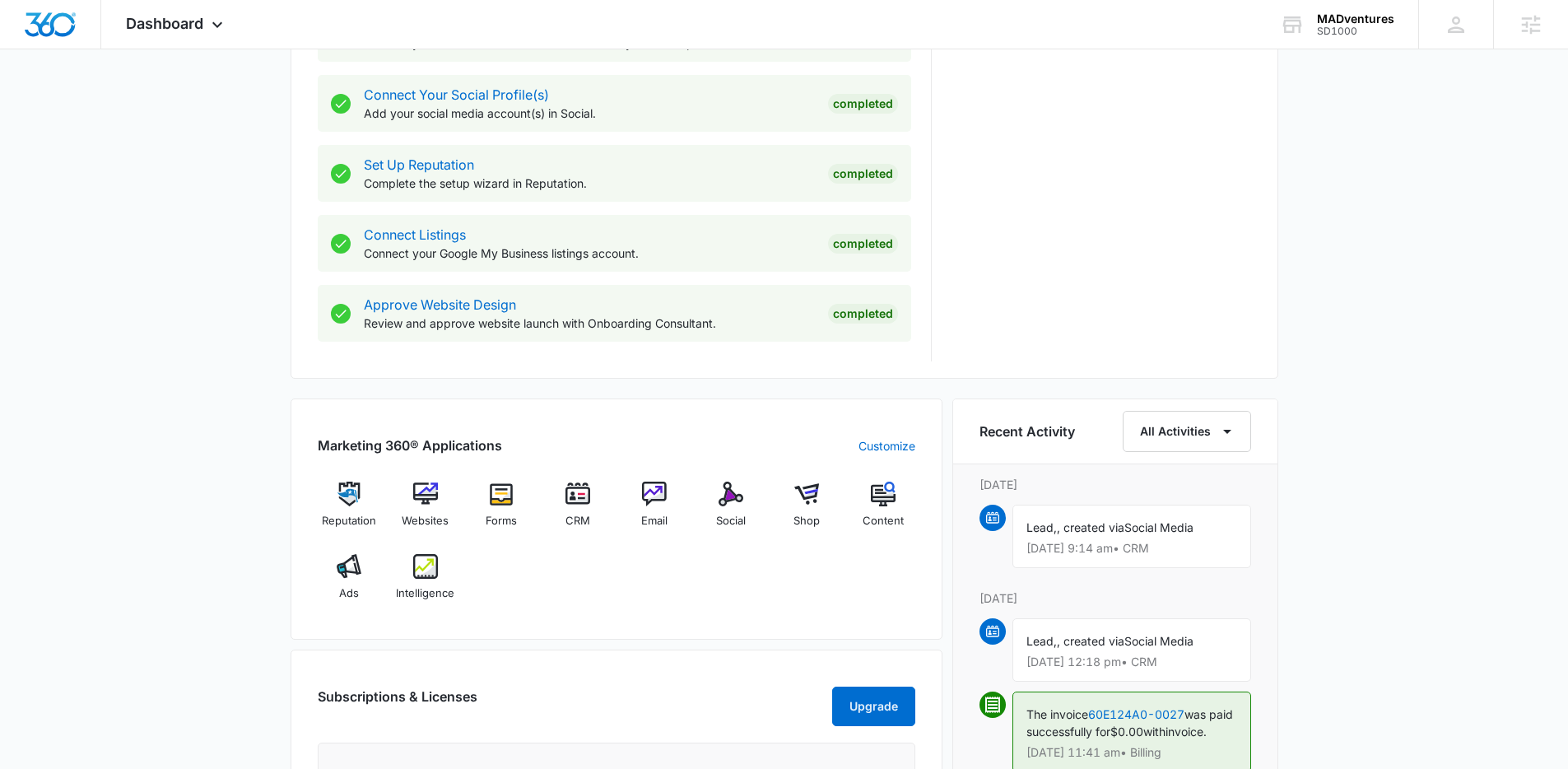
scroll to position [796, 0]
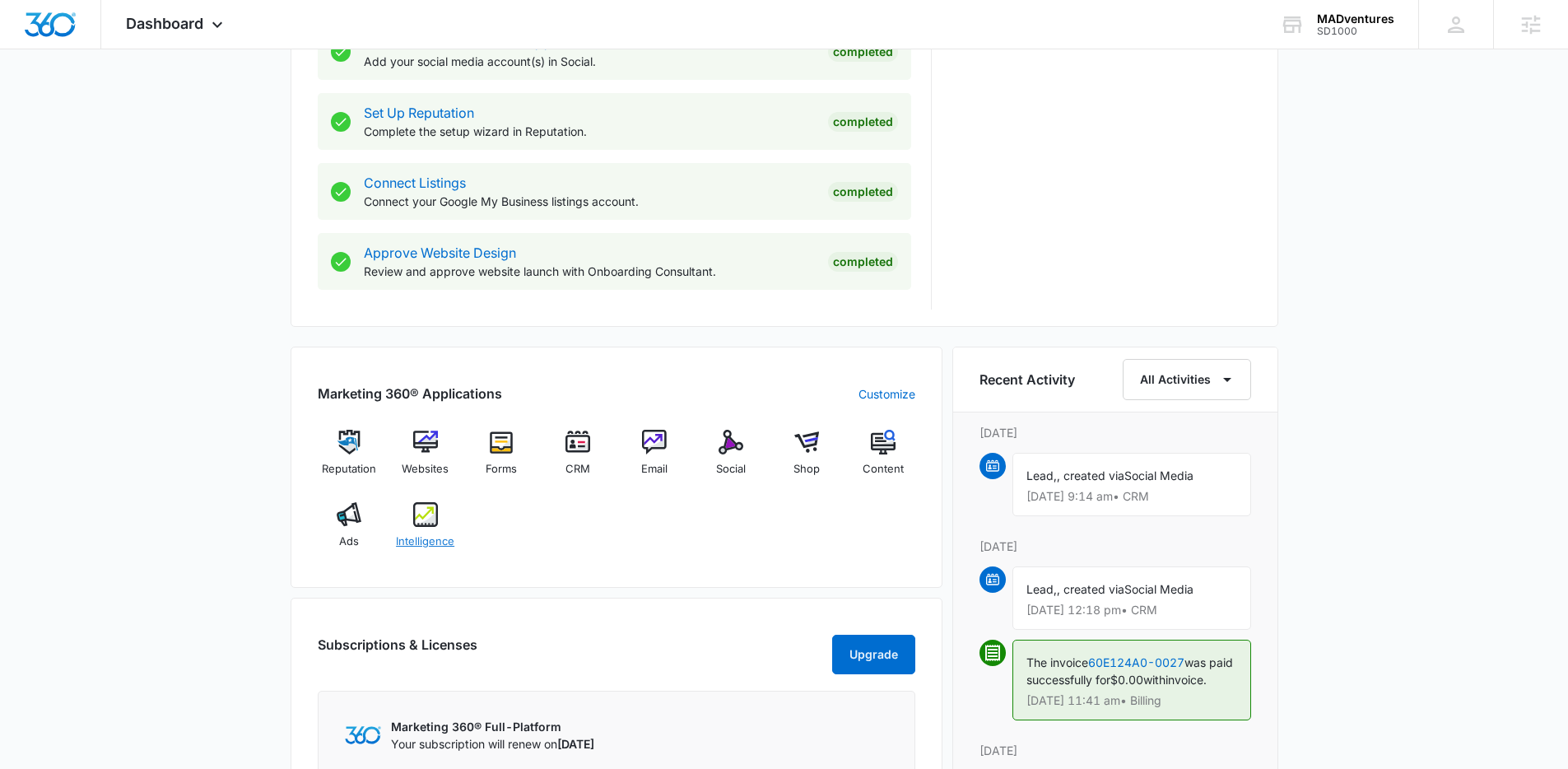
click at [410, 522] on div "Intelligence" at bounding box center [425, 531] width 64 height 59
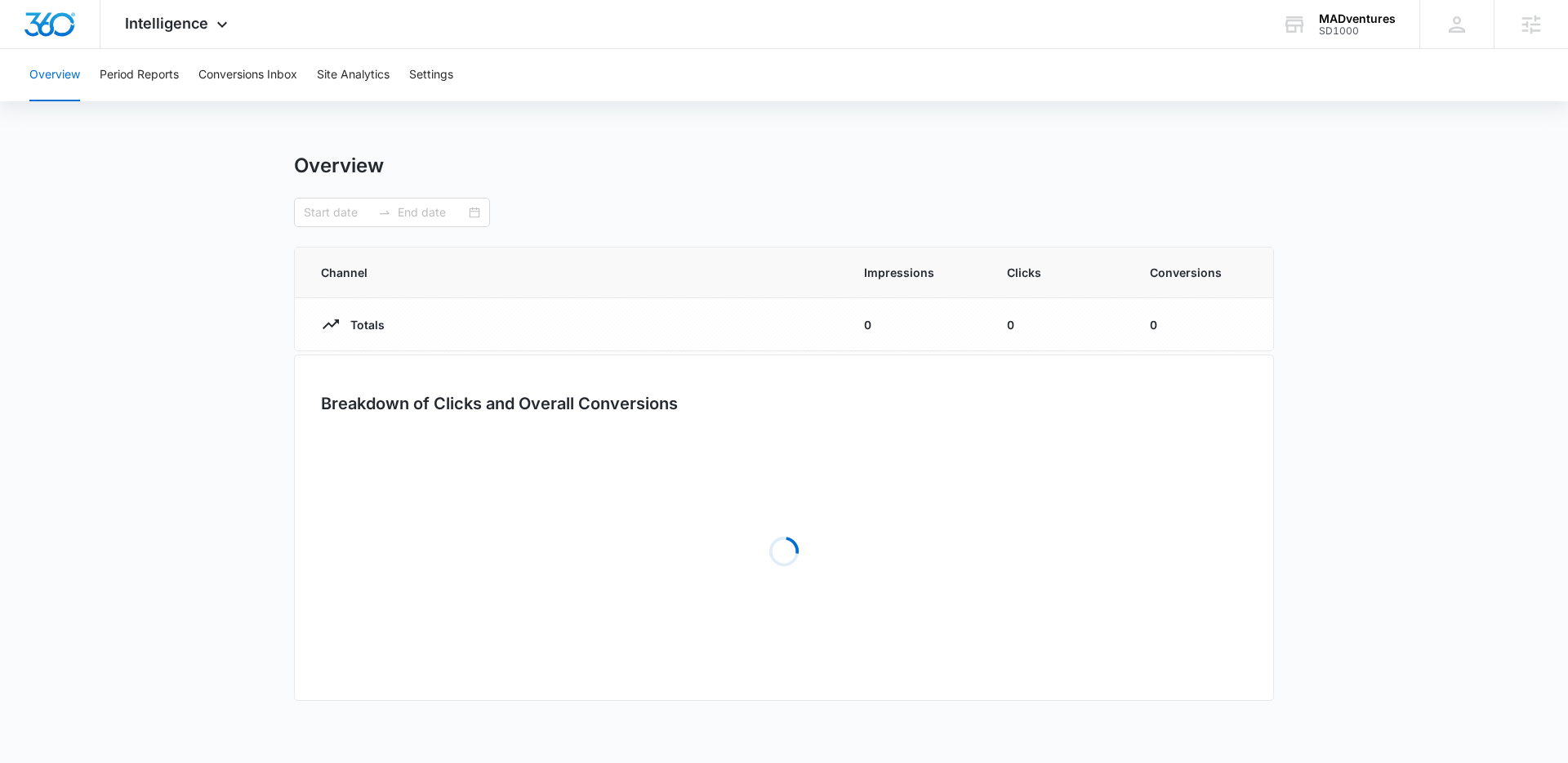
type input "[DATE]"
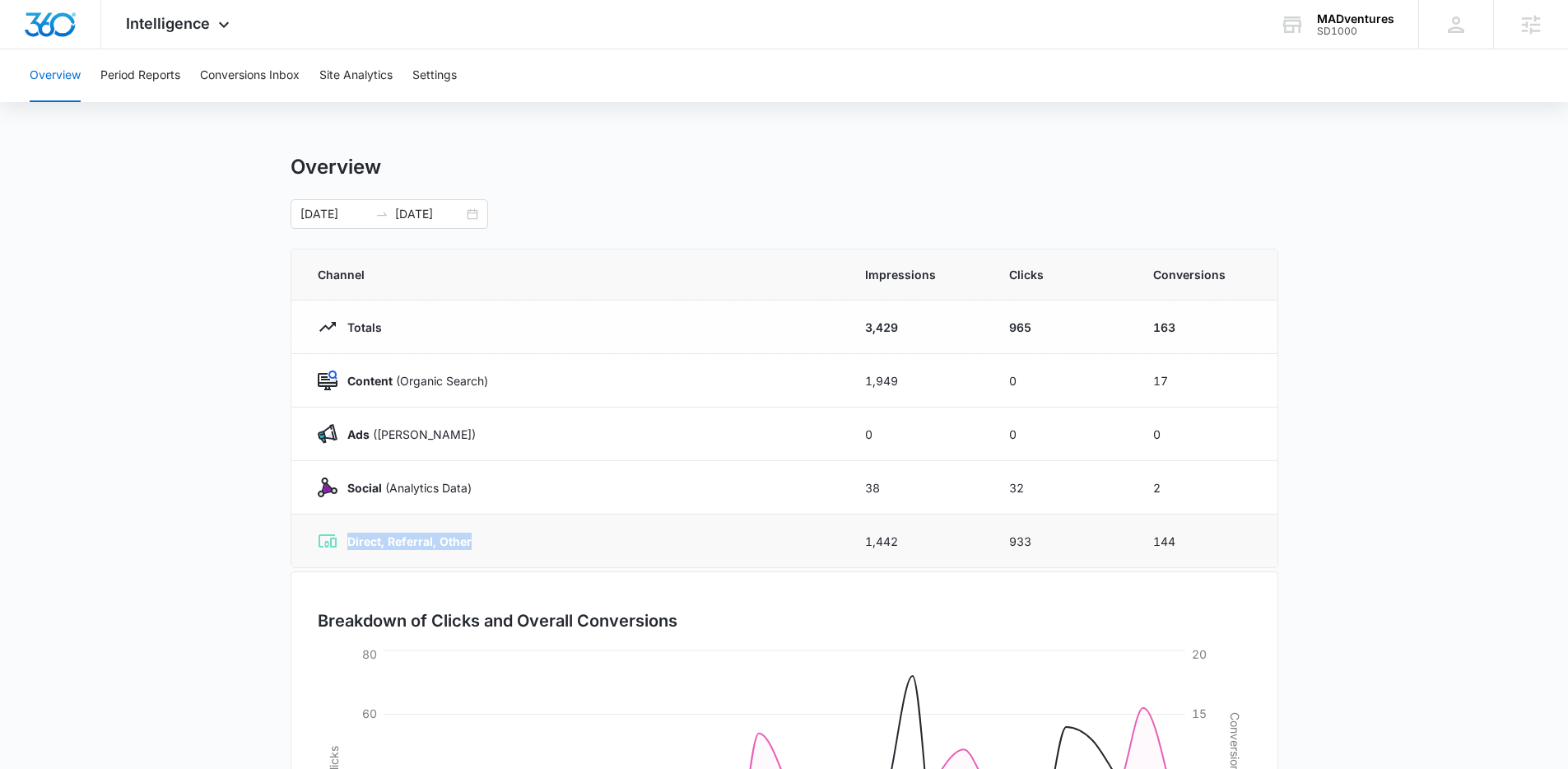
drag, startPoint x: 498, startPoint y: 538, endPoint x: 350, endPoint y: 531, distance: 148.2
click at [348, 531] on div "Direct, Referral, Other" at bounding box center [571, 541] width 507 height 20
click at [375, 83] on button "Site Analytics" at bounding box center [356, 76] width 73 height 53
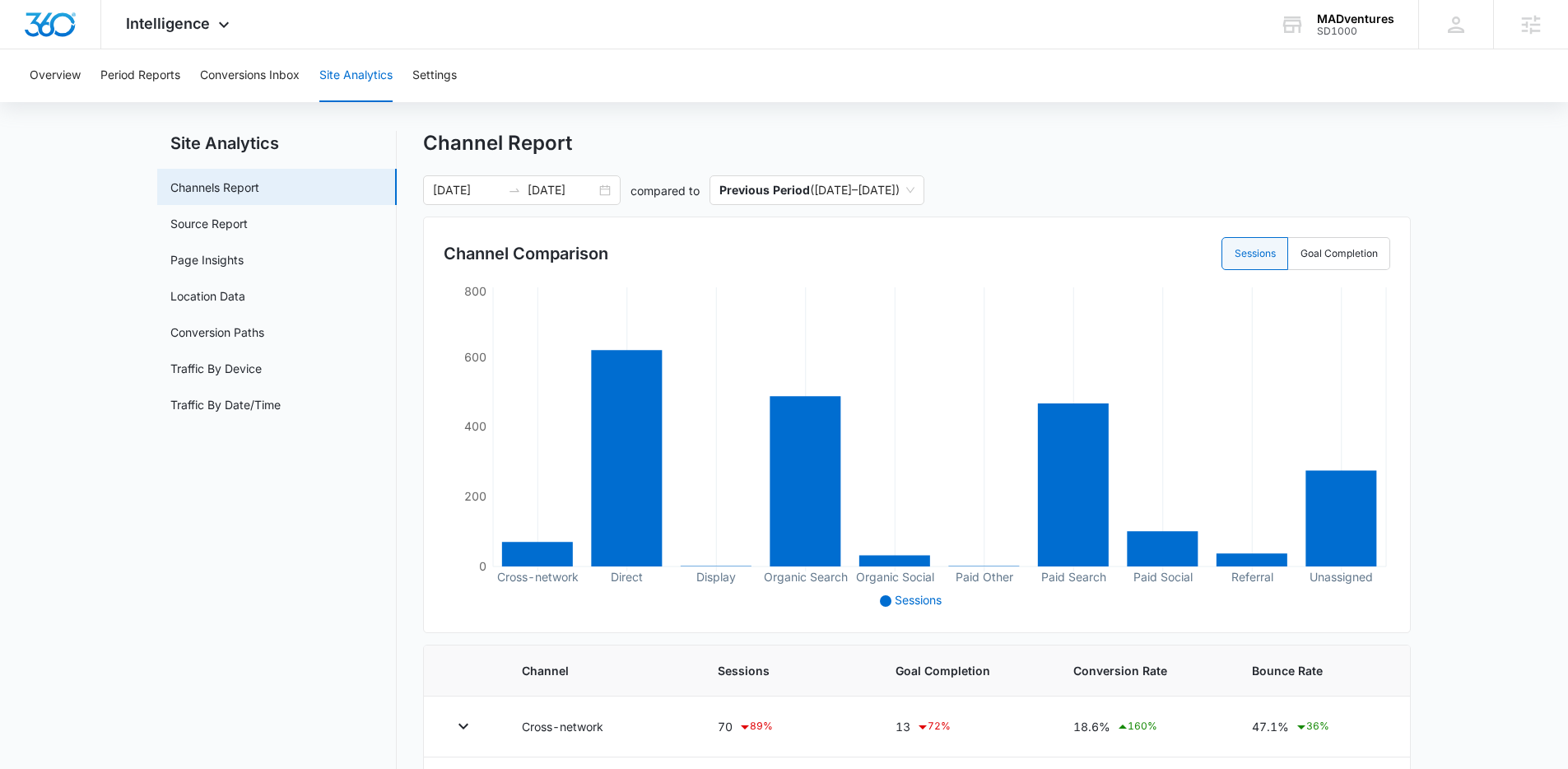
scroll to position [27, 0]
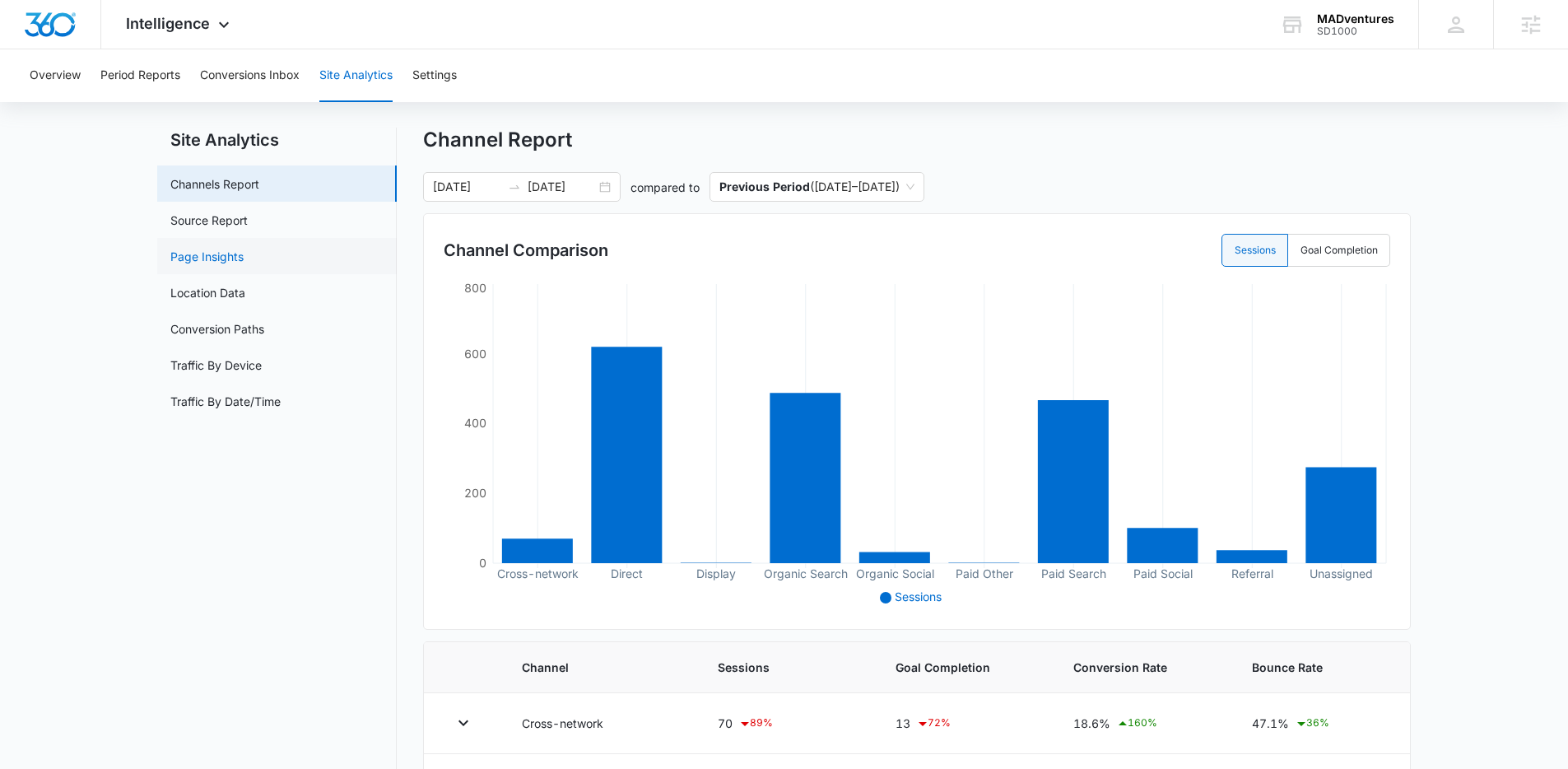
click at [197, 260] on link "Page Insights" at bounding box center [207, 256] width 73 height 17
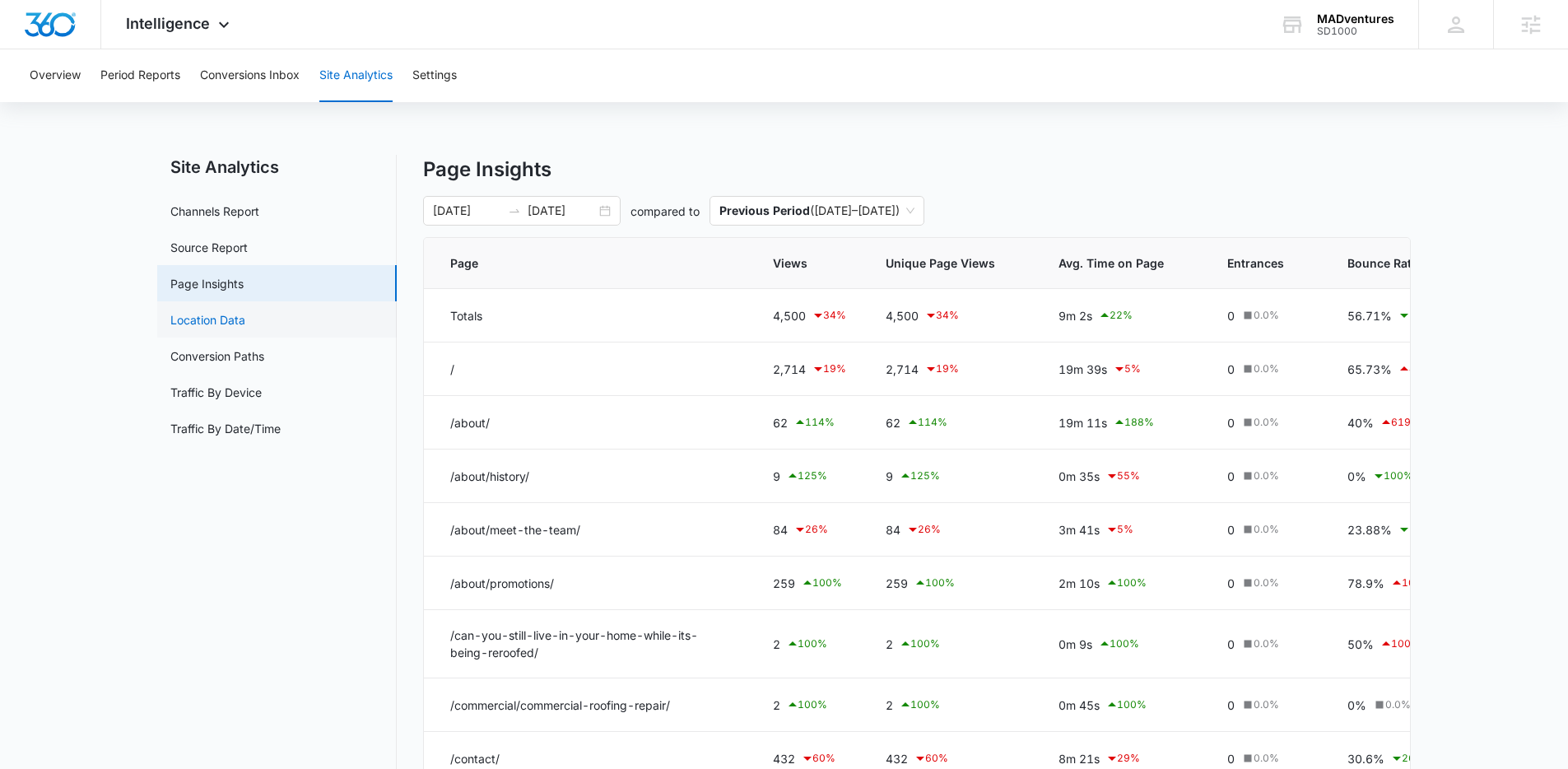
click at [245, 312] on link "Location Data" at bounding box center [208, 319] width 75 height 17
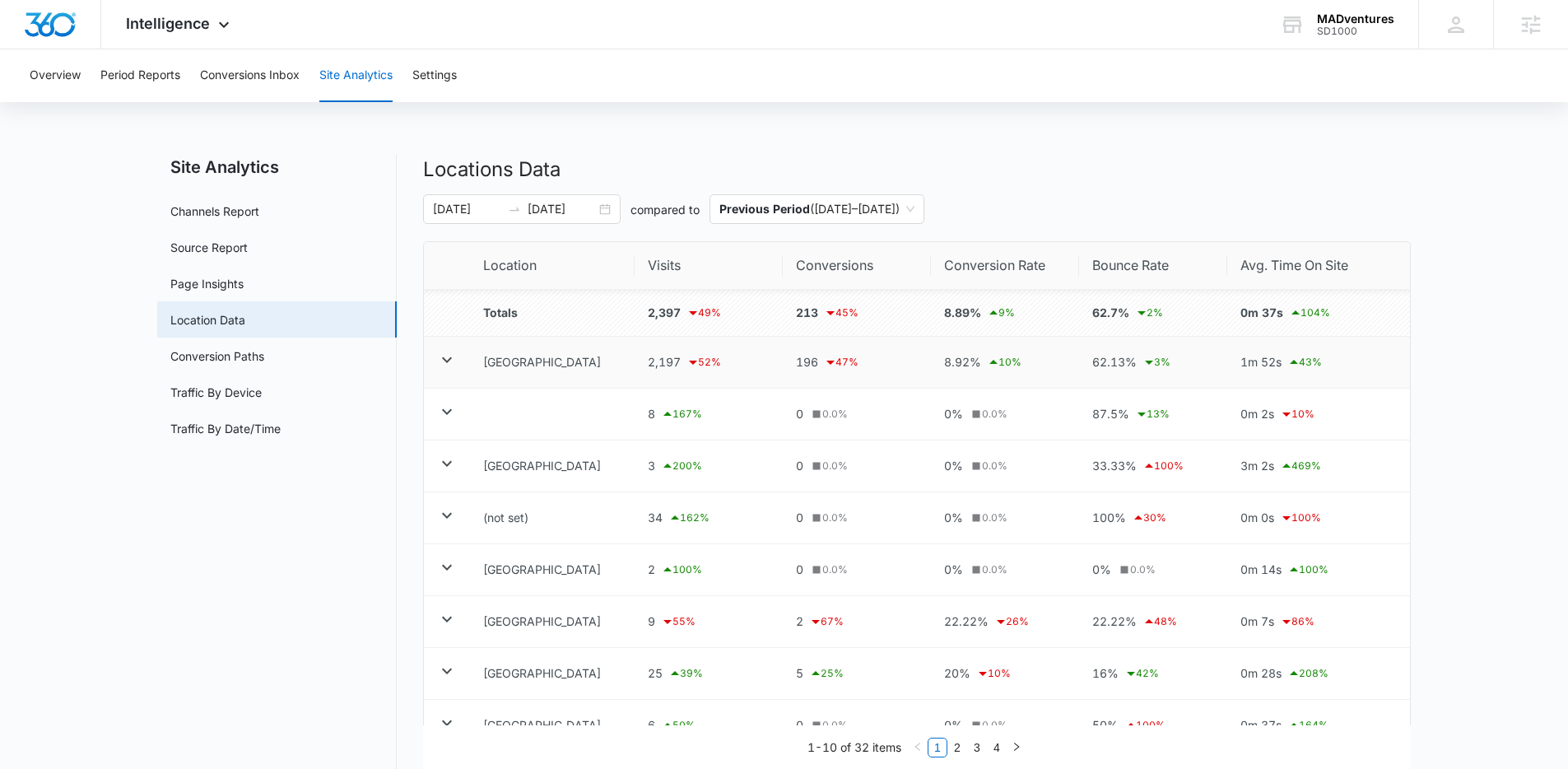
click at [450, 355] on icon at bounding box center [447, 360] width 20 height 20
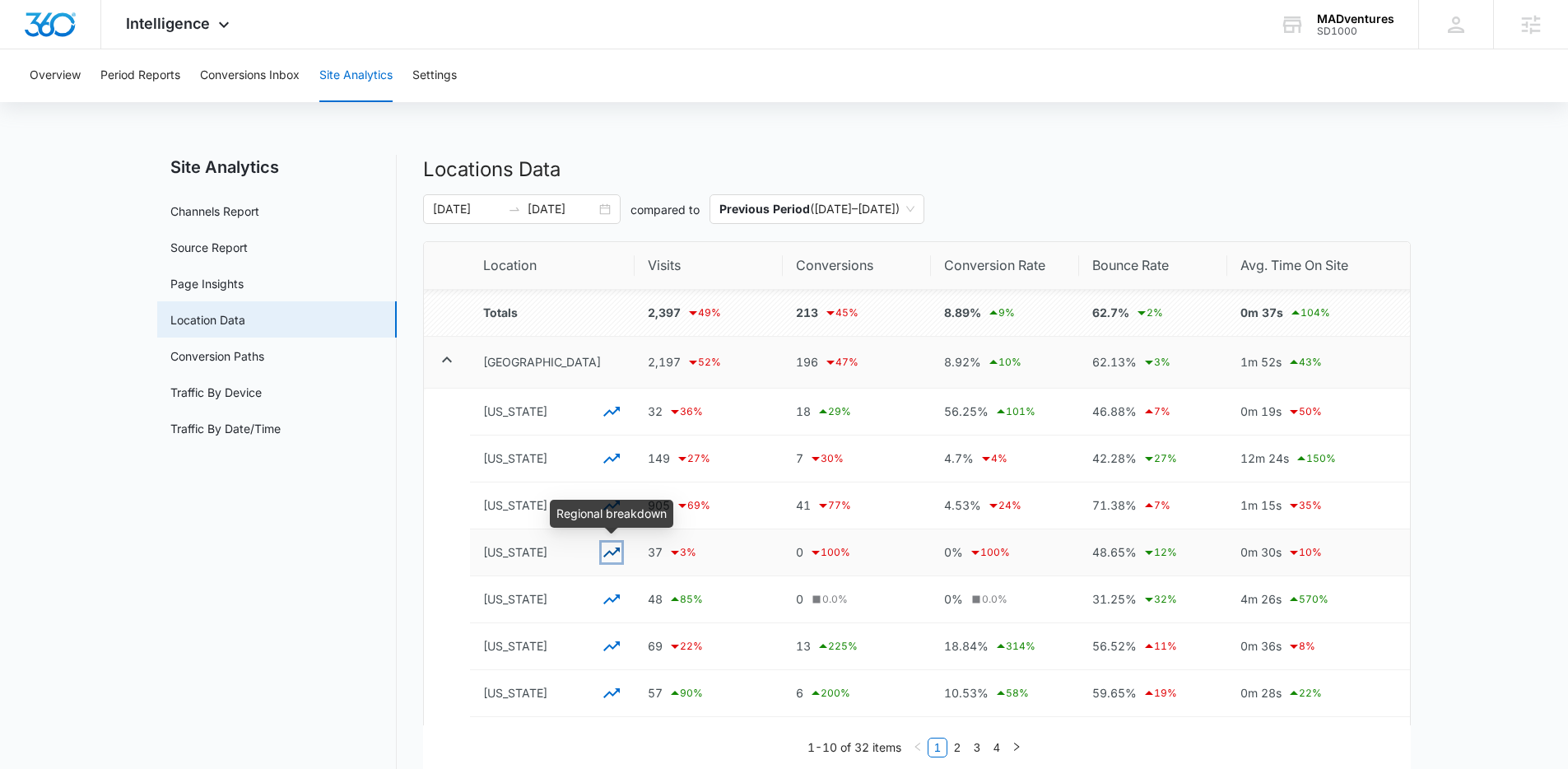
click at [607, 549] on icon "button" at bounding box center [611, 552] width 20 height 20
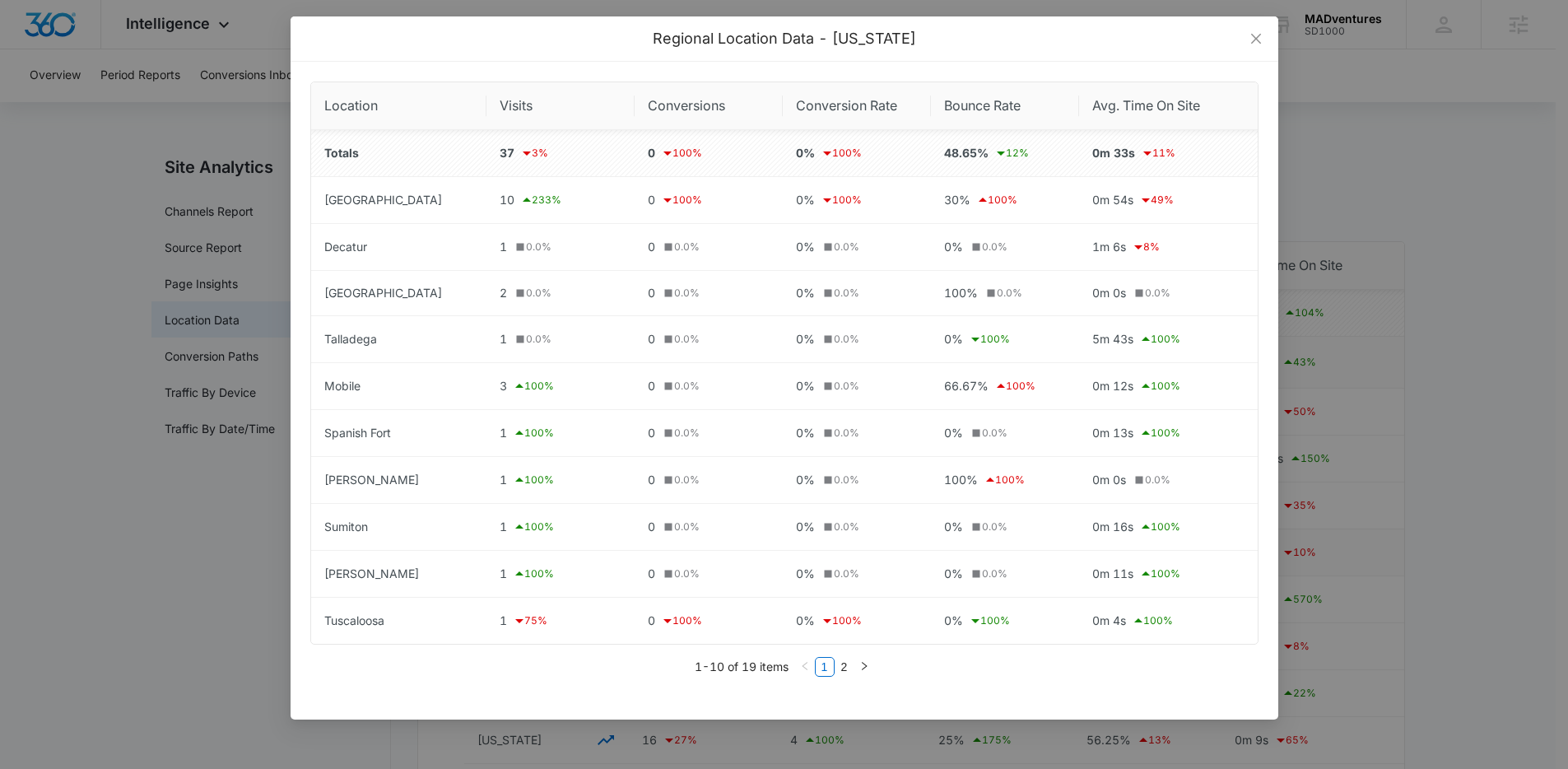
click at [251, 513] on div "Regional Location Data - Alabama Location Visits Conversions Conversion Rate Bo…" at bounding box center [784, 384] width 1568 height 769
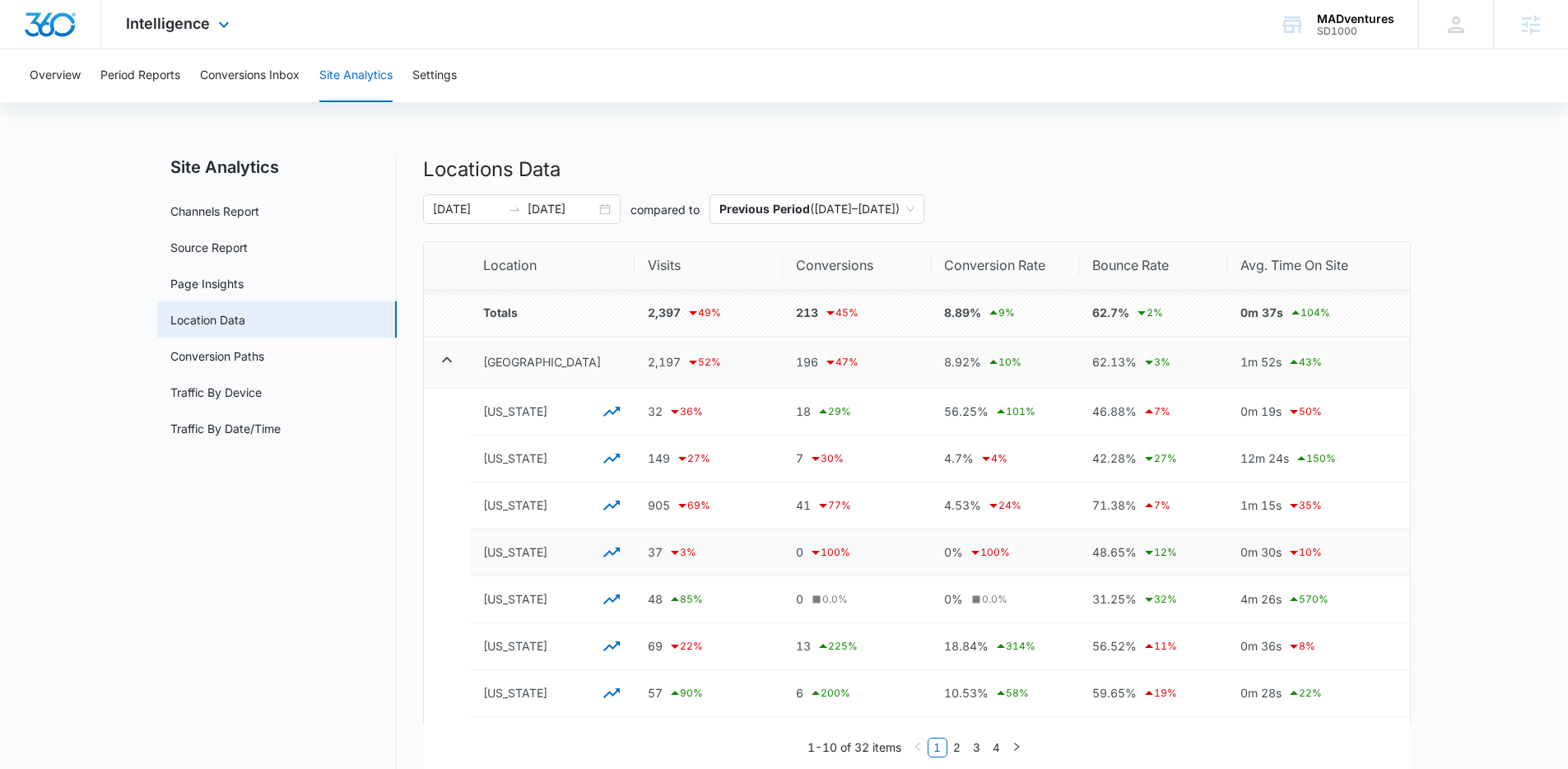
click at [56, 27] on img "Dashboard" at bounding box center [50, 25] width 53 height 25
